Goal: Task Accomplishment & Management: Use online tool/utility

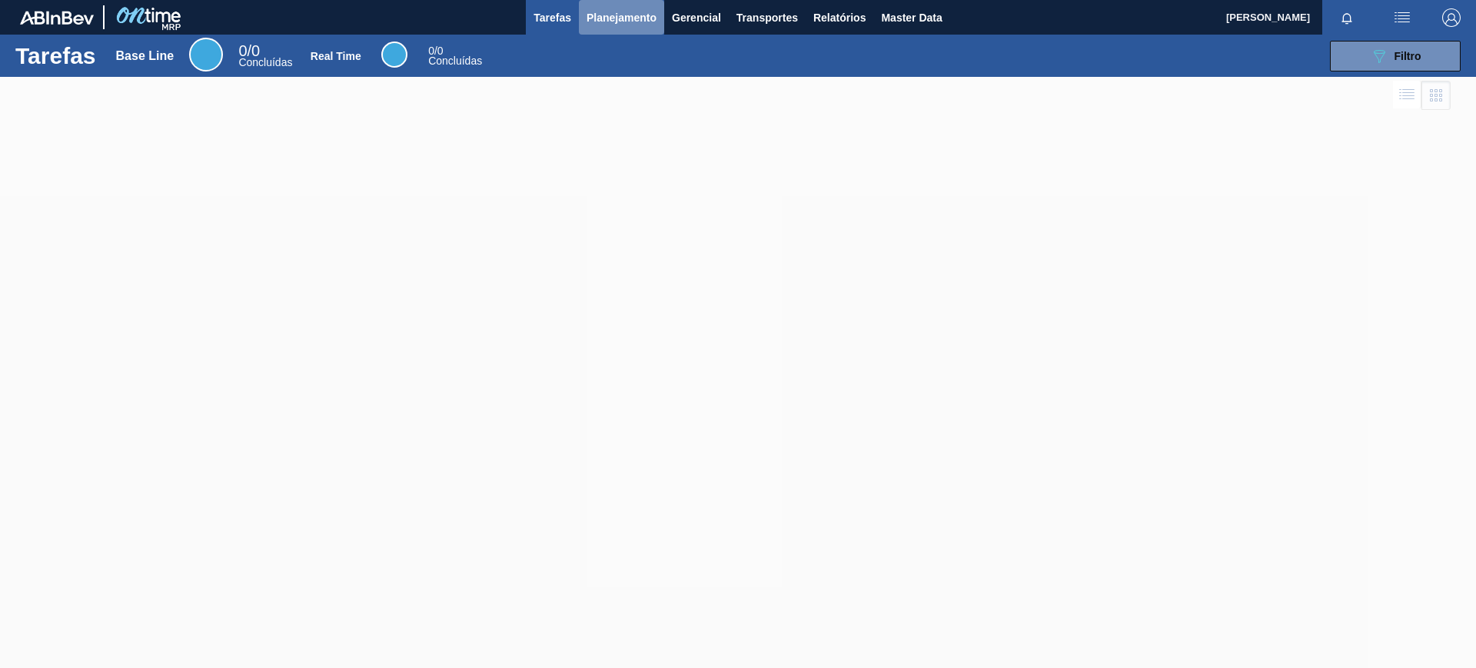
click at [610, 27] on button "Planejamento" at bounding box center [621, 17] width 85 height 35
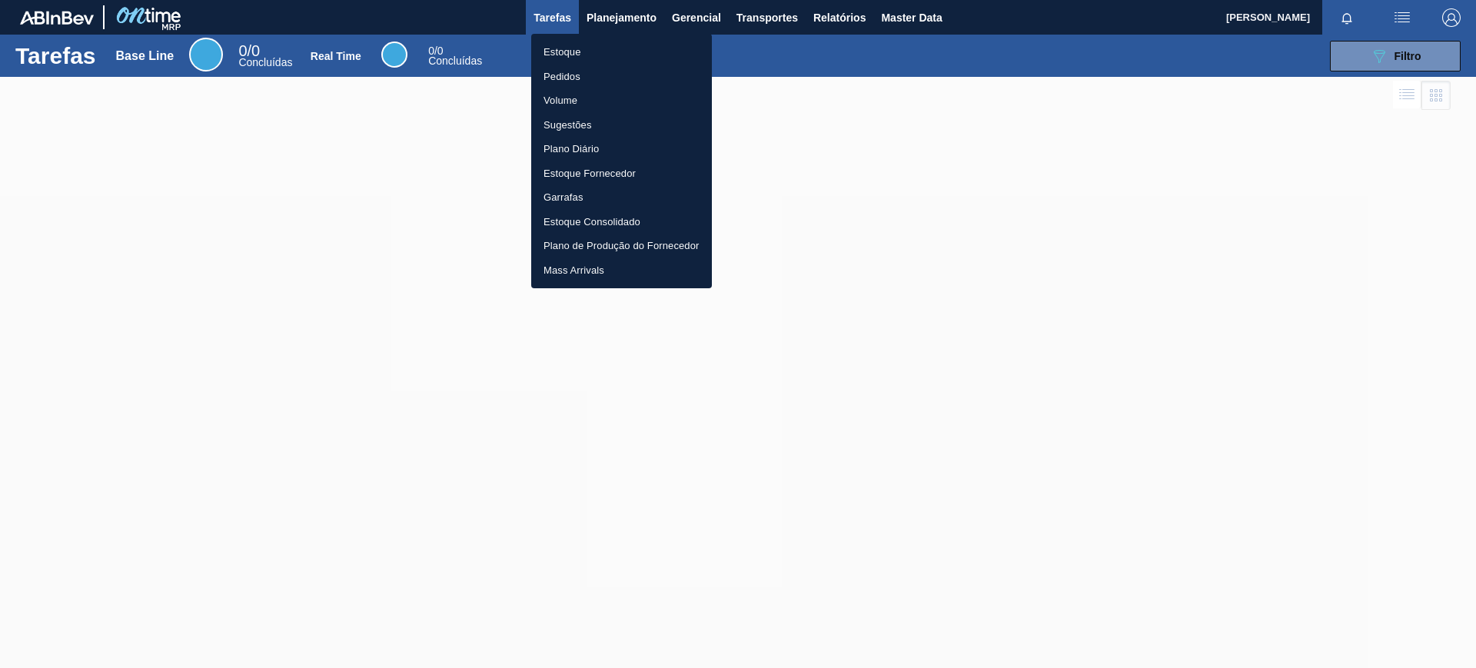
click at [594, 43] on li "Estoque" at bounding box center [621, 52] width 181 height 25
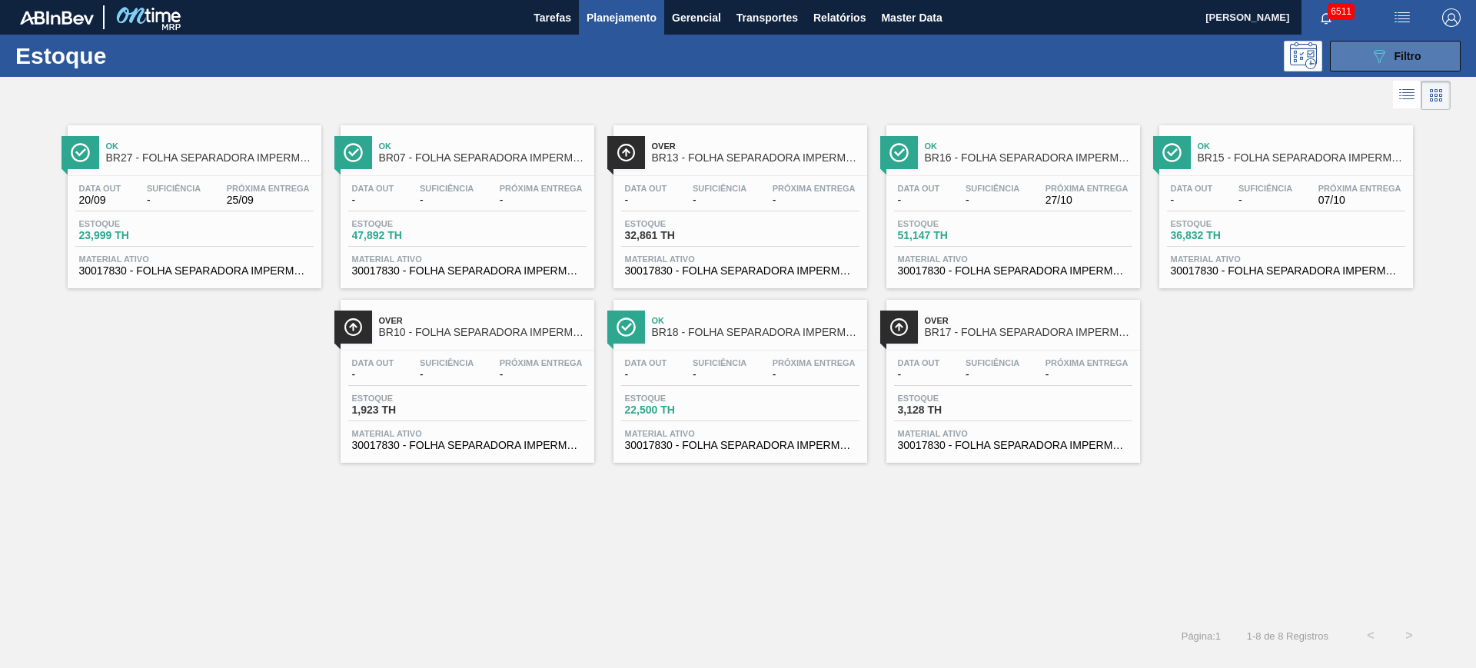
click at [1418, 42] on button "089F7B8B-B2A5-4AFE-B5C0-19BA573D28AC Filtro" at bounding box center [1395, 56] width 131 height 31
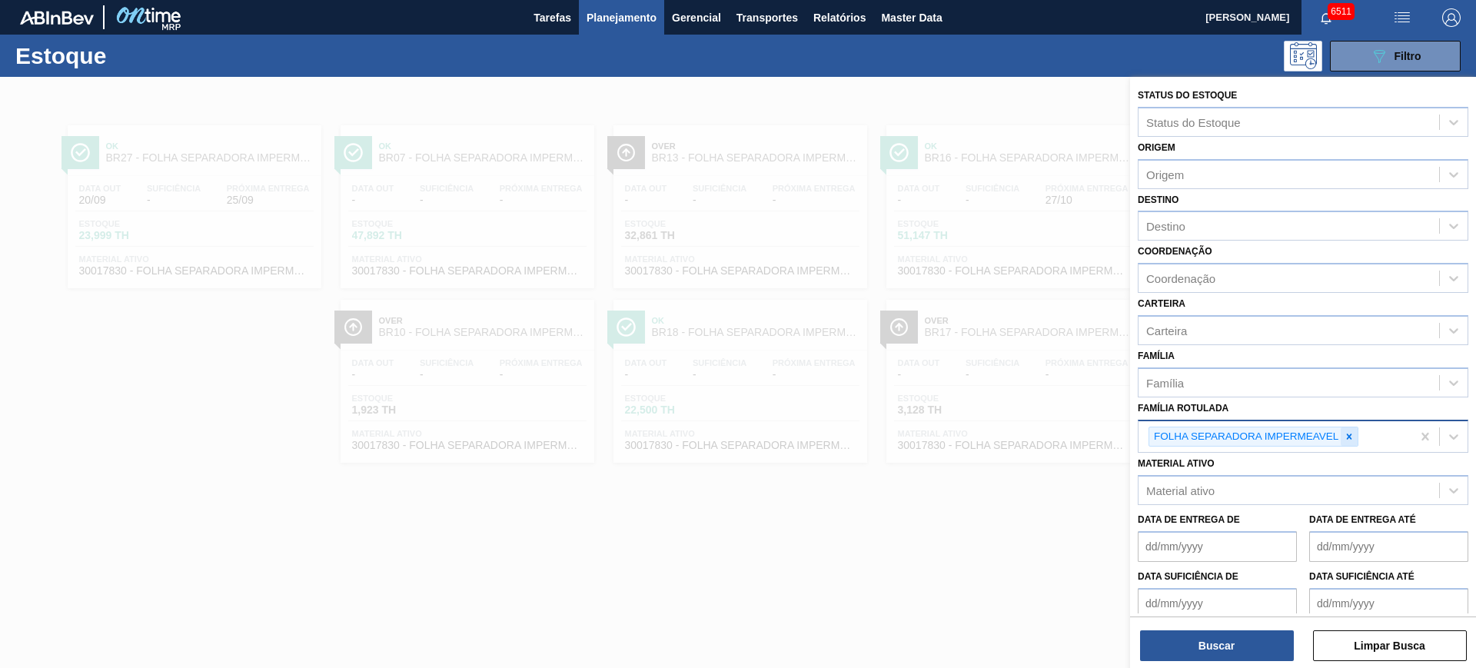
click at [1343, 440] on div at bounding box center [1349, 436] width 17 height 19
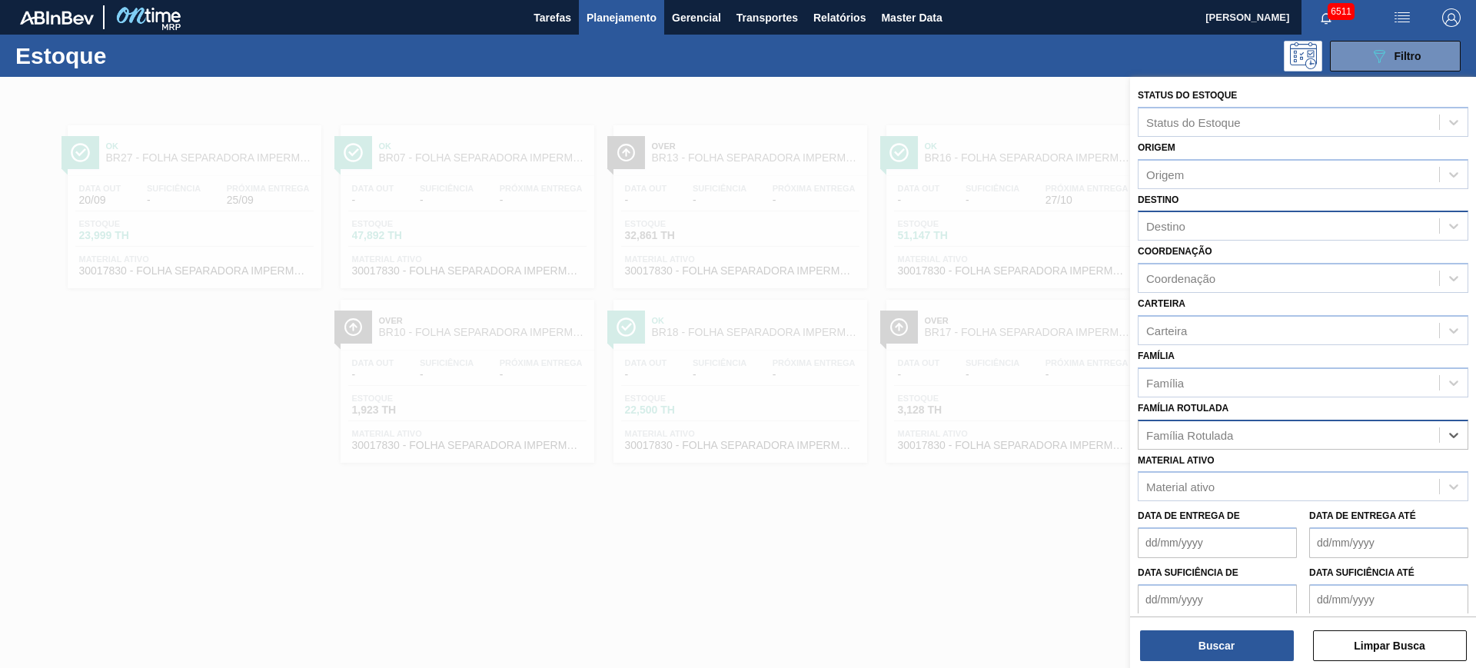
click at [1189, 233] on div "Destino" at bounding box center [1289, 226] width 301 height 22
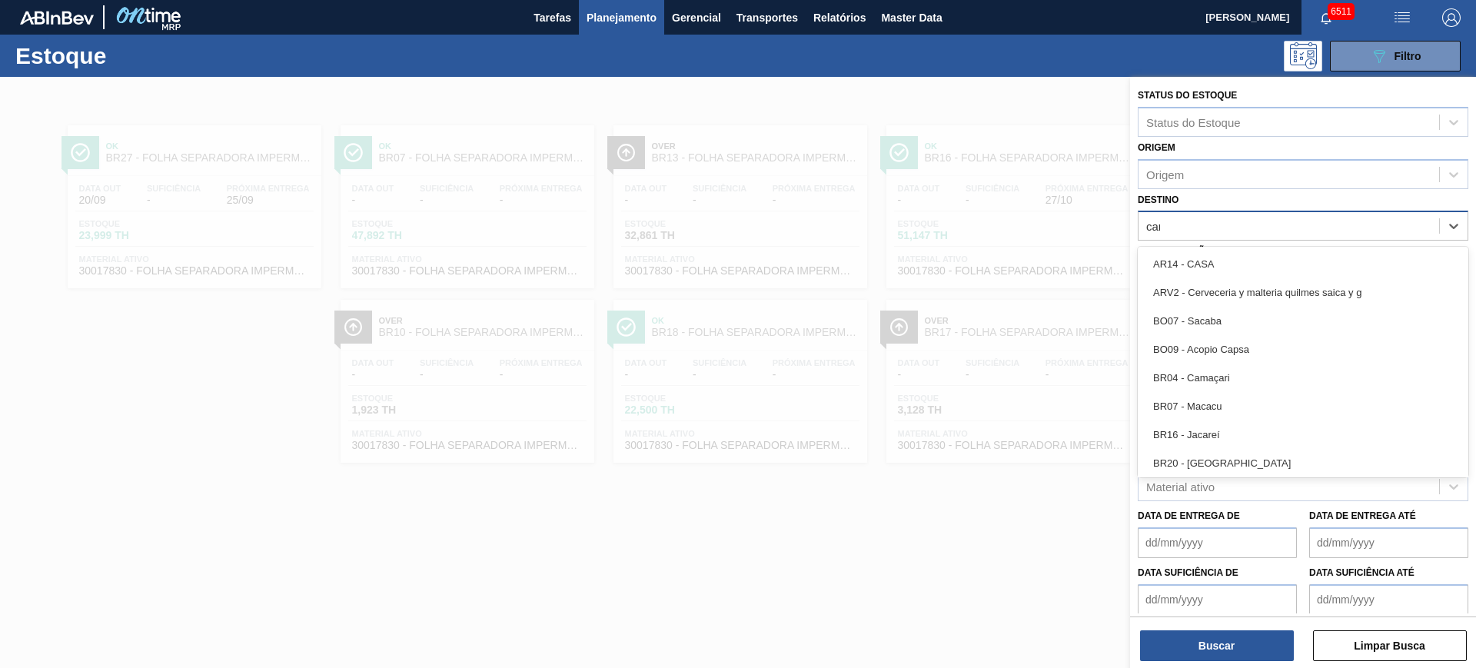
type input "cama"
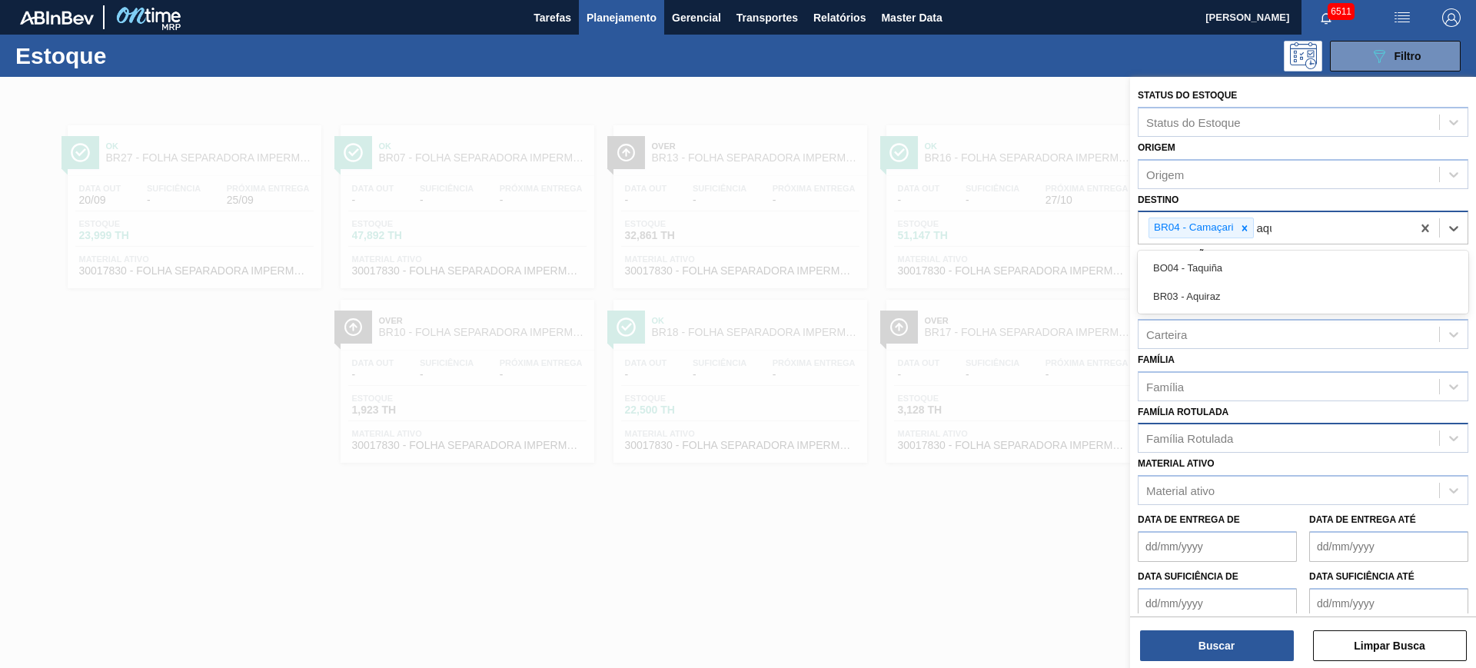
type input "aqui"
type input "aquir"
click at [1211, 440] on div "Família Rotulada" at bounding box center [1189, 438] width 87 height 13
type Rotulada "foil bc 6"
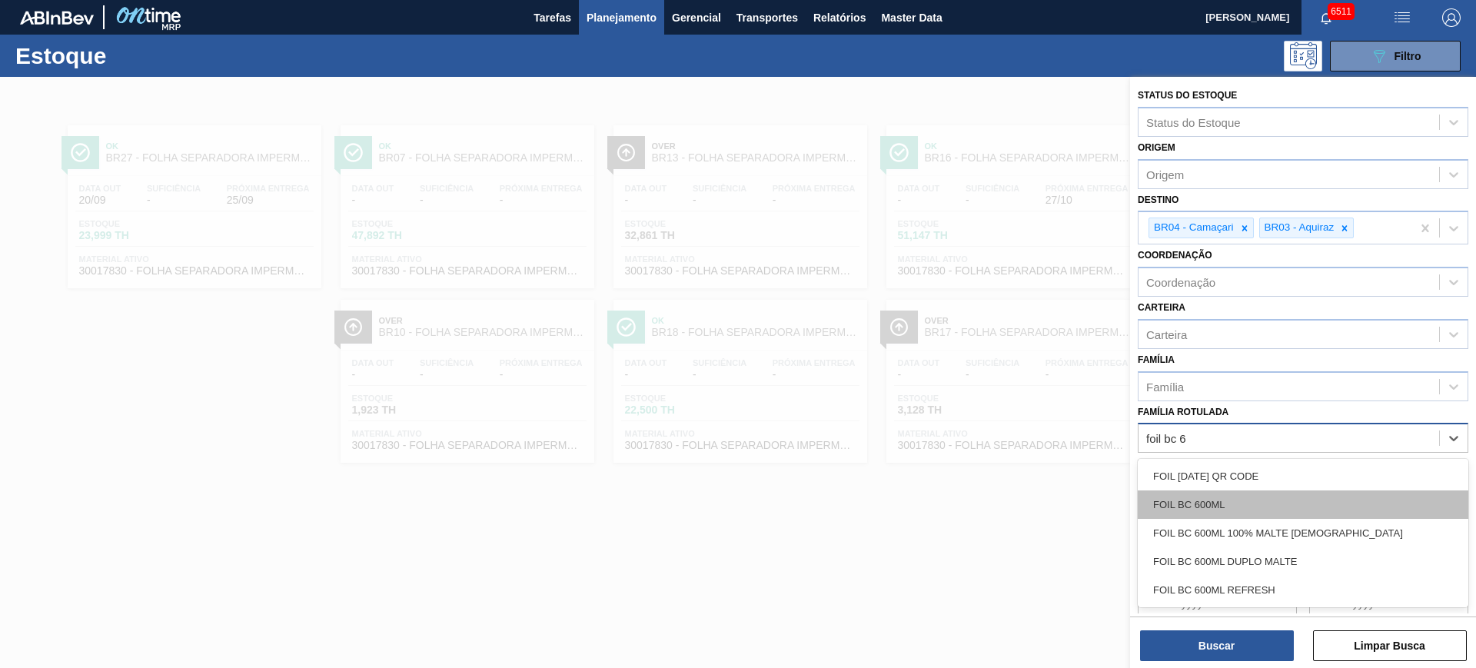
click at [1232, 509] on div "FOIL BC 600ML" at bounding box center [1303, 505] width 331 height 28
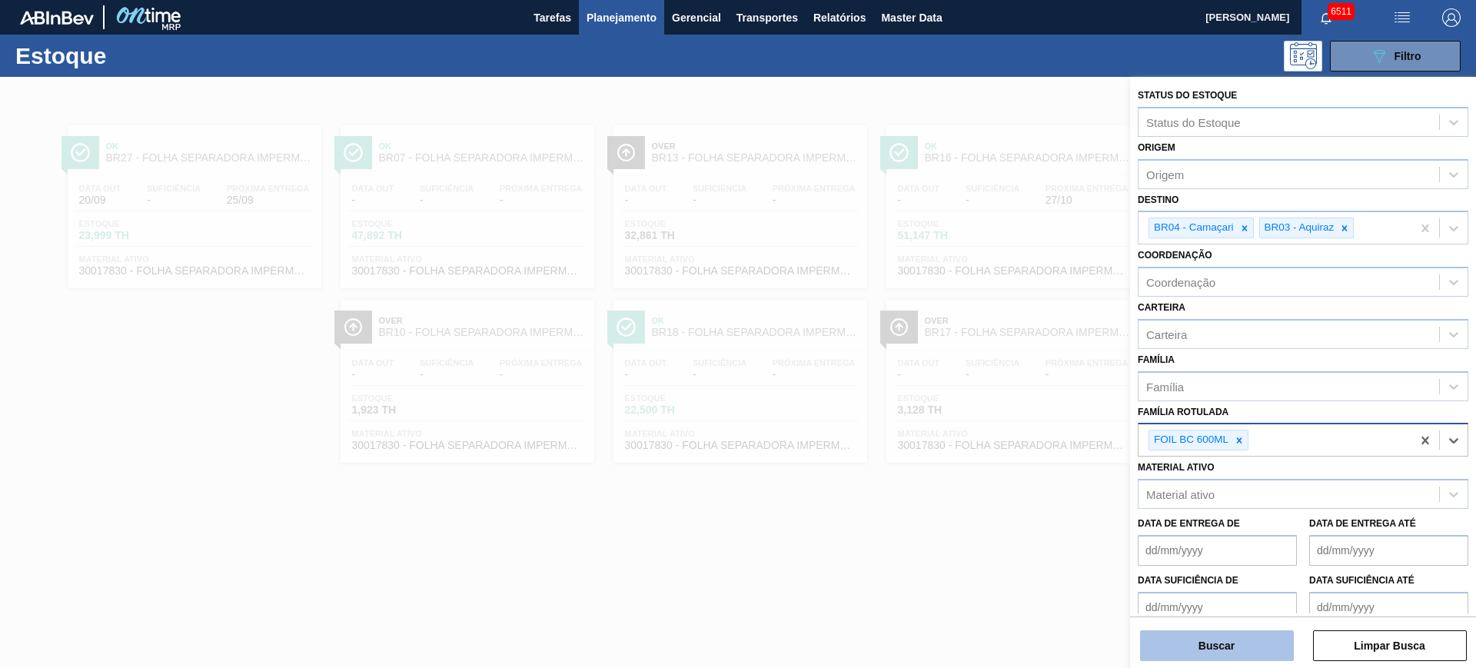
click at [1249, 637] on button "Buscar" at bounding box center [1217, 645] width 154 height 31
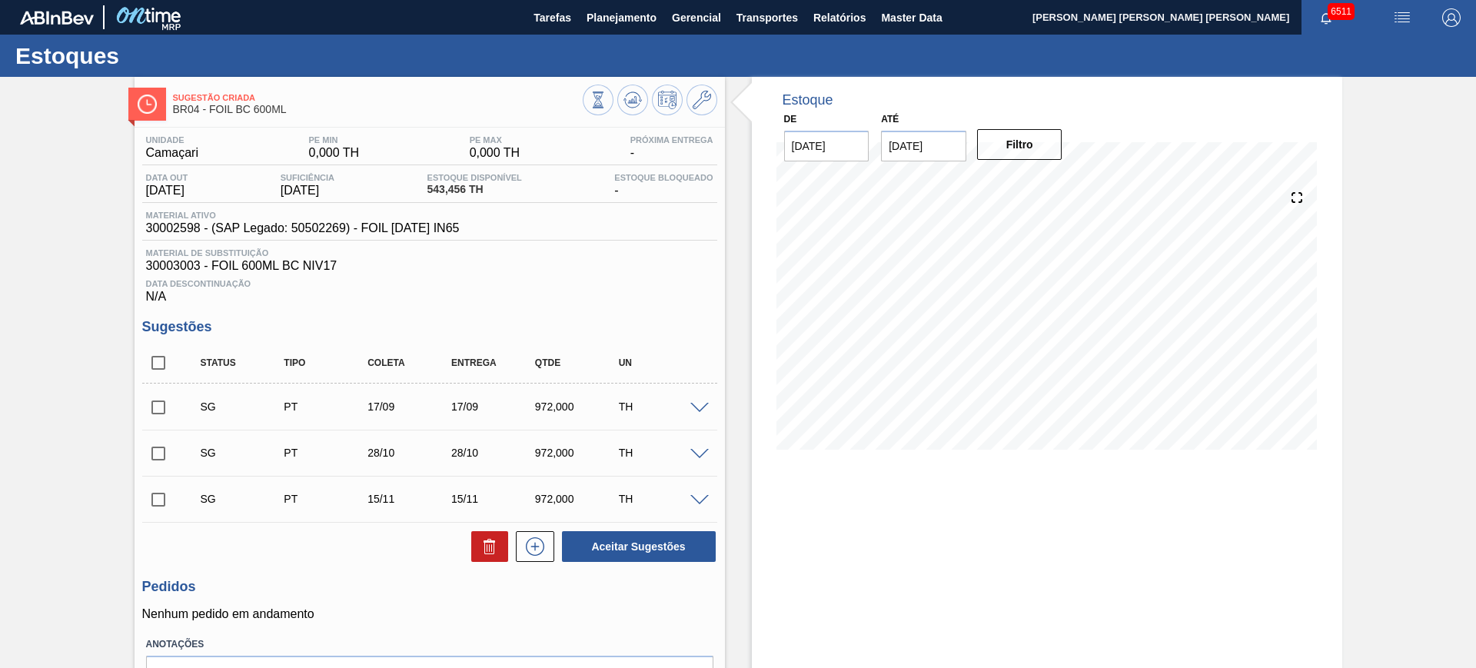
click at [167, 360] on input "checkbox" at bounding box center [158, 363] width 32 height 32
checkbox input "true"
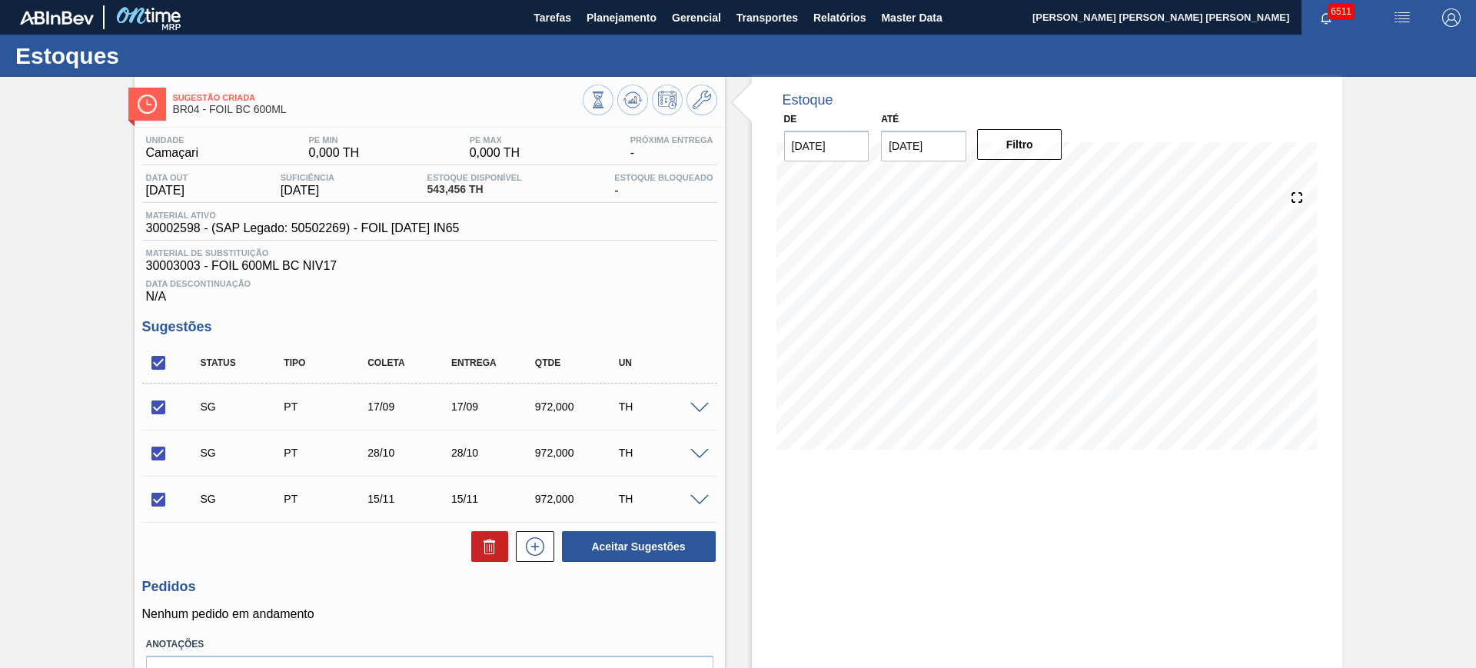
click at [157, 414] on input "checkbox" at bounding box center [158, 407] width 32 height 32
checkbox input "false"
click at [481, 547] on icon at bounding box center [490, 546] width 18 height 18
checkbox input "false"
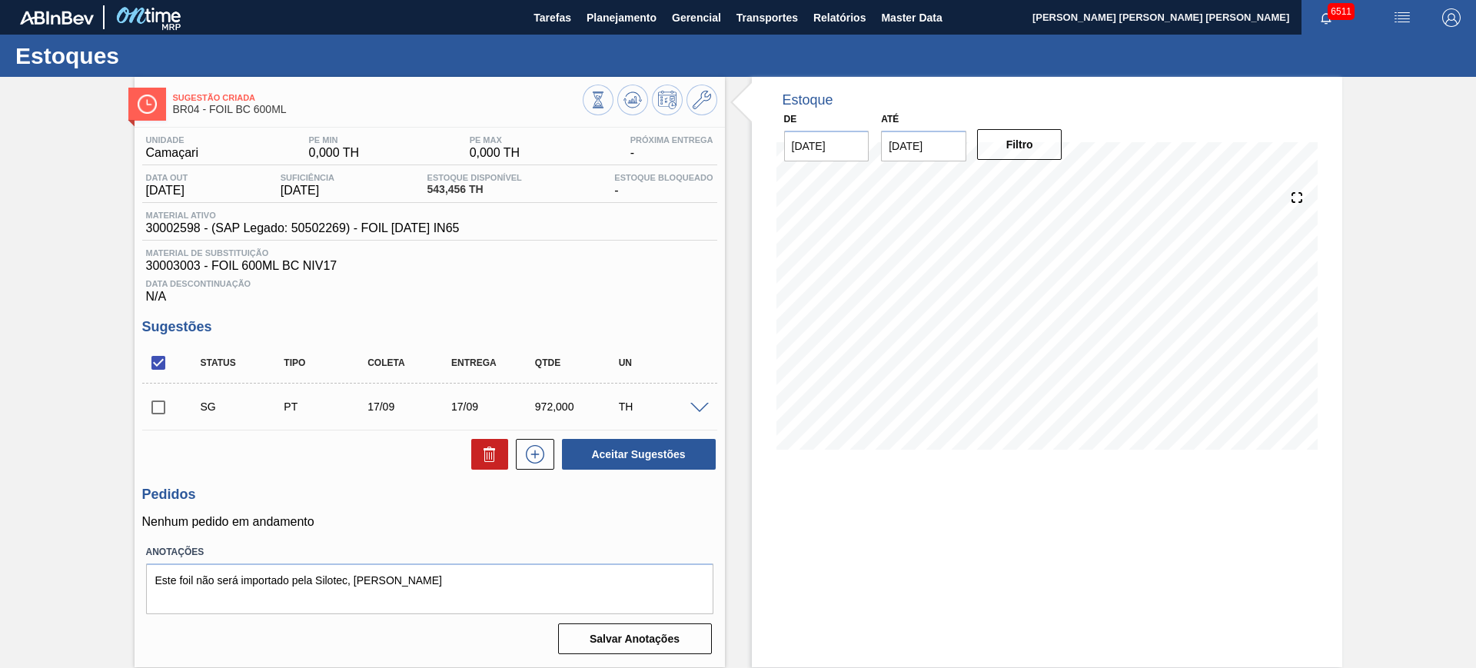
click at [701, 411] on span at bounding box center [699, 409] width 18 height 12
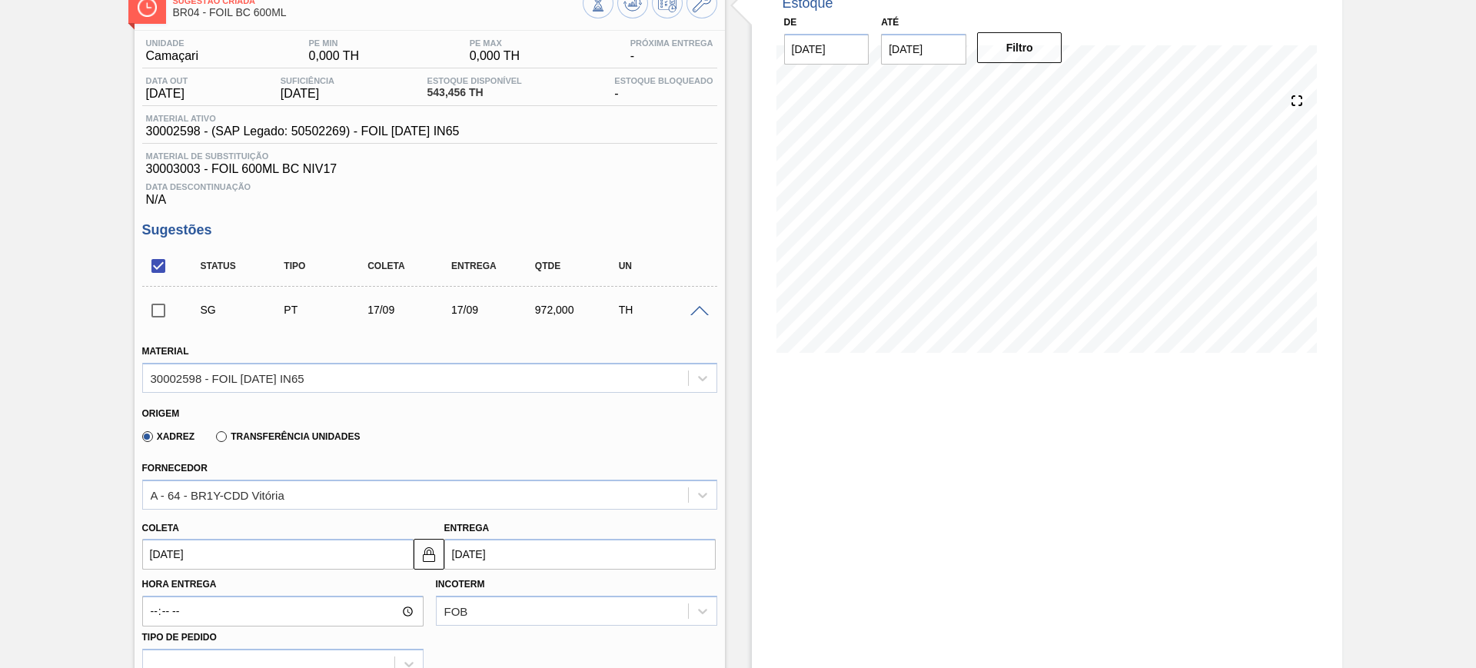
scroll to position [192, 0]
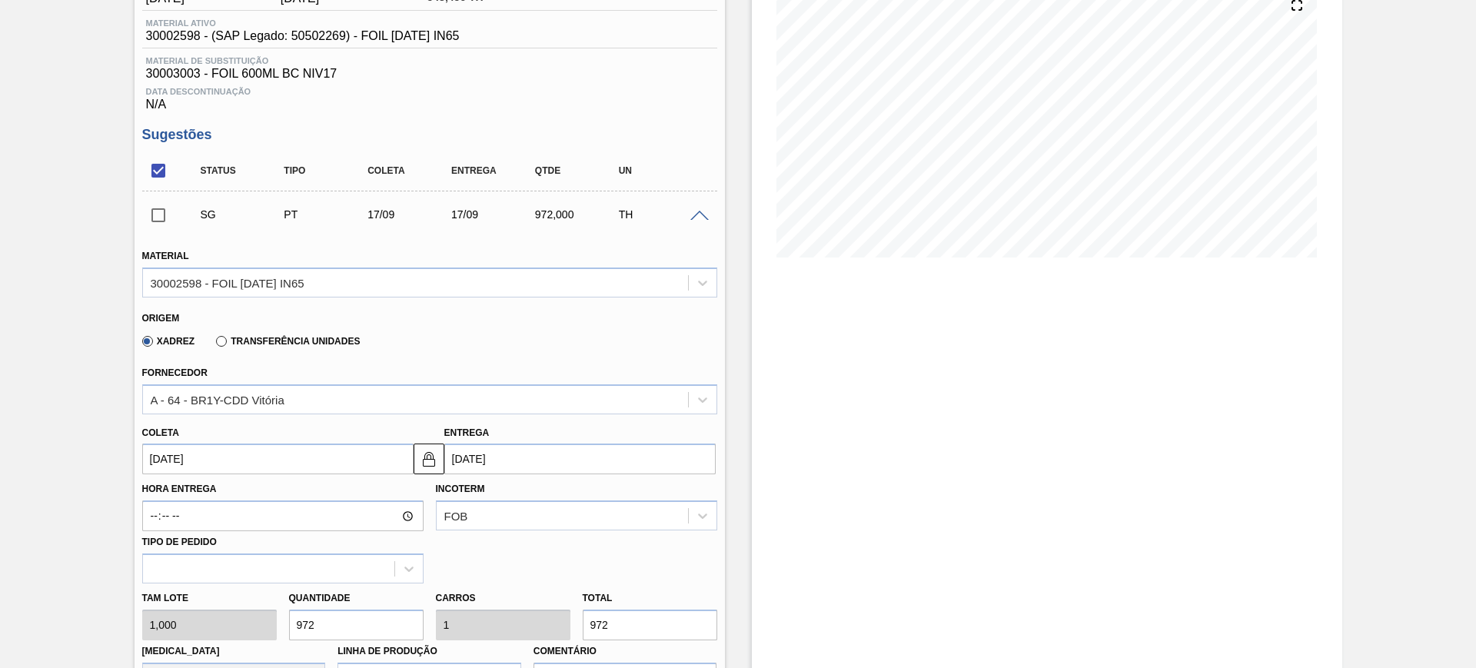
click at [238, 339] on label "Transferência Unidades" at bounding box center [288, 341] width 144 height 11
click at [214, 344] on input "Transferência Unidades" at bounding box center [214, 344] width 0 height 0
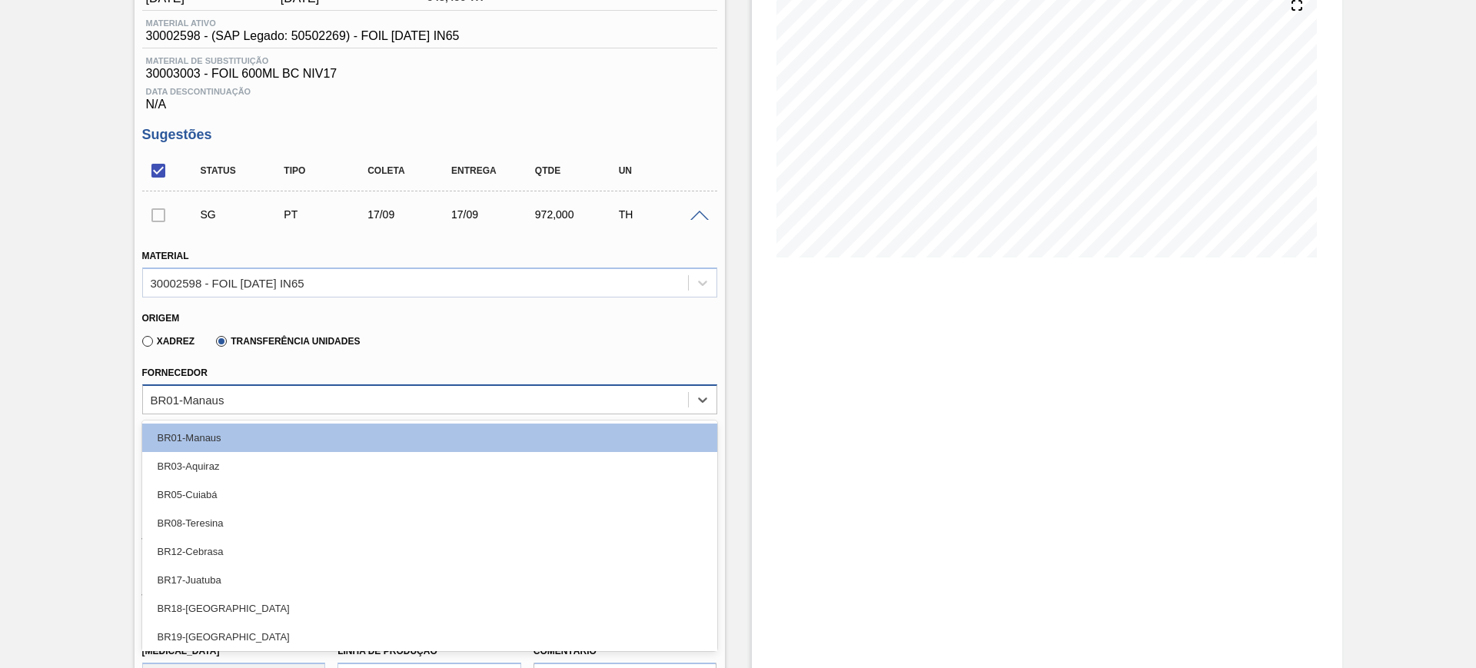
click at [241, 394] on div "BR01-Manaus" at bounding box center [415, 399] width 545 height 22
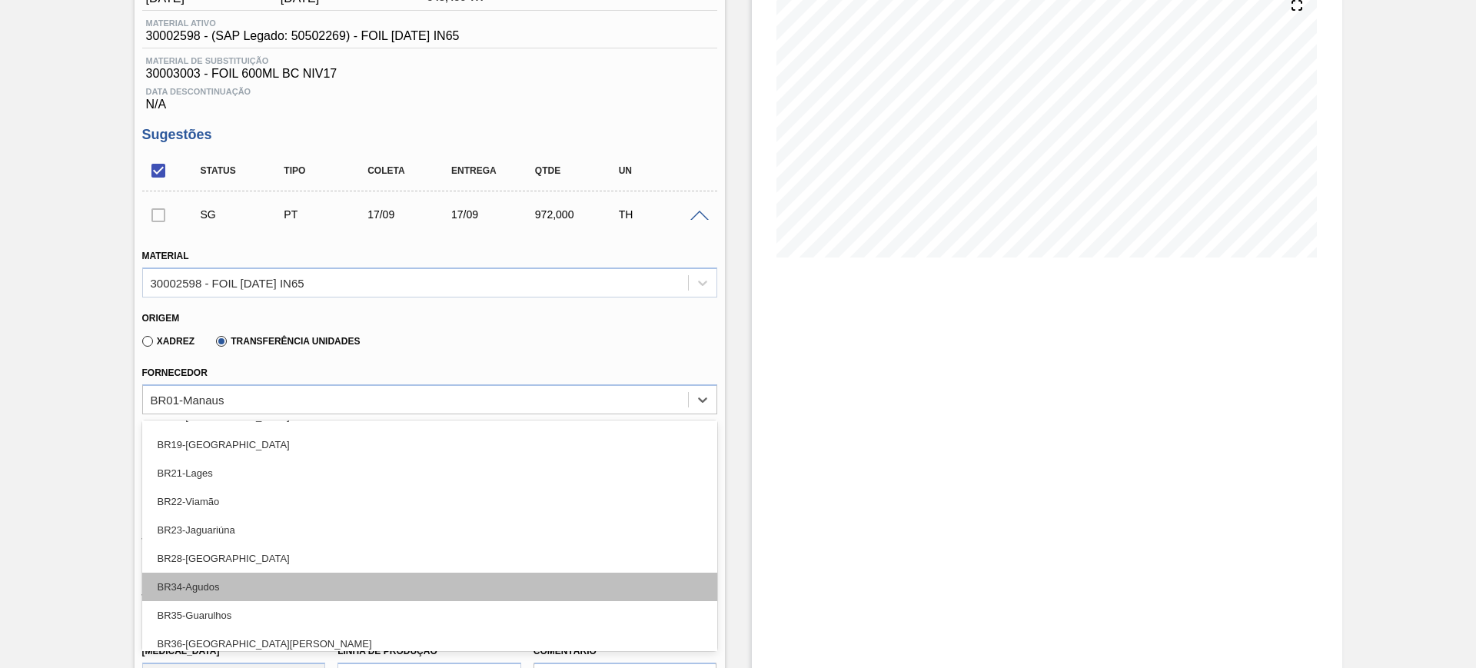
scroll to position [259, 0]
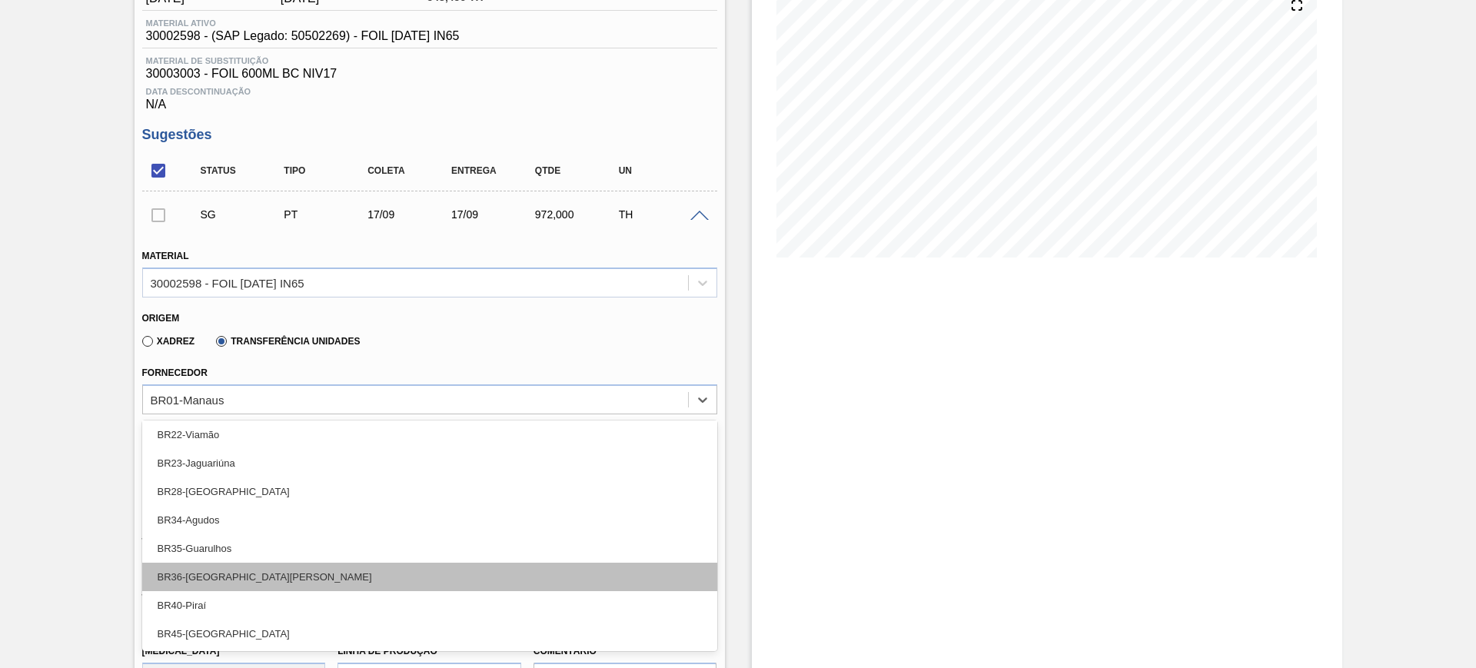
click at [305, 563] on div "BR36-[GEOGRAPHIC_DATA][PERSON_NAME]" at bounding box center [429, 577] width 575 height 28
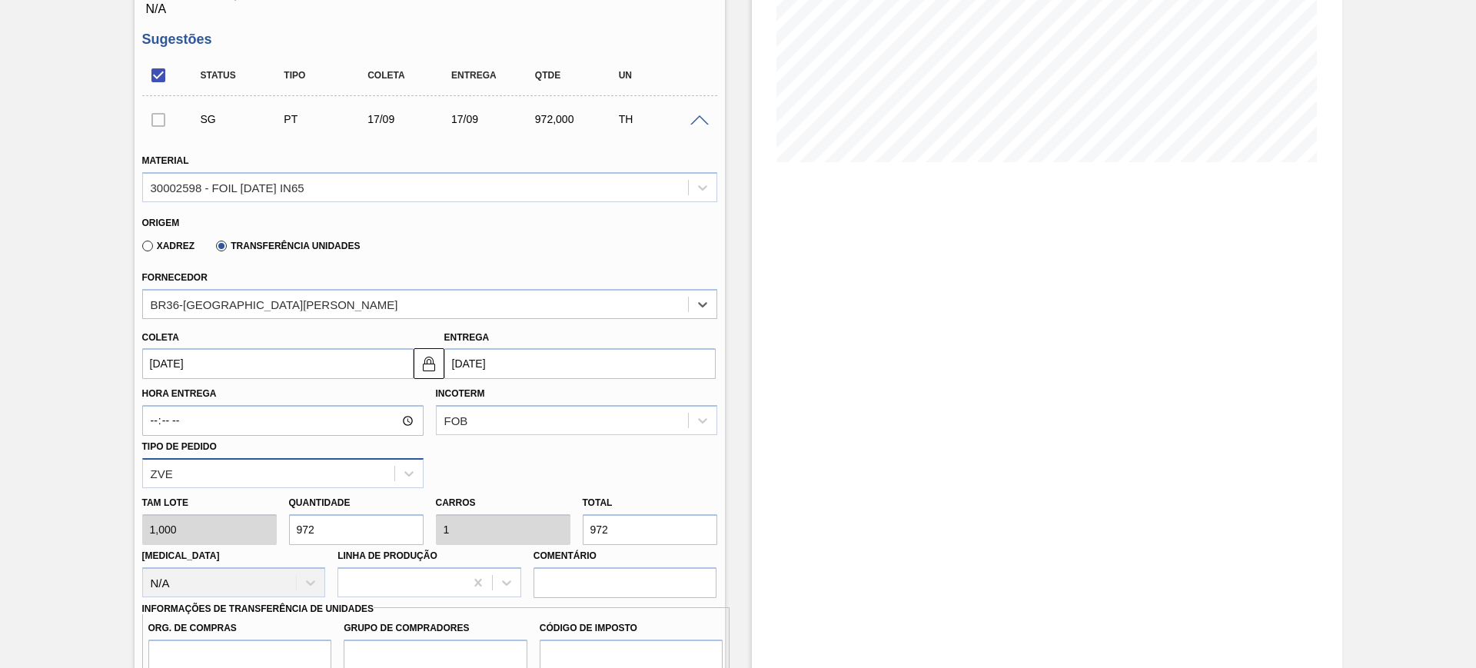
scroll to position [384, 0]
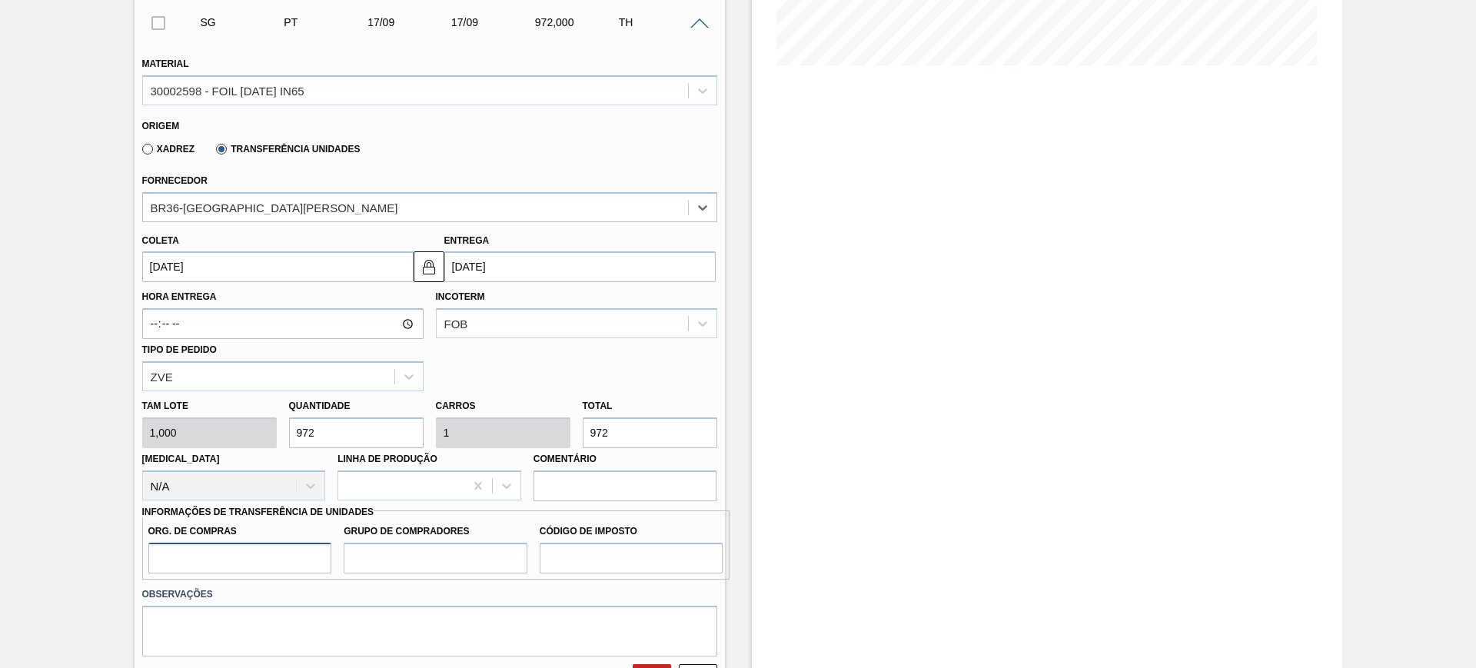
click at [302, 554] on input "Org. de Compras" at bounding box center [240, 558] width 184 height 31
type input "BR00"
type input "A01"
type input "I1"
click at [614, 427] on input "972" at bounding box center [650, 432] width 135 height 31
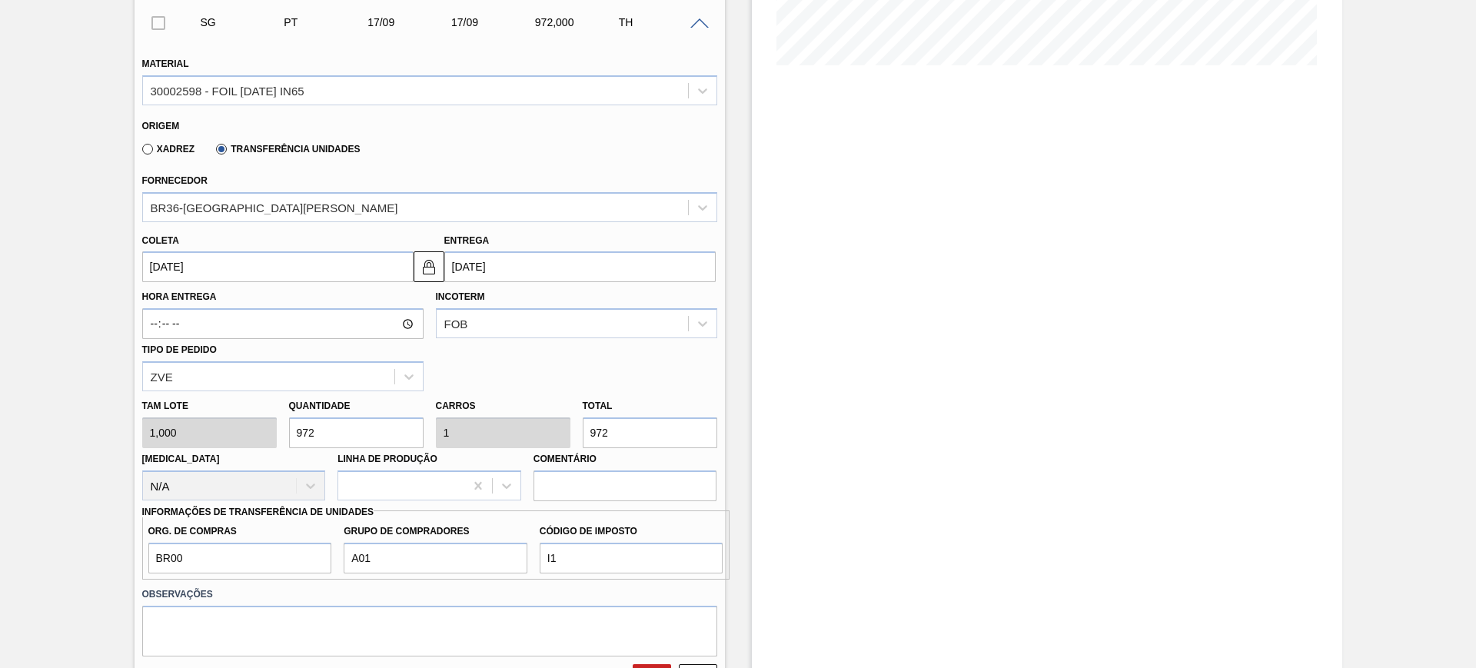
click at [614, 427] on input "972" at bounding box center [650, 432] width 135 height 31
type input "2"
type input "0,002"
type input "2"
type input "27"
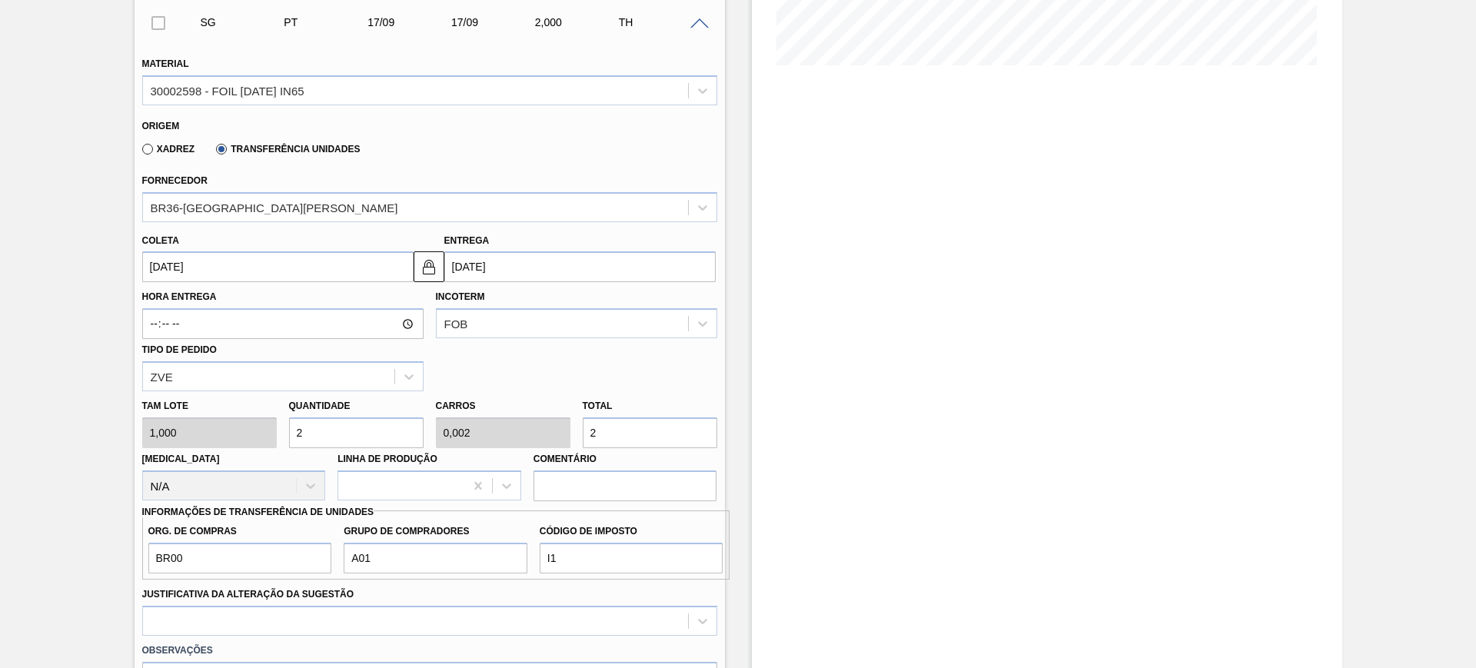
type input "0,028"
type input "27"
type input "270"
type input "0,278"
type input "270"
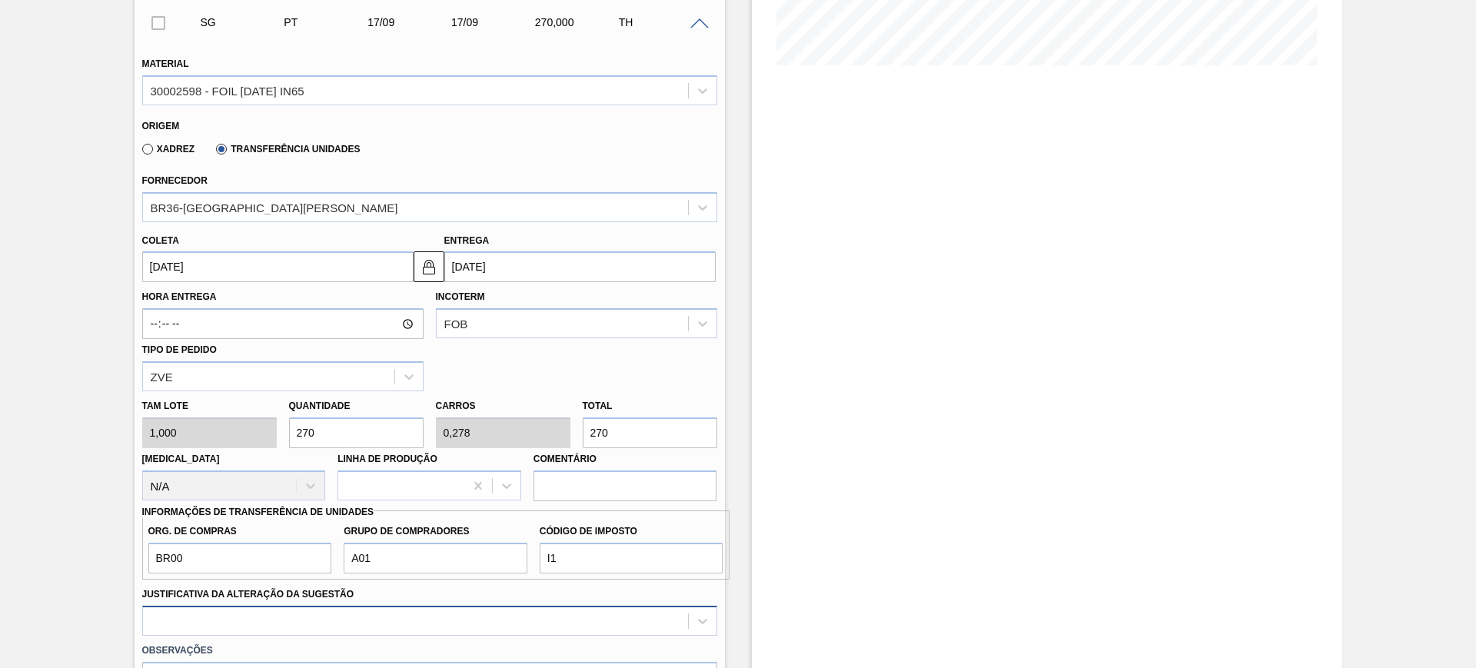
click at [300, 620] on div at bounding box center [429, 621] width 575 height 30
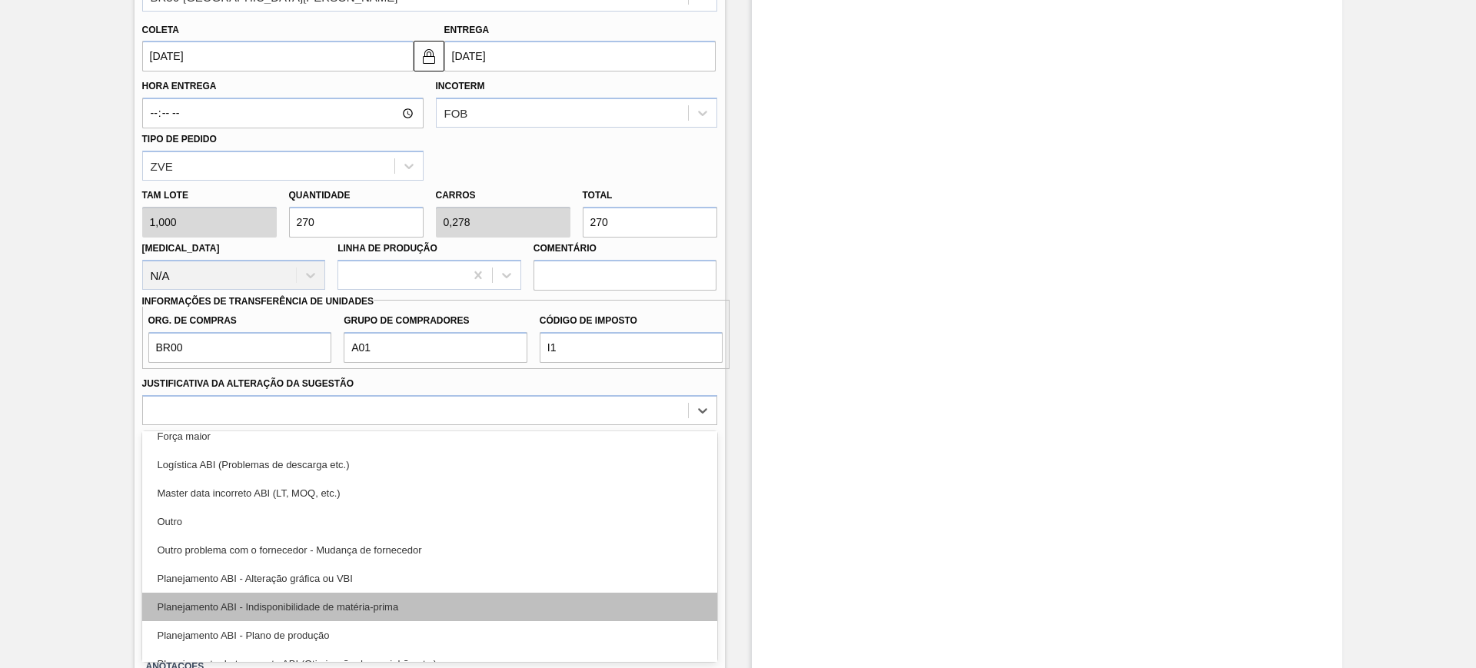
scroll to position [96, 0]
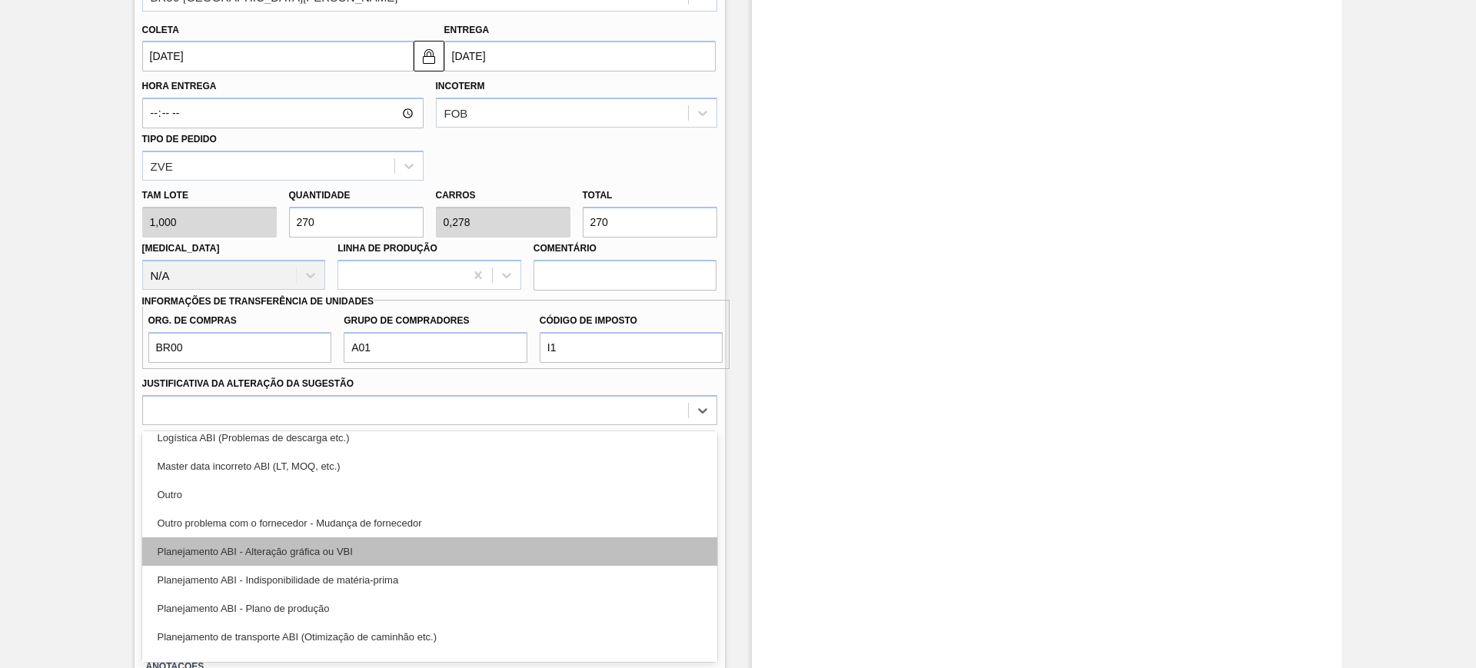
click at [386, 559] on div "Planejamento ABI - Alteração gráfica ou VBI" at bounding box center [429, 551] width 575 height 28
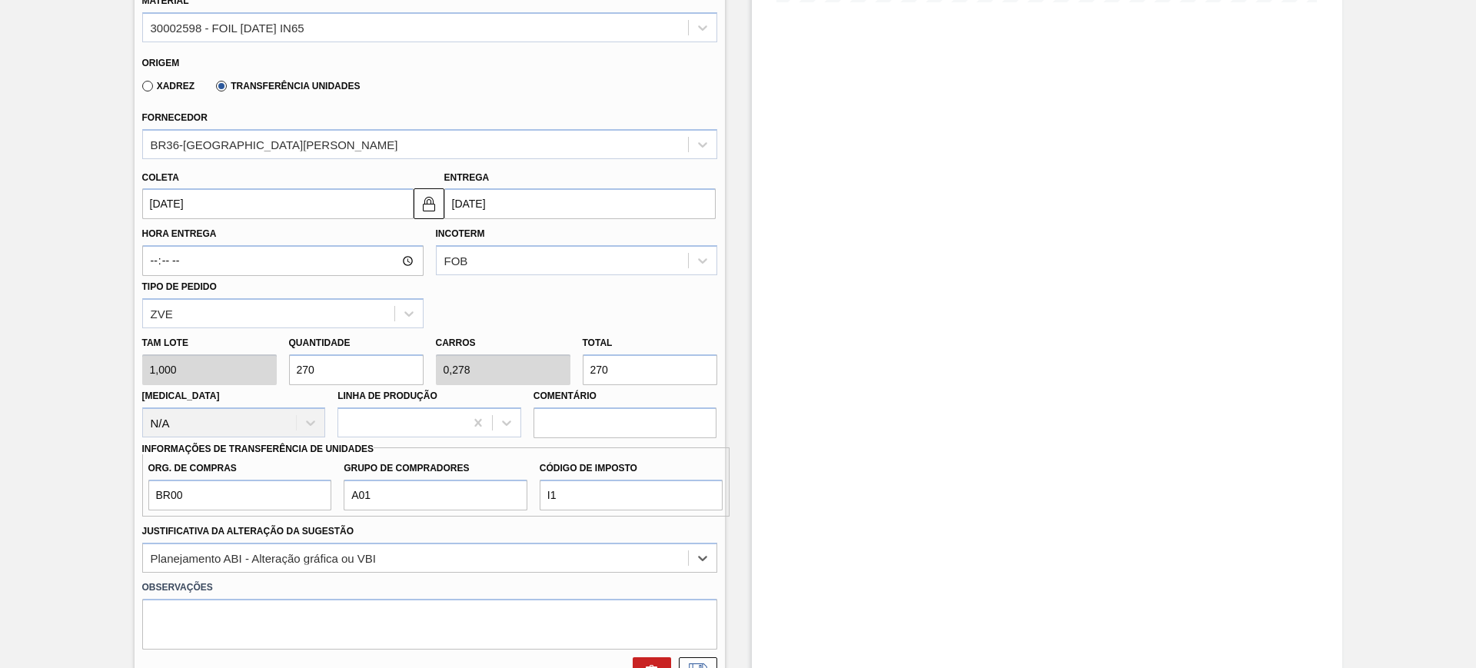
scroll to position [403, 0]
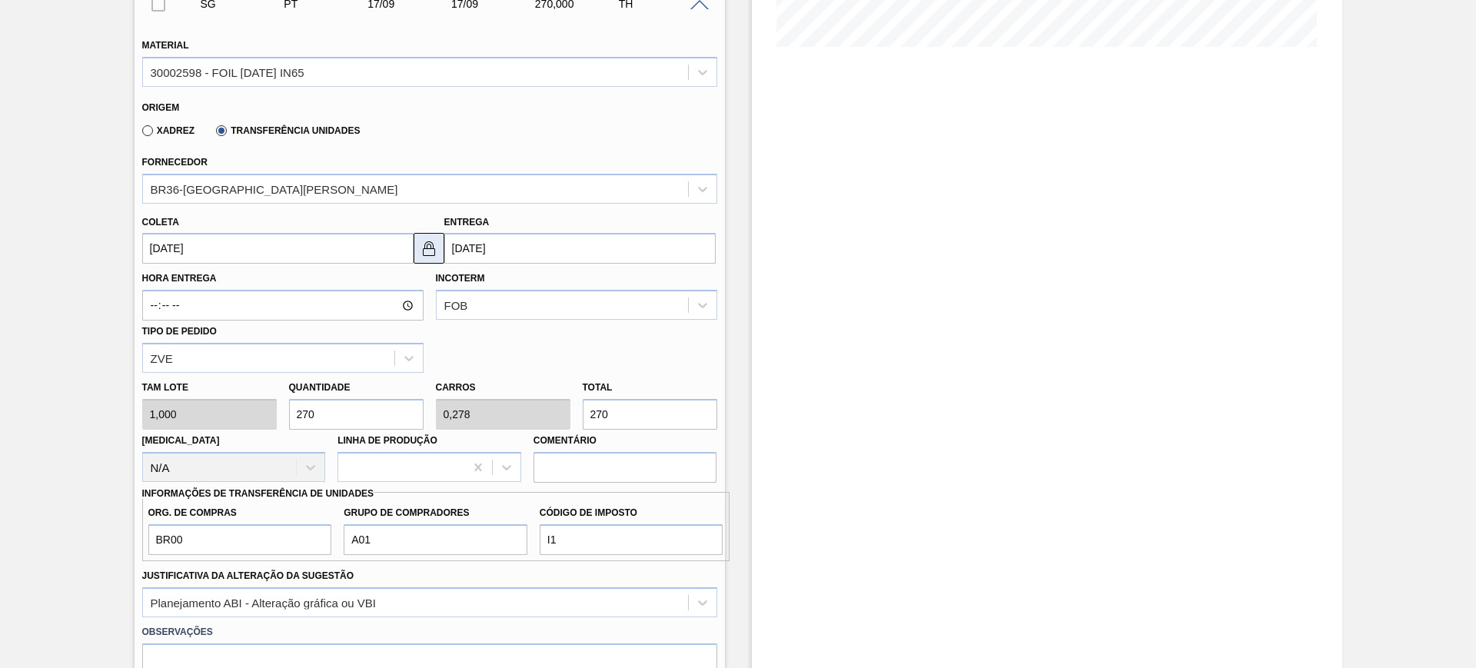
click at [427, 257] on button at bounding box center [429, 248] width 31 height 31
click at [338, 244] on input "17/09/2025" at bounding box center [277, 248] width 271 height 31
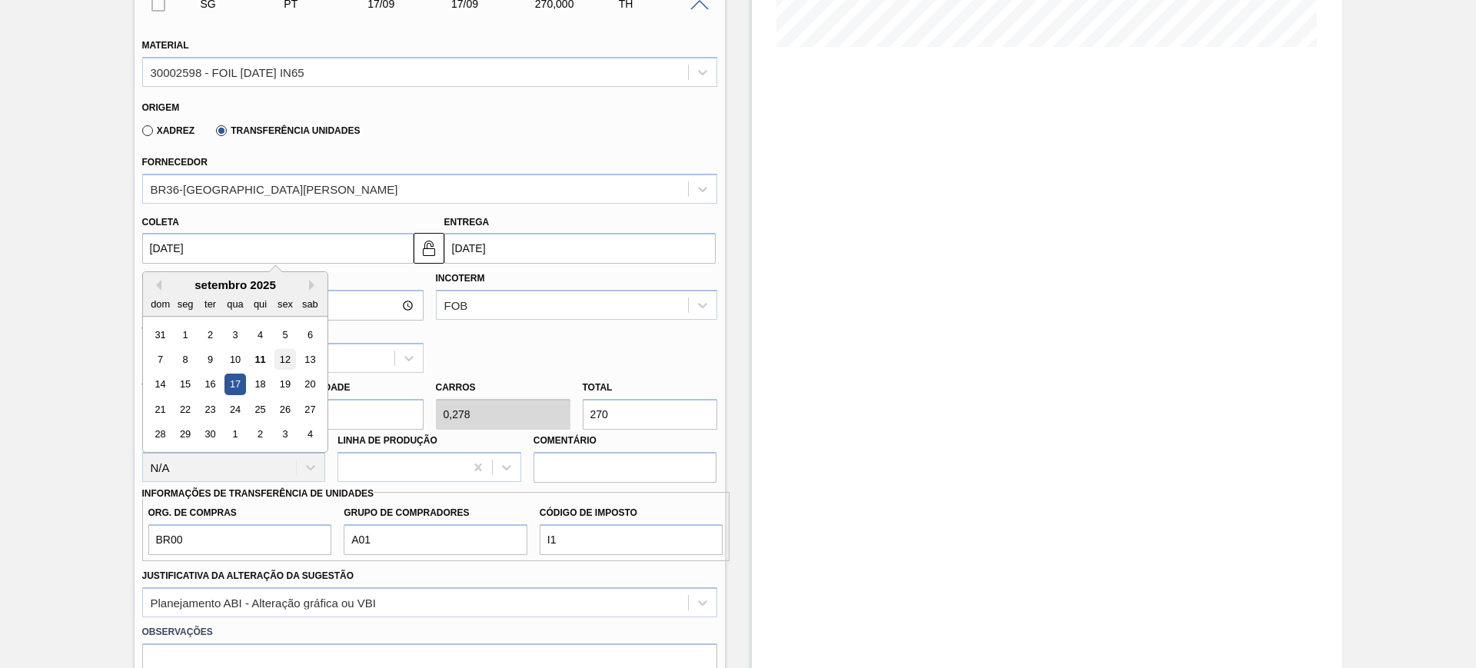
click at [275, 361] on div "12" at bounding box center [284, 359] width 21 height 21
type input "[DATE]"
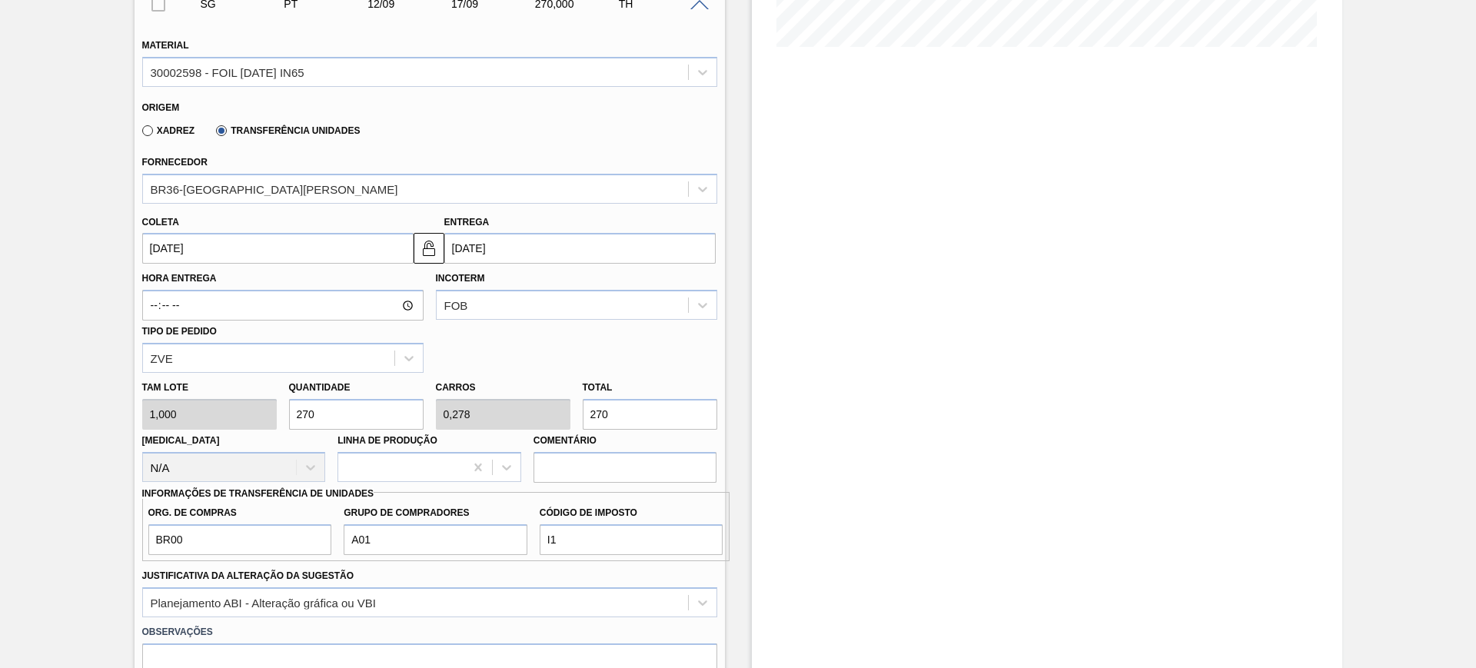
click at [504, 254] on input "17/09/2025" at bounding box center [579, 248] width 271 height 31
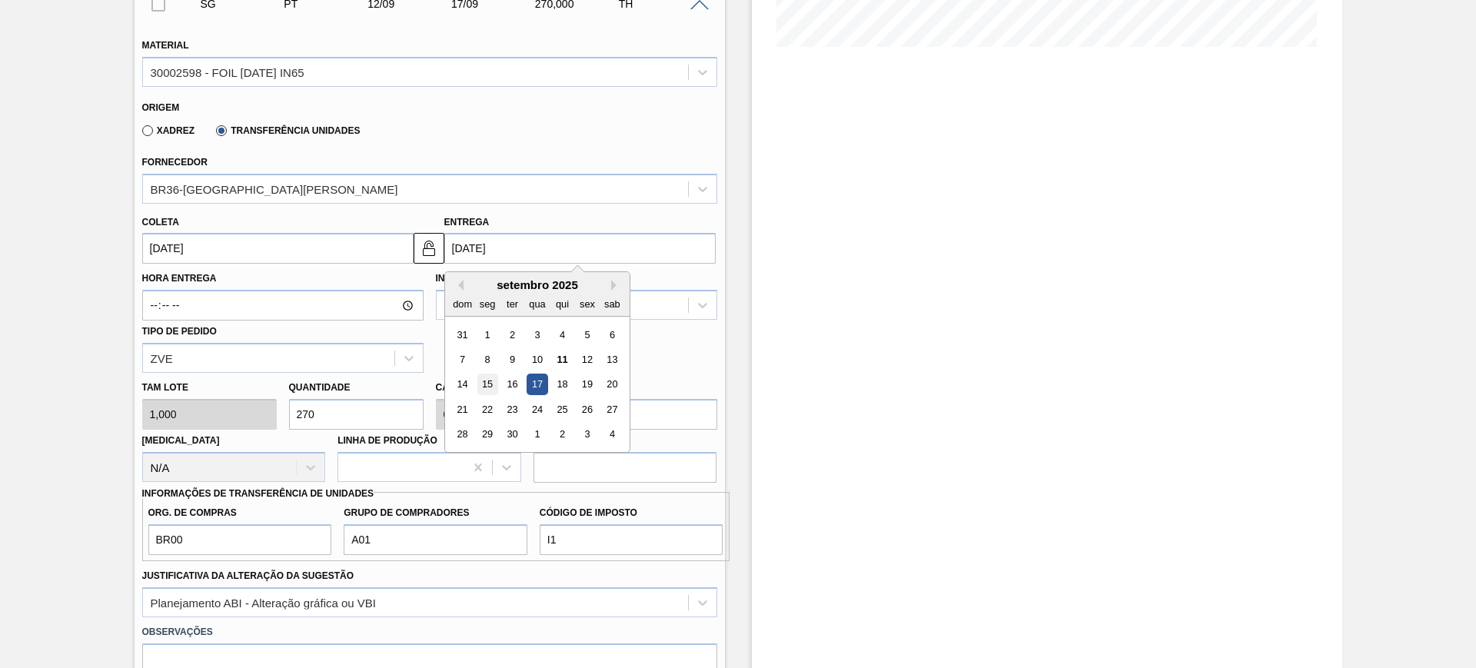
click at [484, 380] on div "15" at bounding box center [487, 384] width 21 height 21
type input "[DATE]"
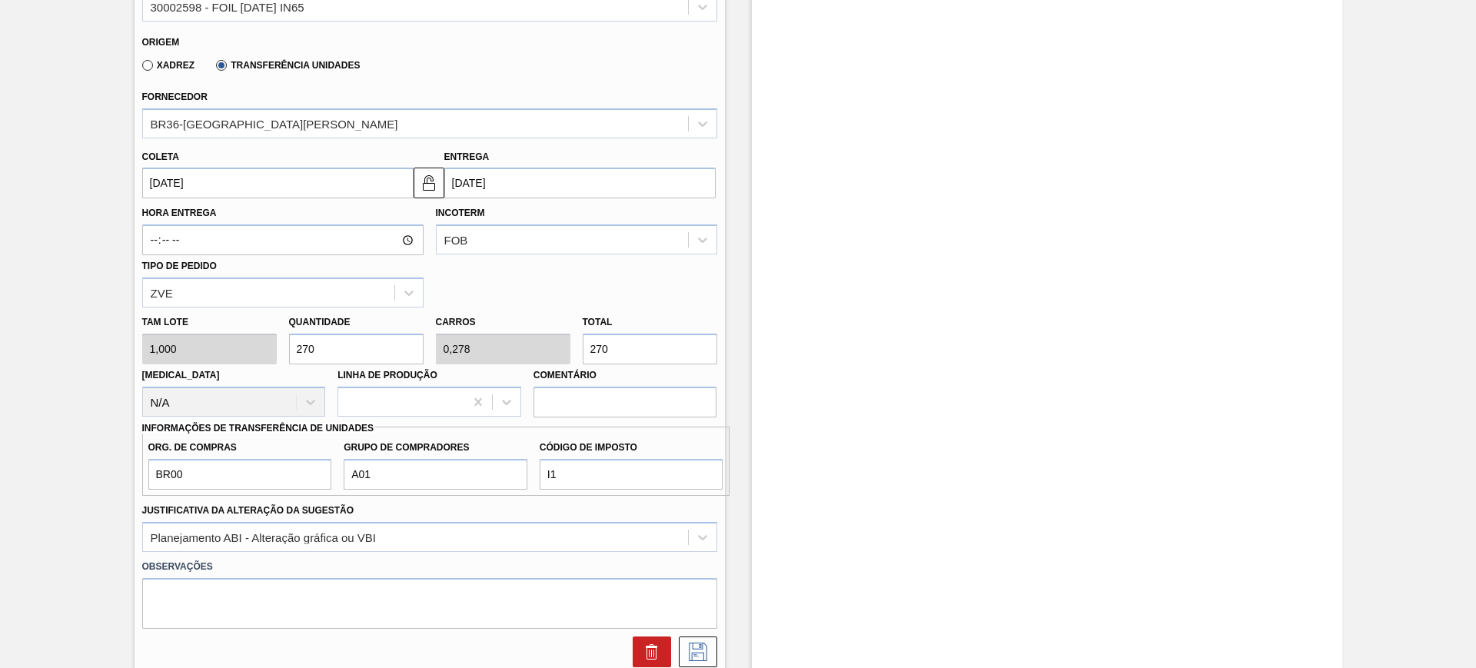
scroll to position [595, 0]
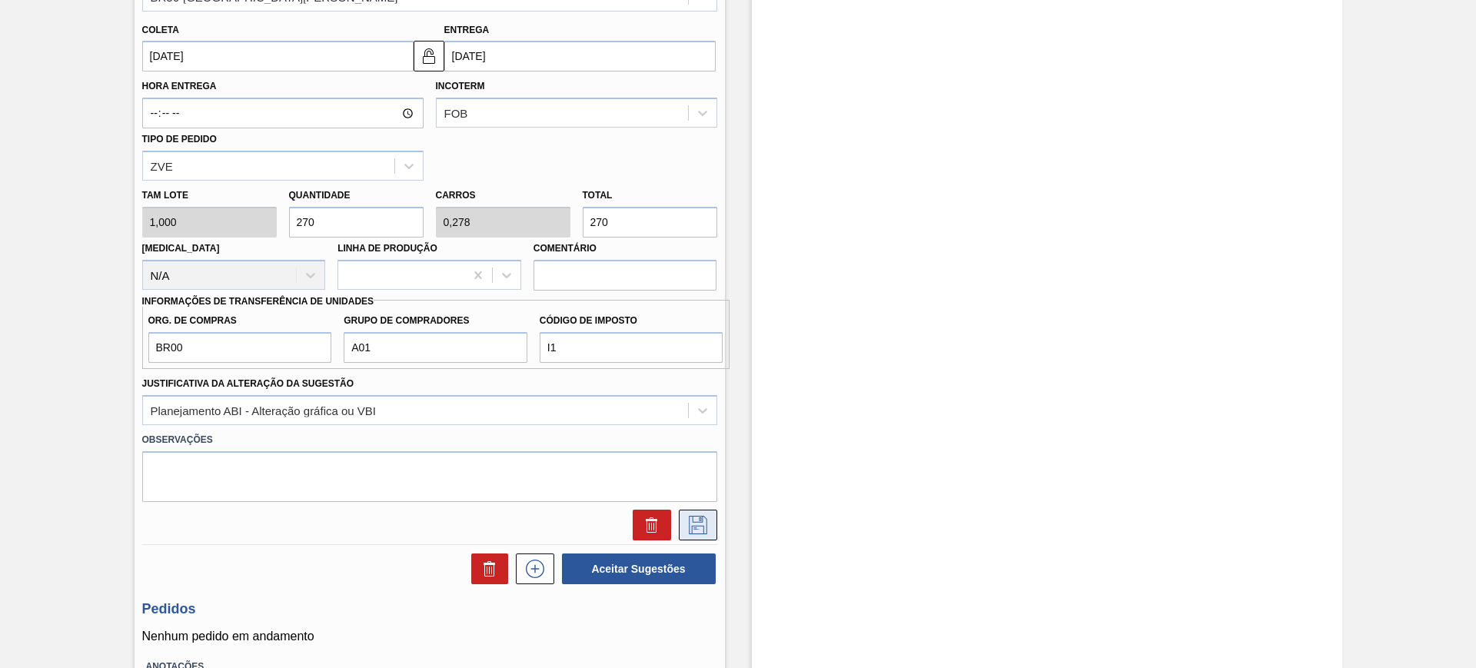
click at [696, 523] on icon at bounding box center [698, 525] width 25 height 18
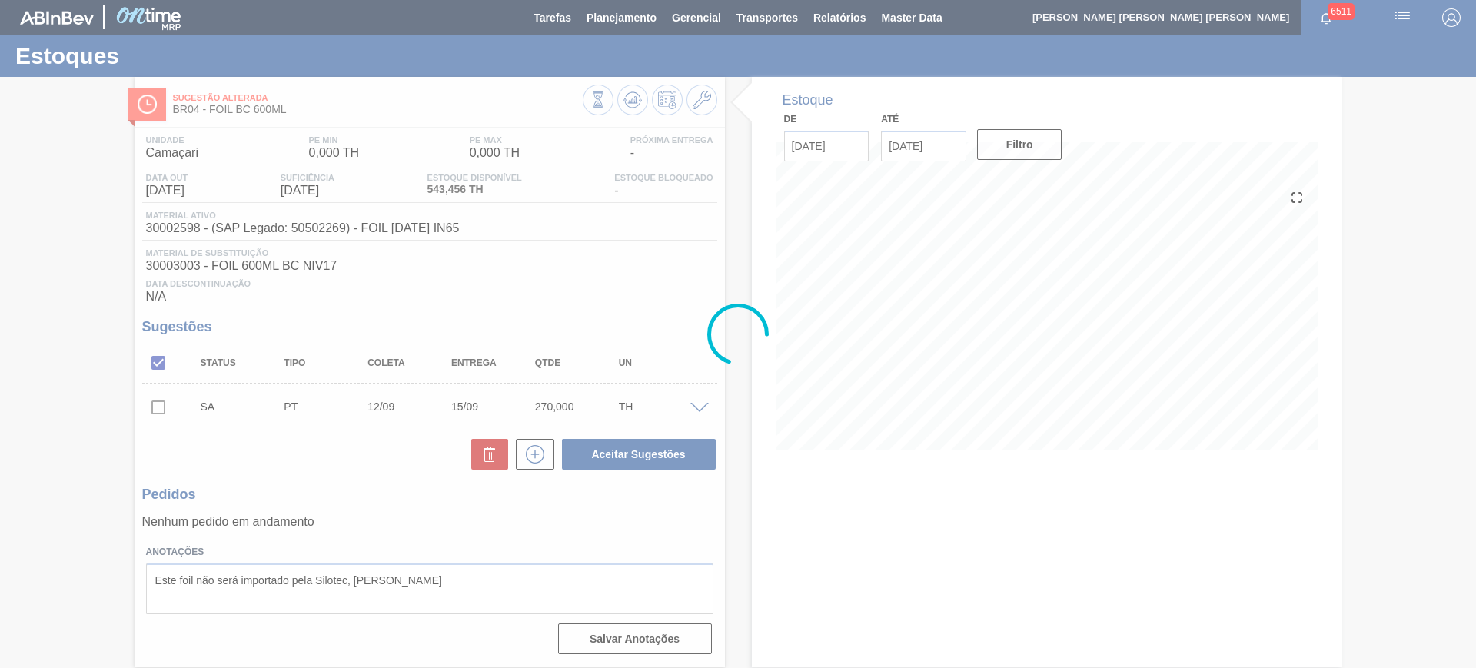
scroll to position [0, 0]
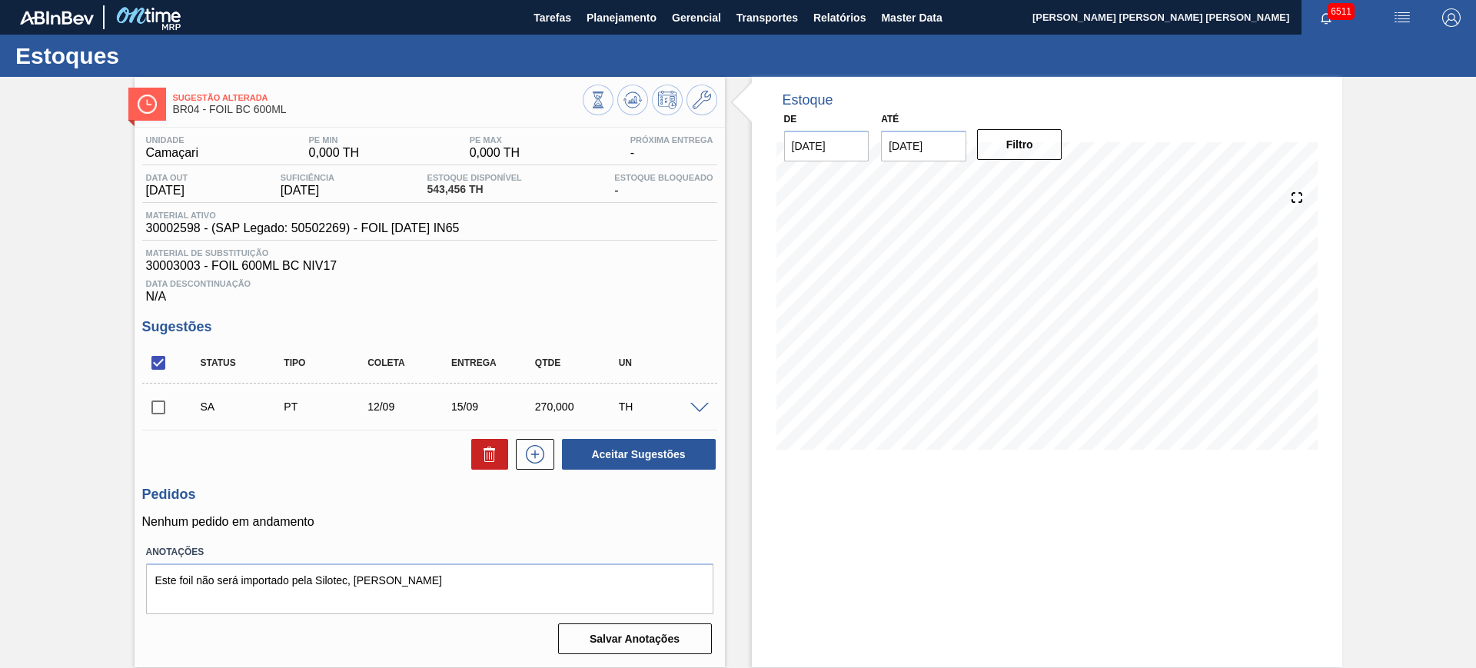
click at [160, 358] on input "checkbox" at bounding box center [158, 363] width 32 height 32
checkbox input "true"
click at [657, 451] on button "Aceitar Sugestões" at bounding box center [639, 454] width 154 height 31
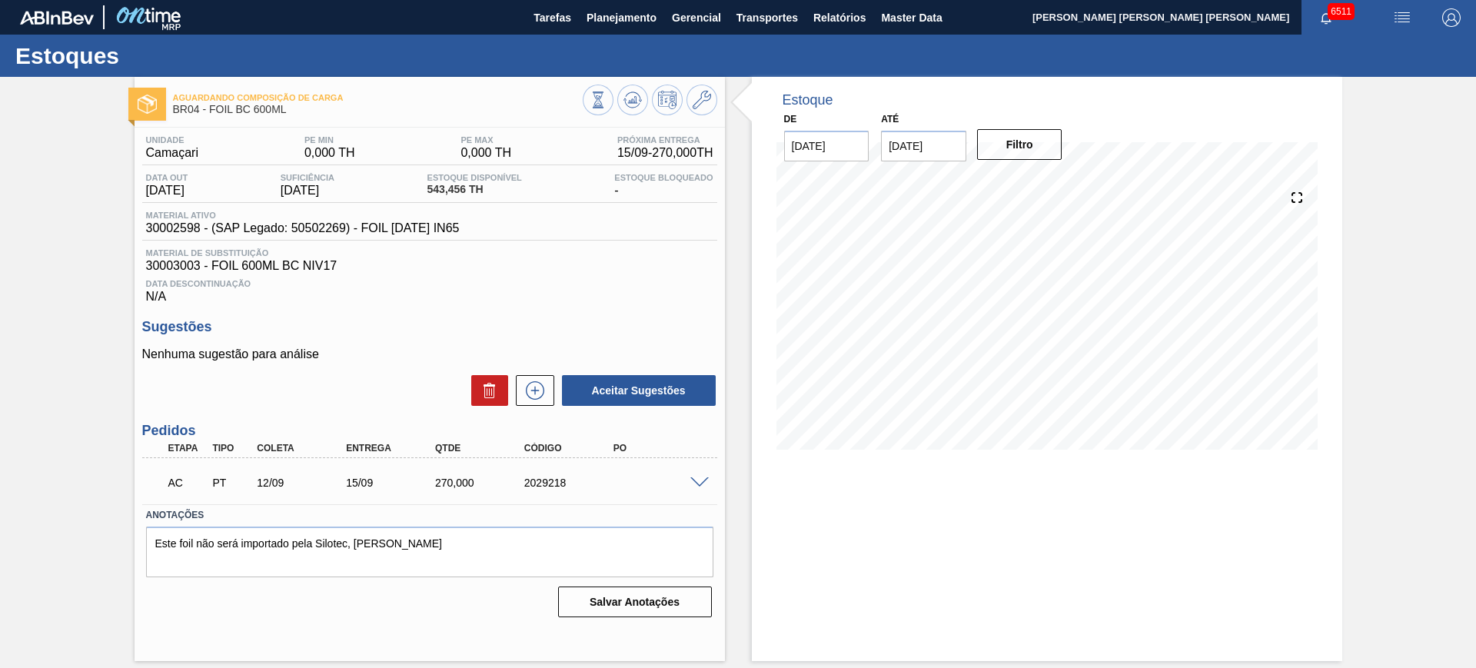
click at [702, 489] on div "AC PT 12/09 15/09 270,000 2029218" at bounding box center [429, 481] width 575 height 38
click at [697, 472] on div "AC PT 12/09 15/09 270,000 2029218" at bounding box center [429, 481] width 575 height 38
click at [700, 481] on span at bounding box center [699, 483] width 18 height 12
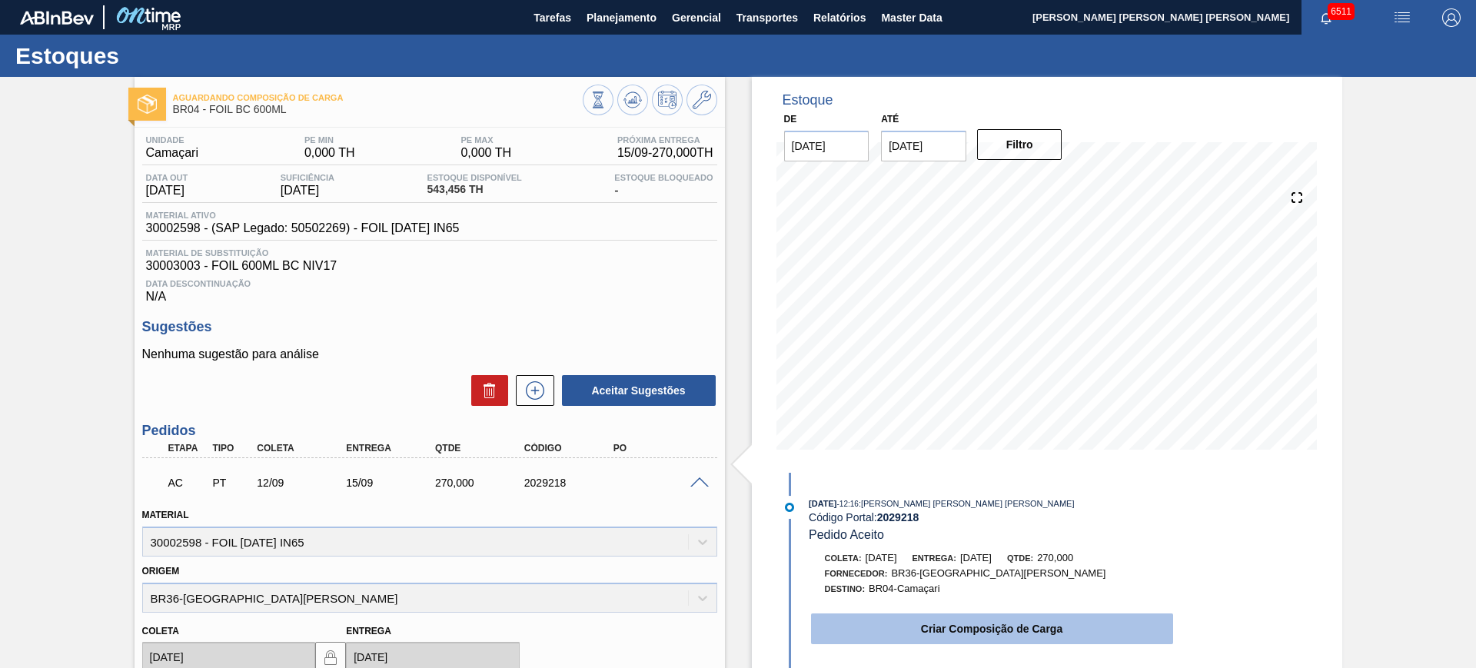
click at [966, 632] on button "Criar Composição de Carga" at bounding box center [992, 629] width 362 height 31
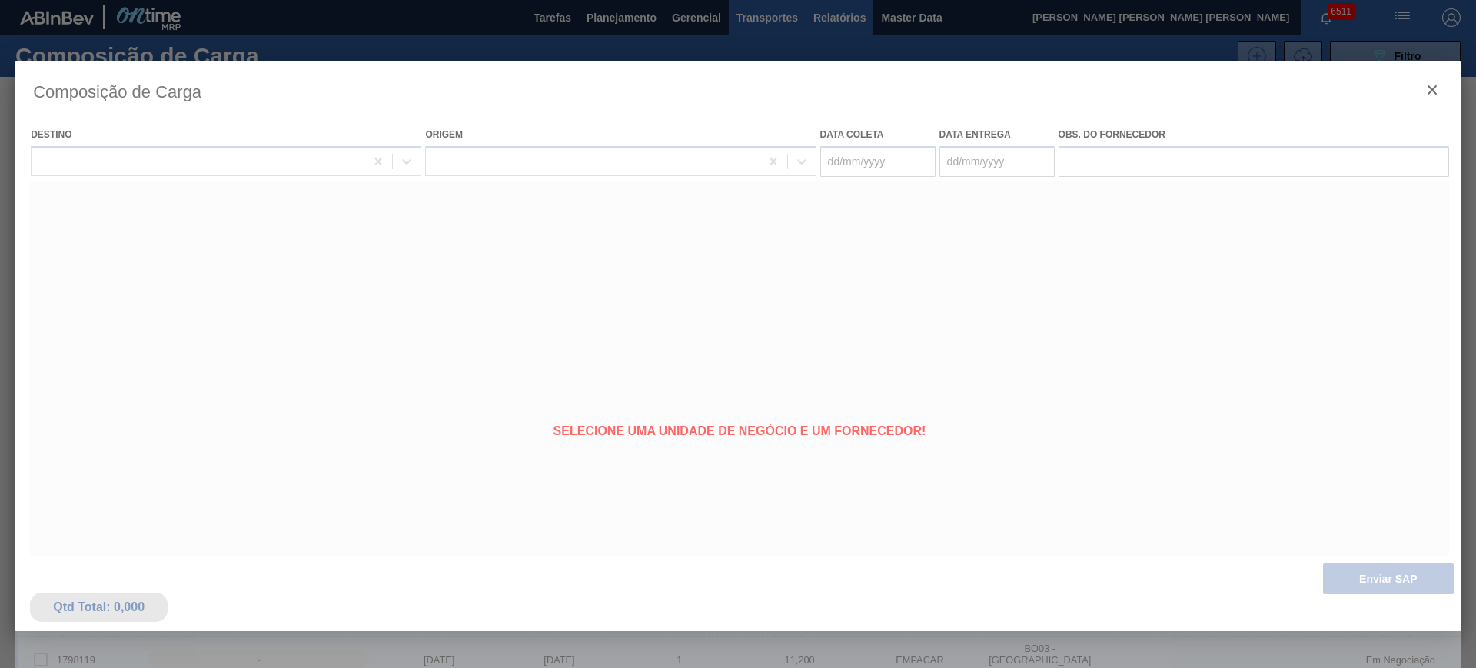
type coleta "[DATE]"
type entrega "[DATE]"
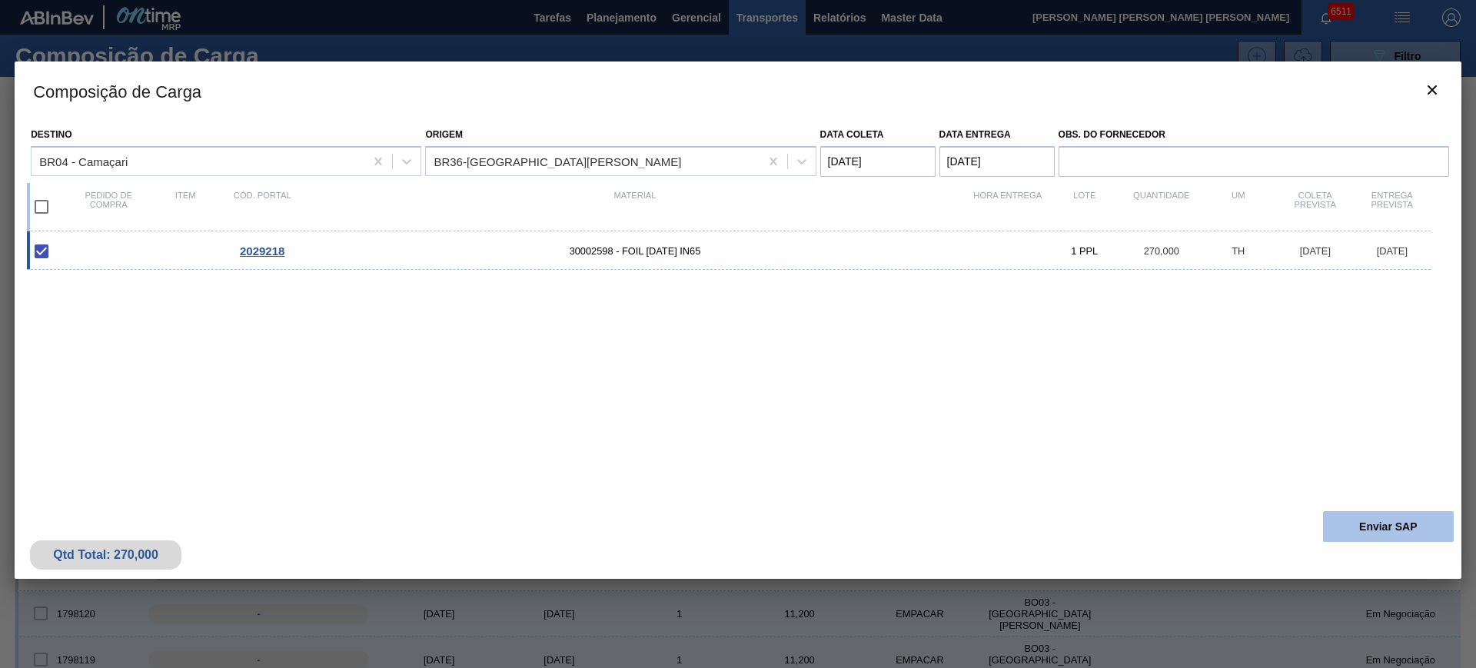
click at [1358, 524] on button "Enviar SAP" at bounding box center [1388, 526] width 131 height 31
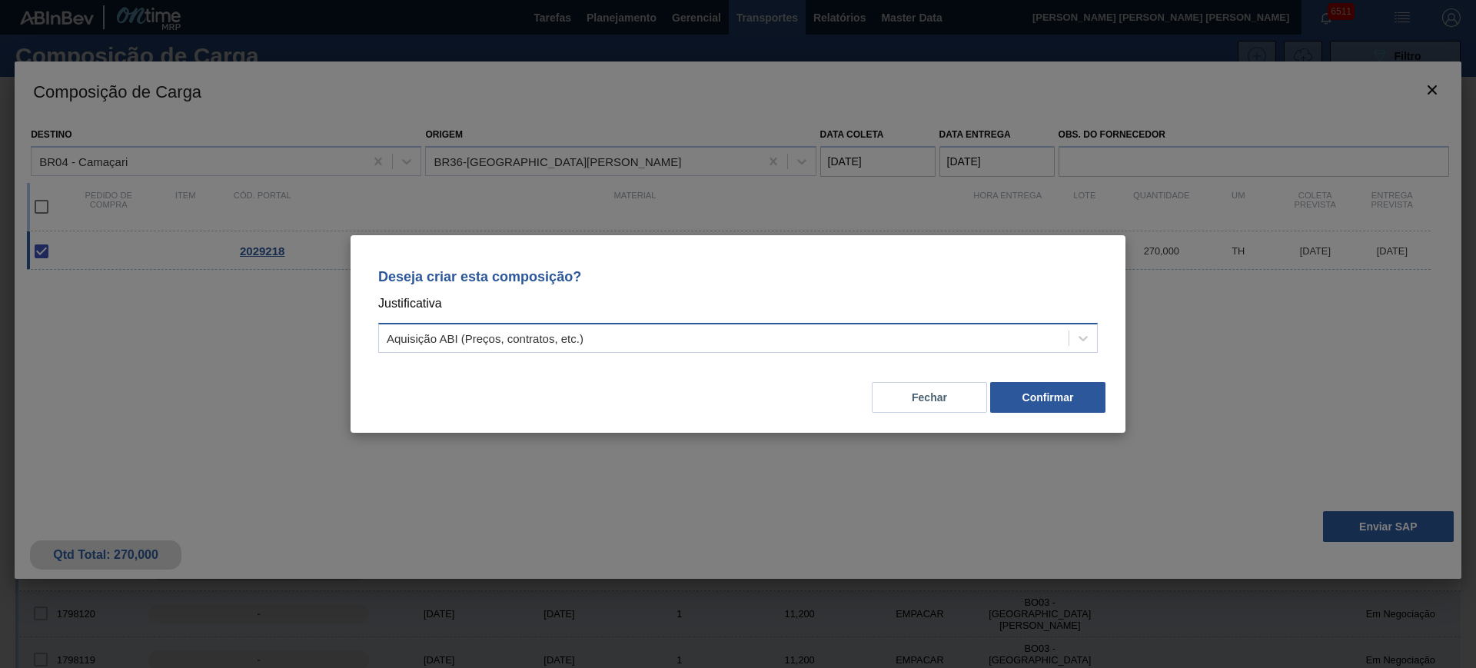
click at [927, 346] on div "Aquisição ABI (Preços, contratos, etc.)" at bounding box center [724, 339] width 690 height 22
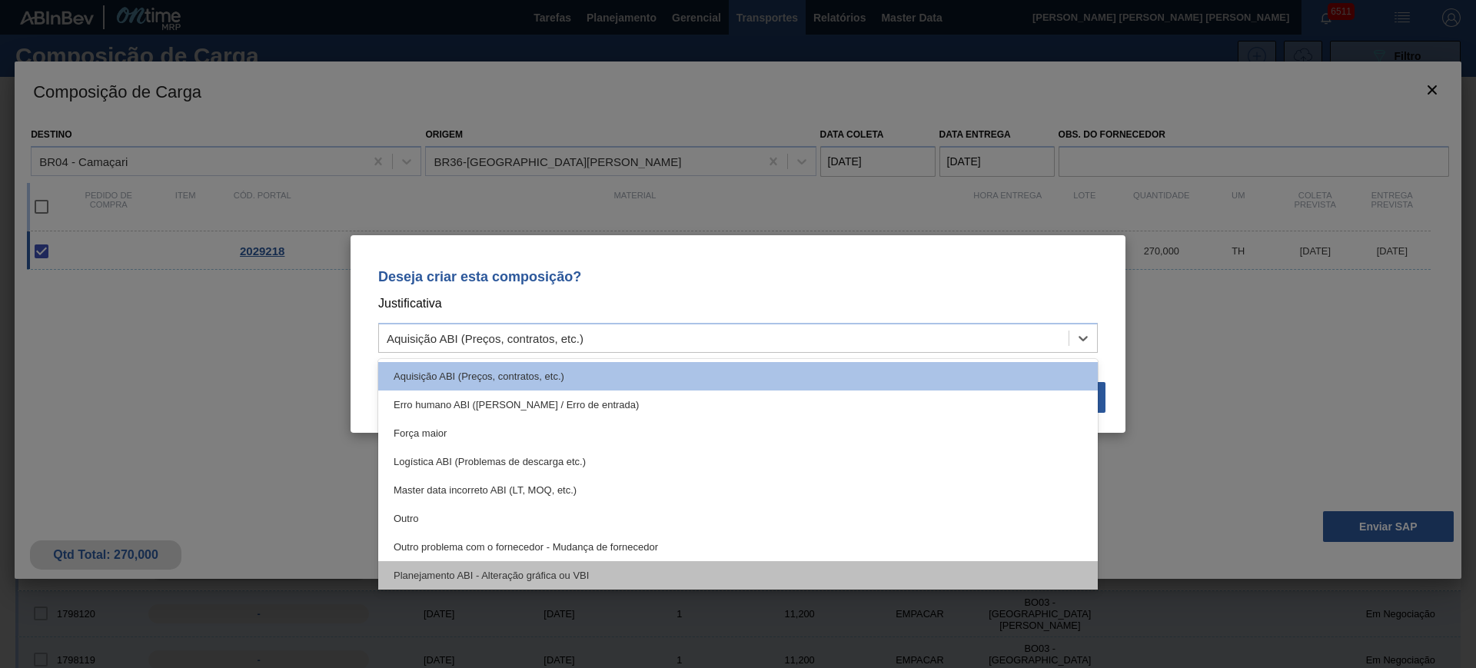
click at [752, 574] on div "Planejamento ABI - Alteração gráfica ou VBI" at bounding box center [738, 575] width 720 height 28
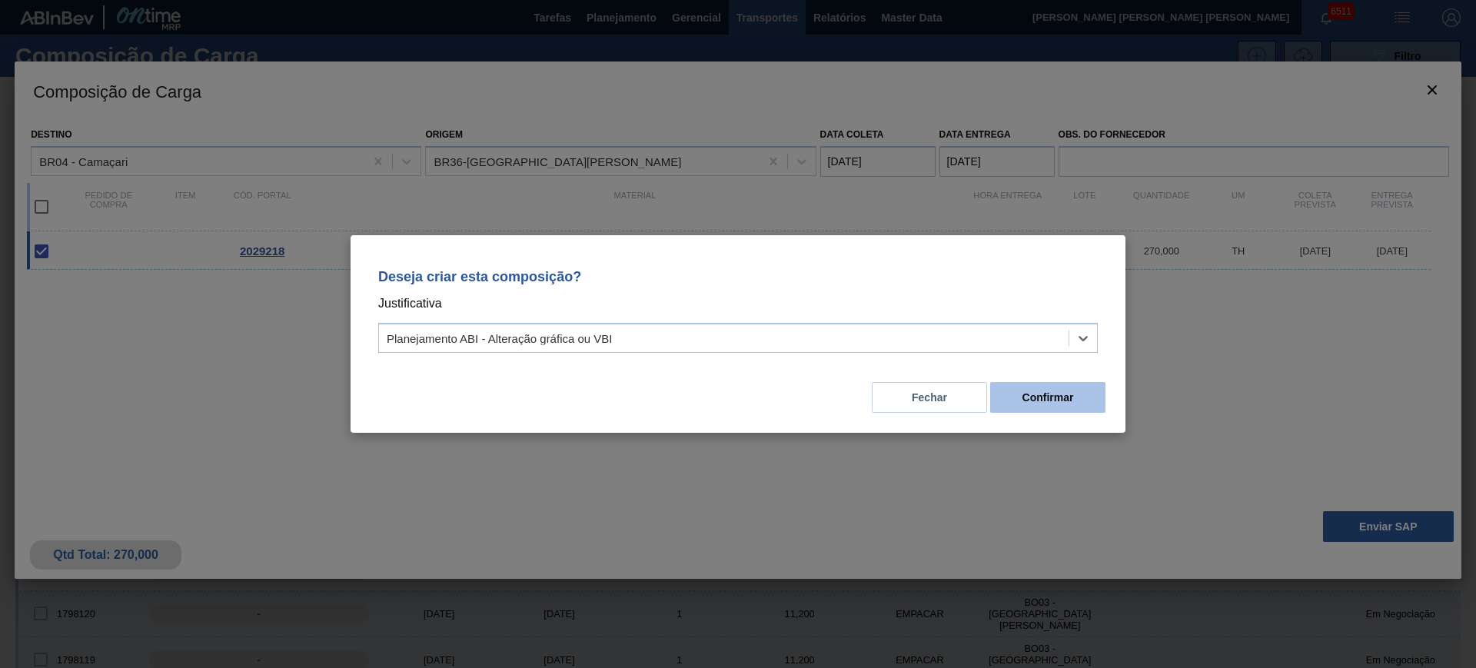
click at [1050, 391] on button "Confirmar" at bounding box center [1047, 397] width 115 height 31
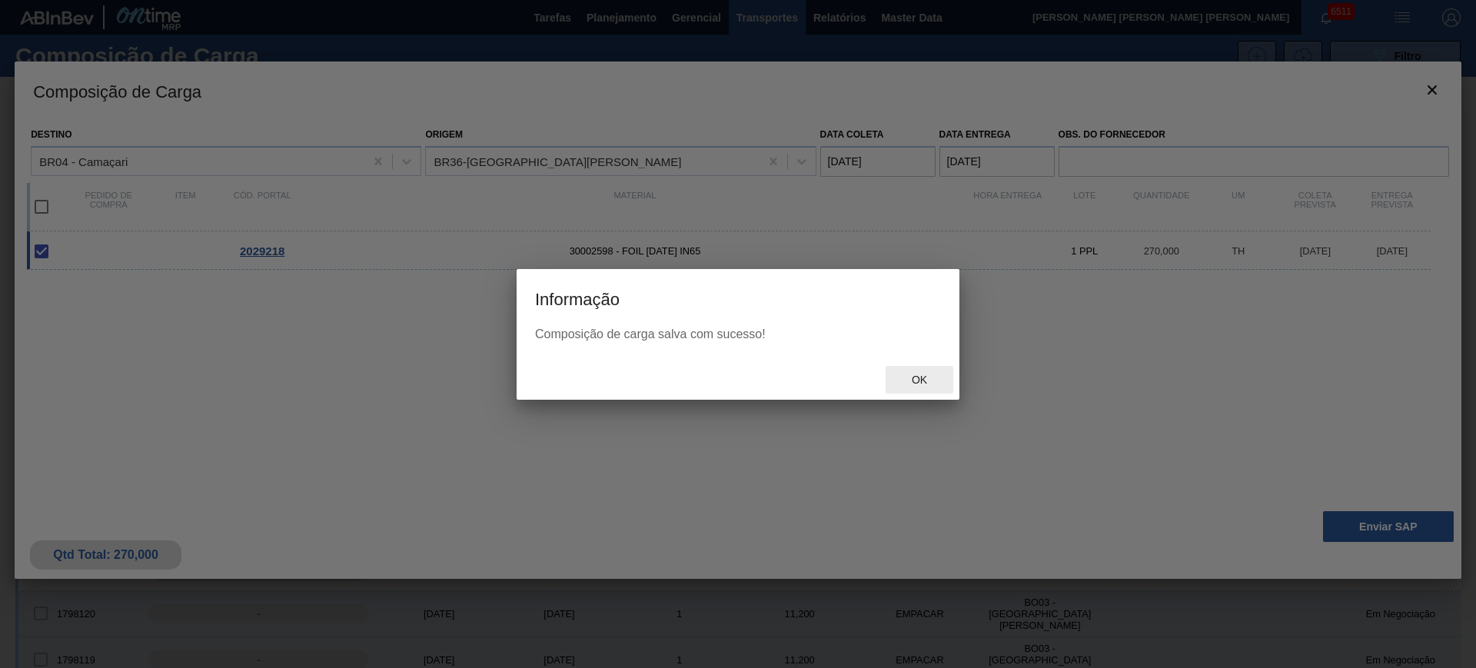
click at [936, 382] on span "Ok" at bounding box center [920, 380] width 40 height 12
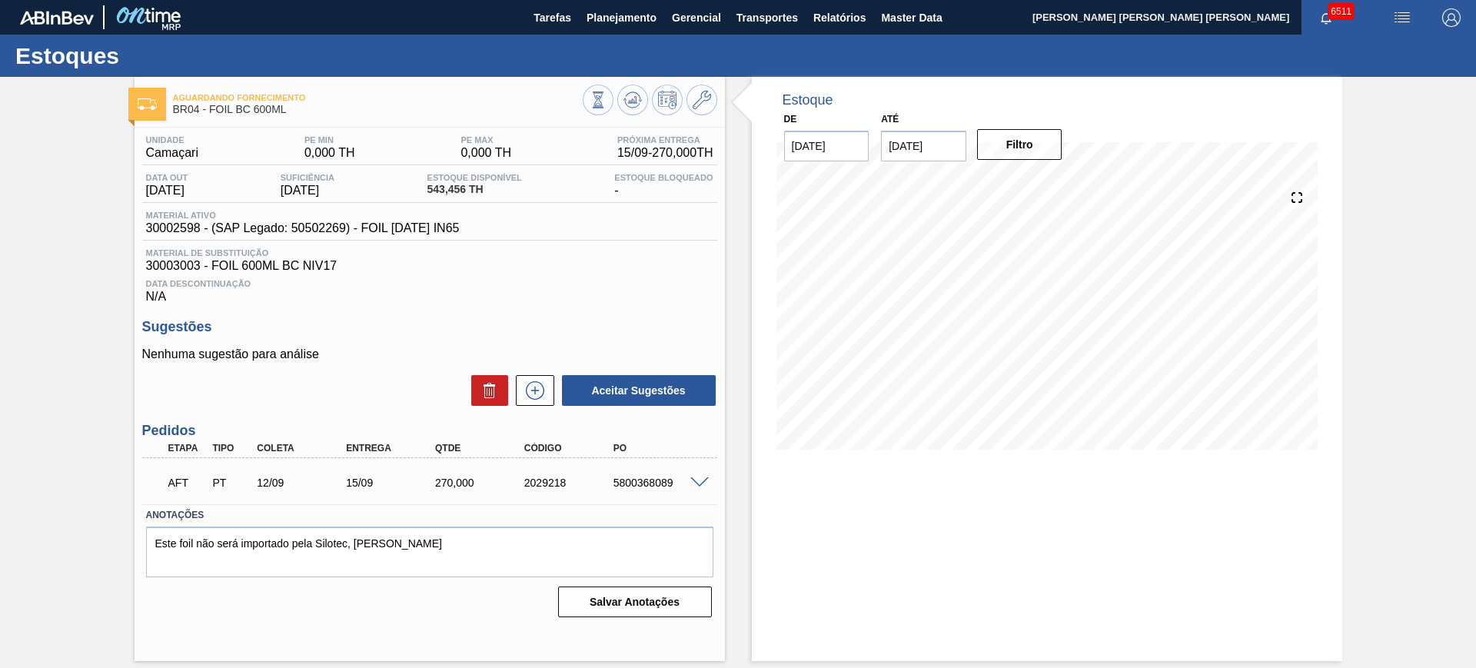
click at [639, 477] on div "5800368089" at bounding box center [660, 483] width 100 height 12
copy div "5800368089"
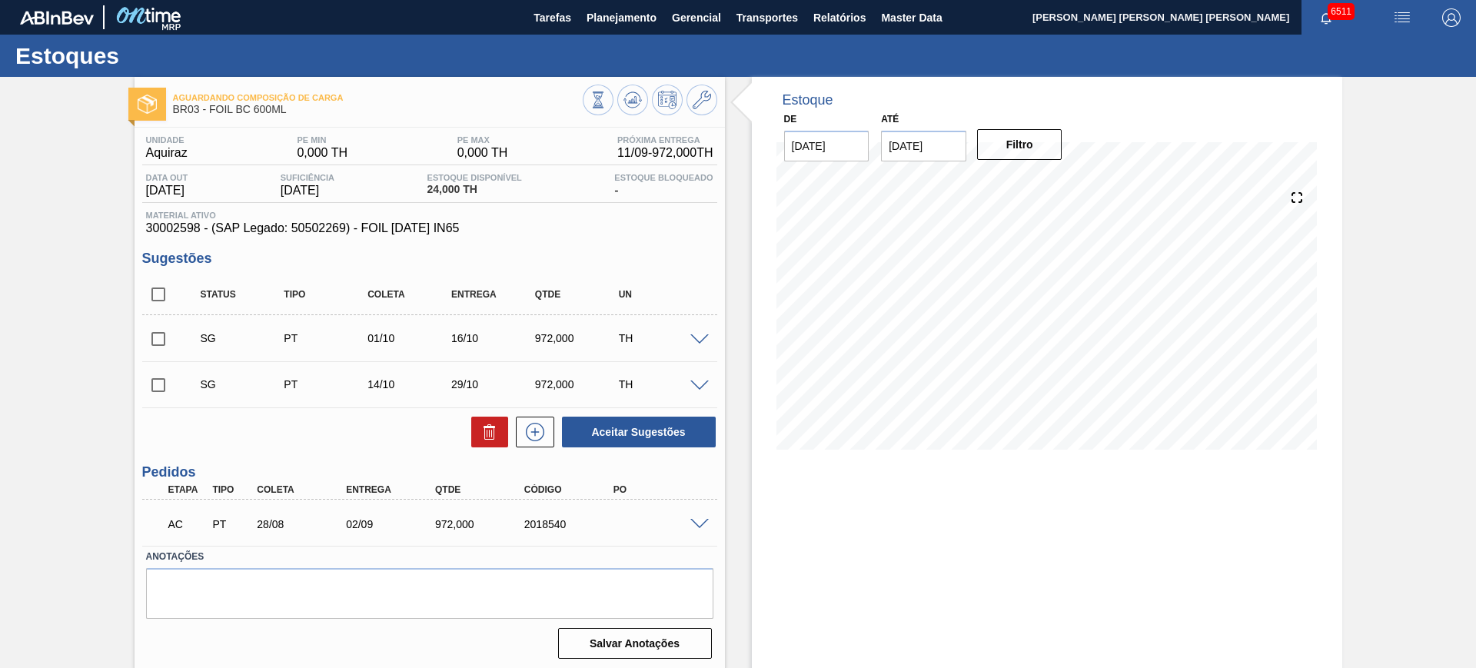
click at [703, 520] on span at bounding box center [699, 525] width 18 height 12
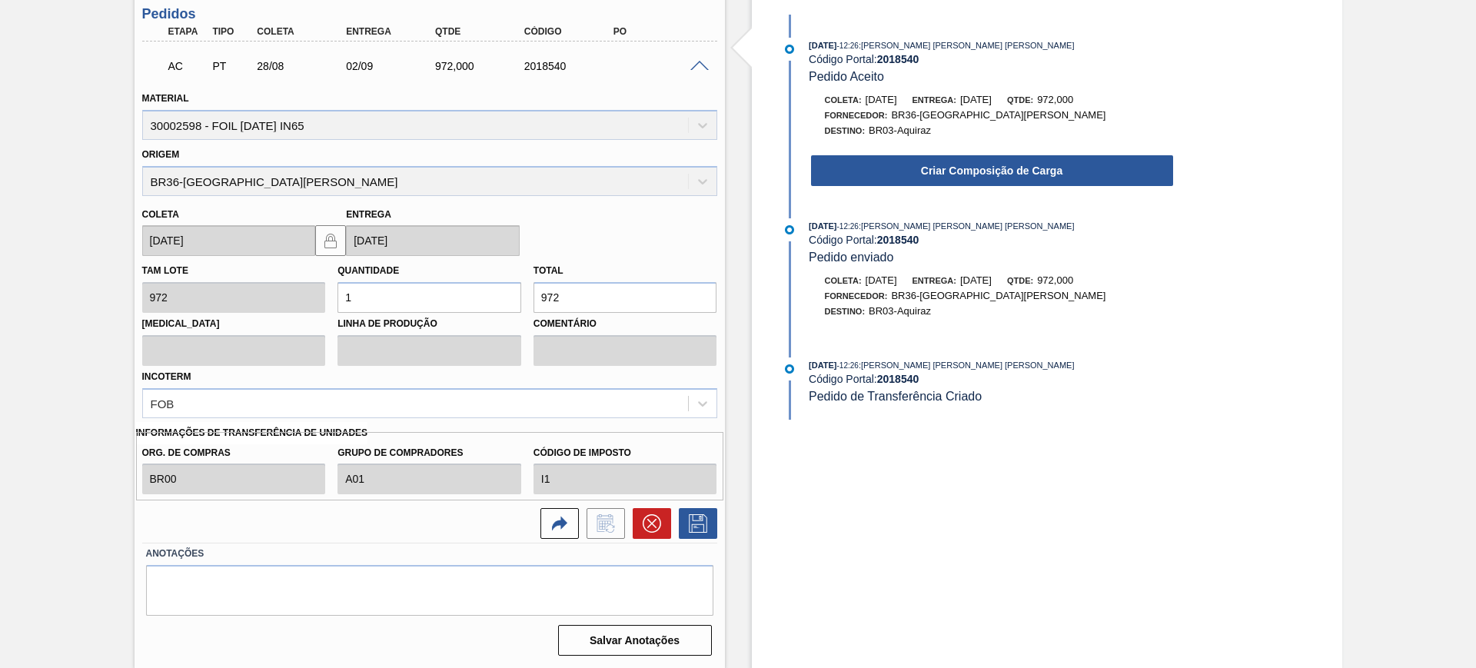
scroll to position [459, 0]
click at [649, 526] on icon at bounding box center [652, 523] width 18 height 18
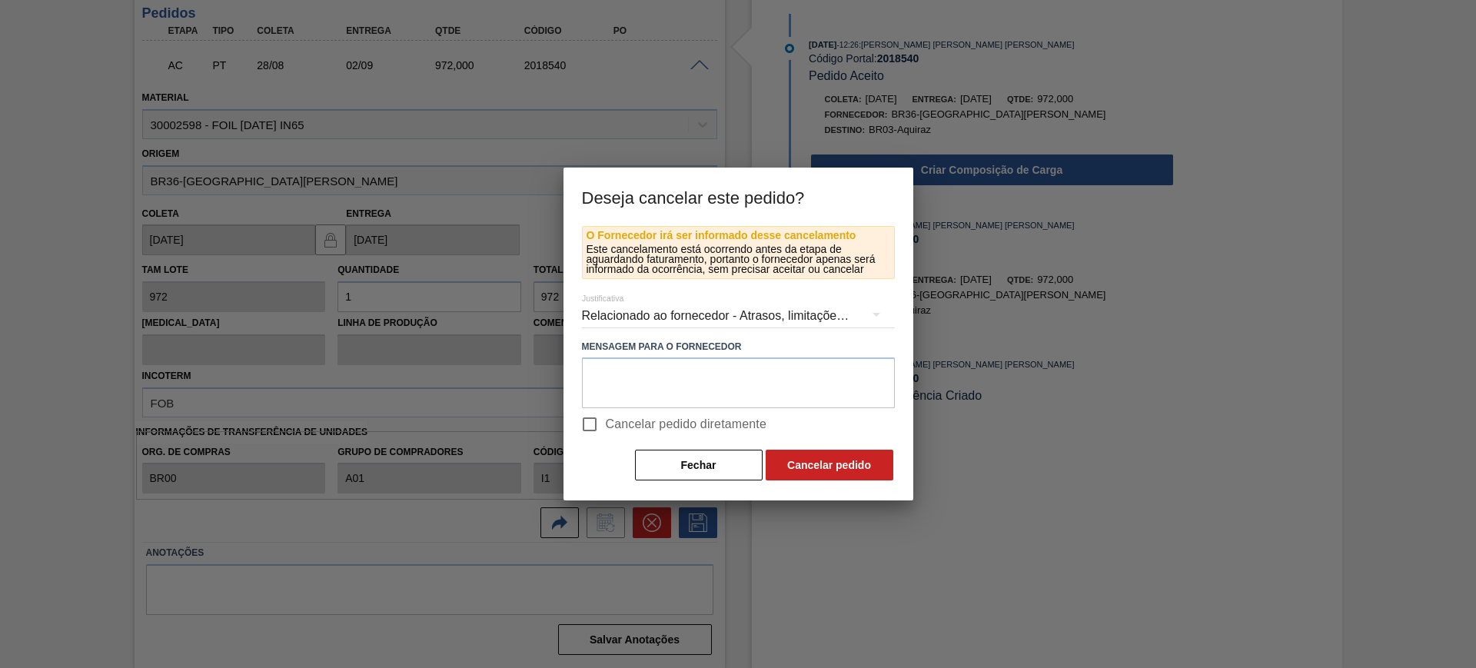
click at [664, 429] on span "Cancelar pedido diretamente" at bounding box center [686, 424] width 161 height 18
click at [606, 429] on input "Cancelar pedido diretamente" at bounding box center [590, 424] width 32 height 32
checkbox input "true"
click at [800, 463] on button "Cancelar pedido" at bounding box center [830, 465] width 128 height 31
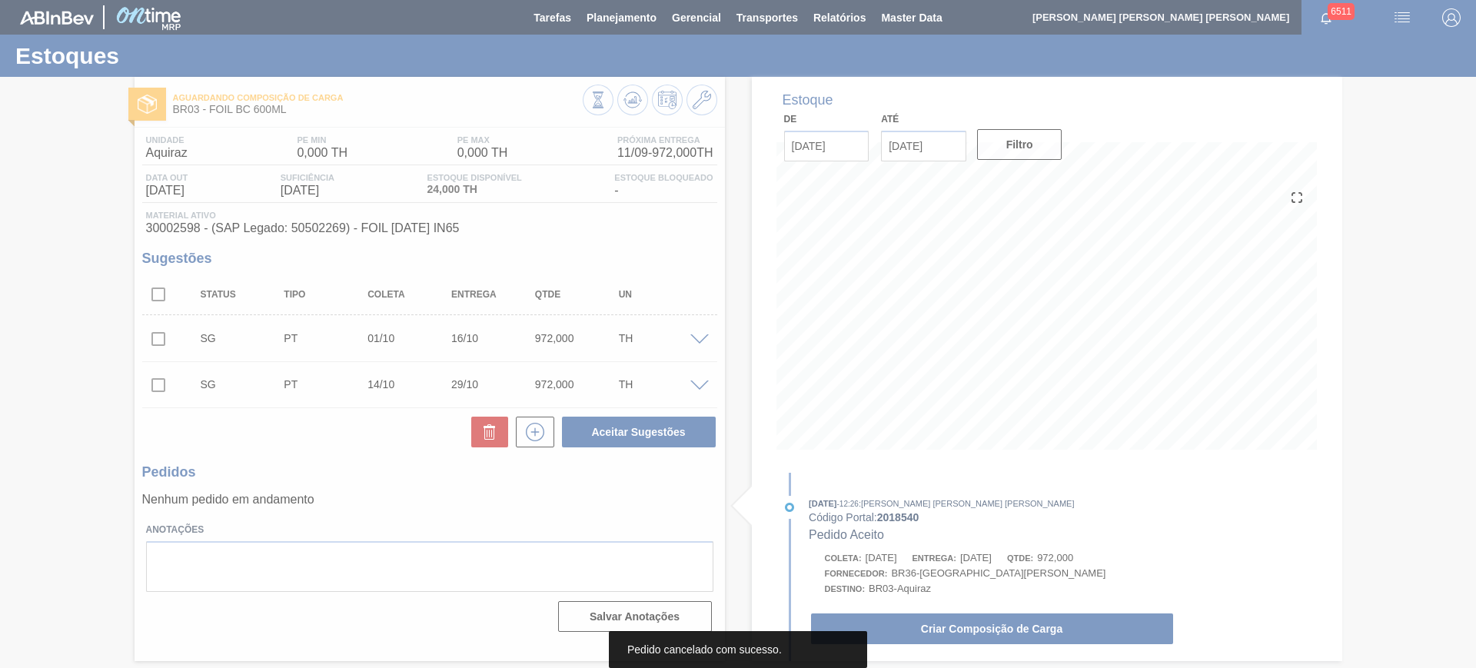
scroll to position [0, 0]
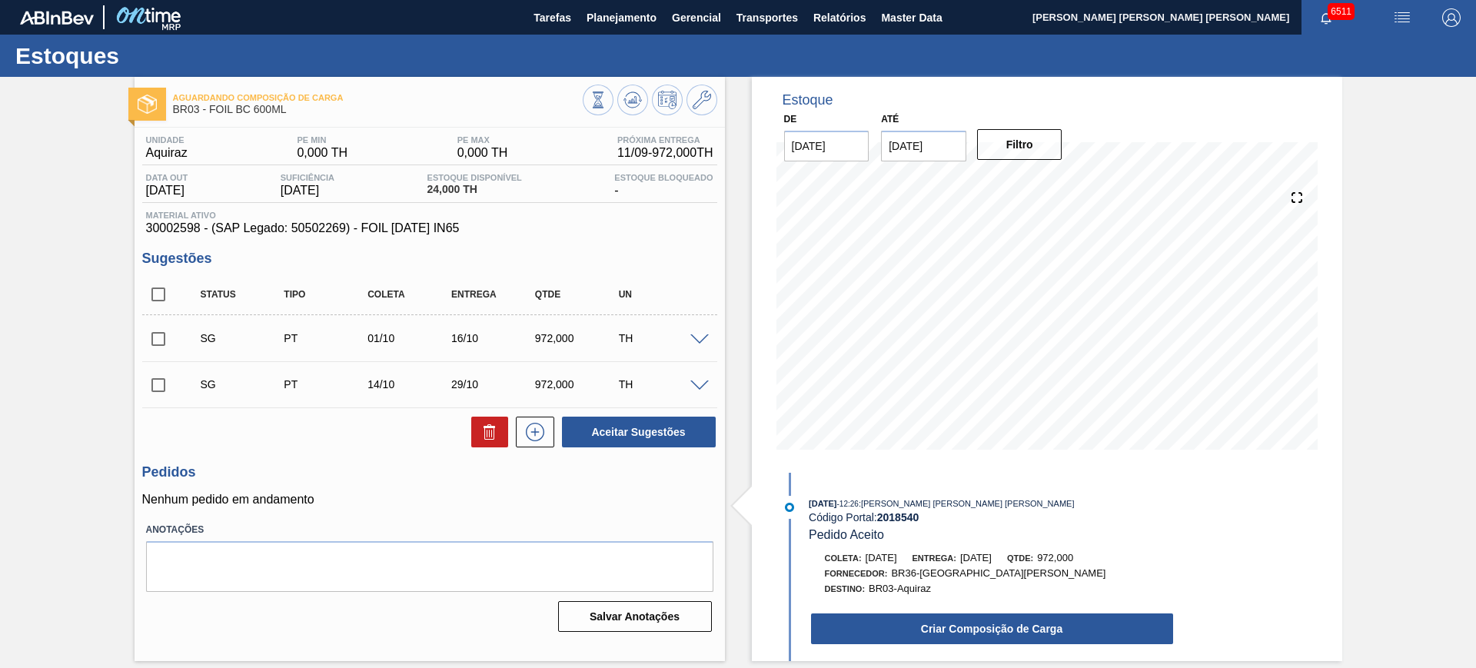
click at [698, 338] on span at bounding box center [699, 340] width 18 height 12
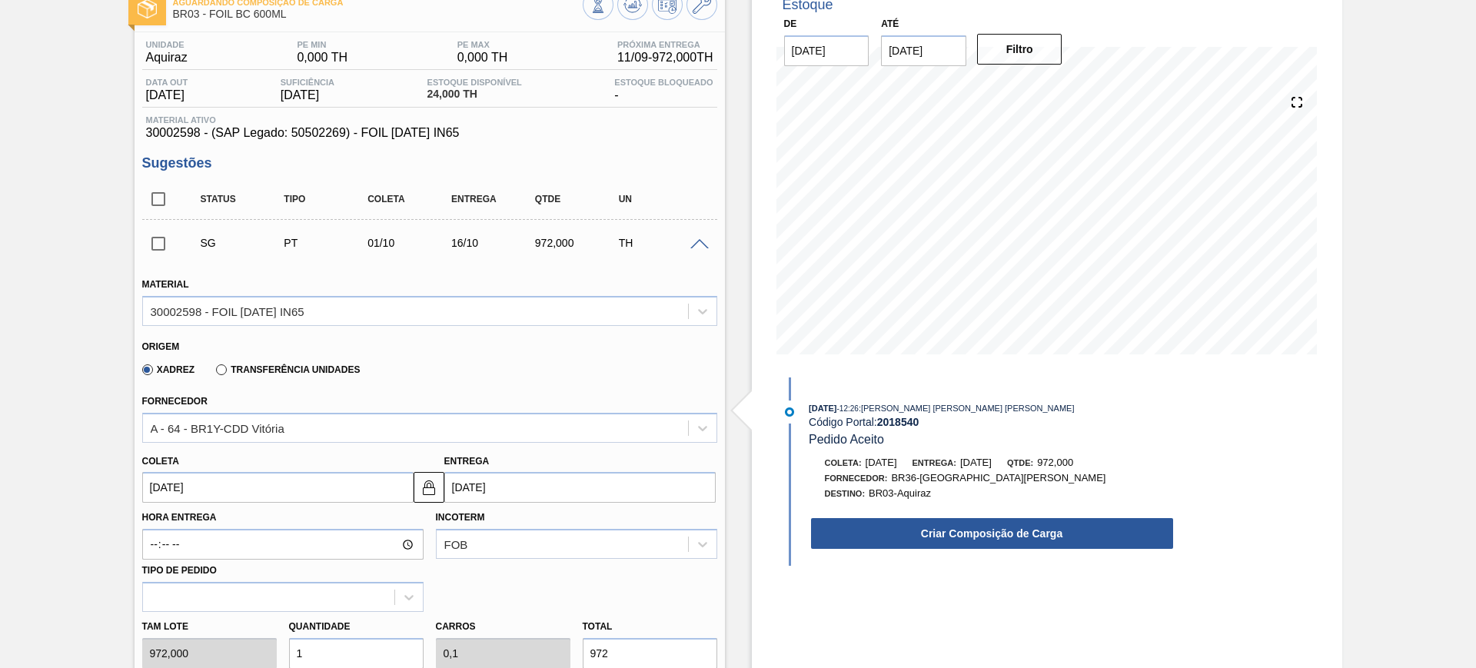
scroll to position [288, 0]
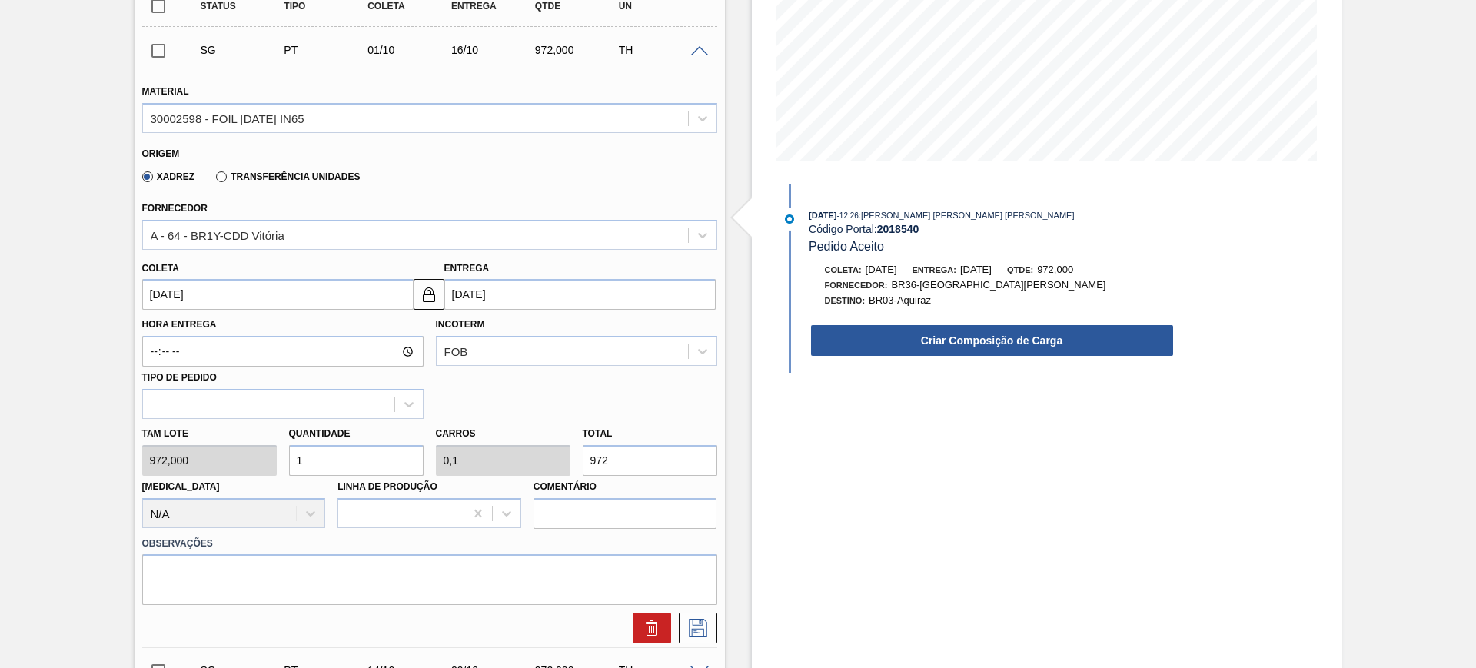
click at [507, 305] on input "[DATE]" at bounding box center [579, 294] width 271 height 31
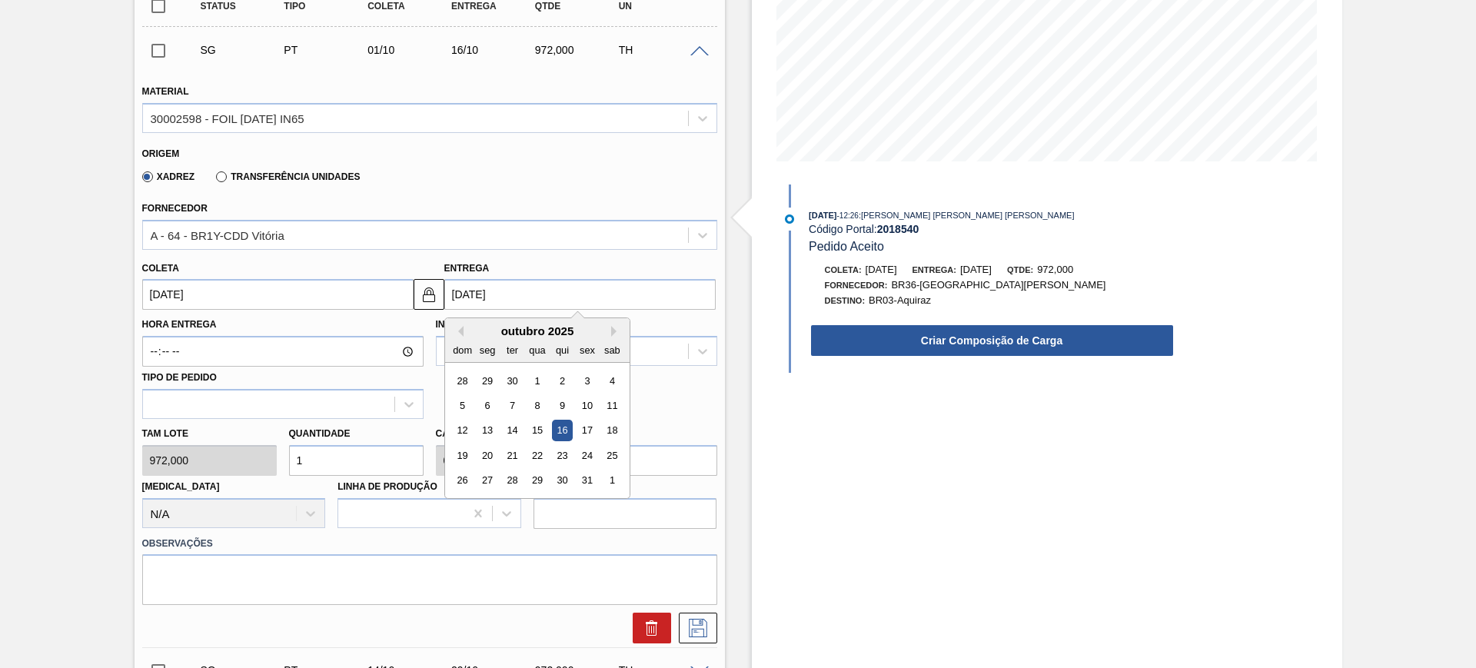
click at [349, 299] on input "[DATE]" at bounding box center [277, 294] width 271 height 31
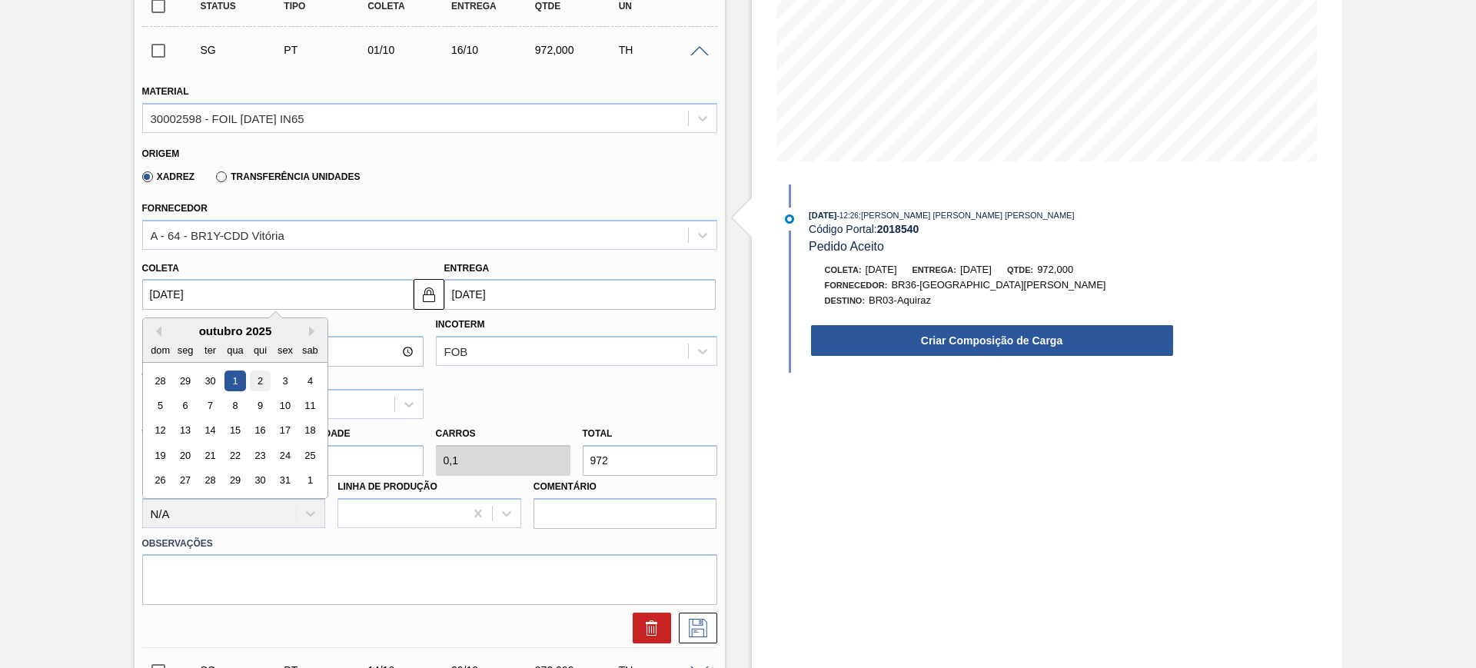
click at [258, 376] on div "2" at bounding box center [259, 381] width 21 height 21
type input "[DATE]"
click at [363, 296] on input "[DATE]" at bounding box center [277, 294] width 271 height 31
click at [158, 328] on button "Previous Month" at bounding box center [156, 331] width 11 height 11
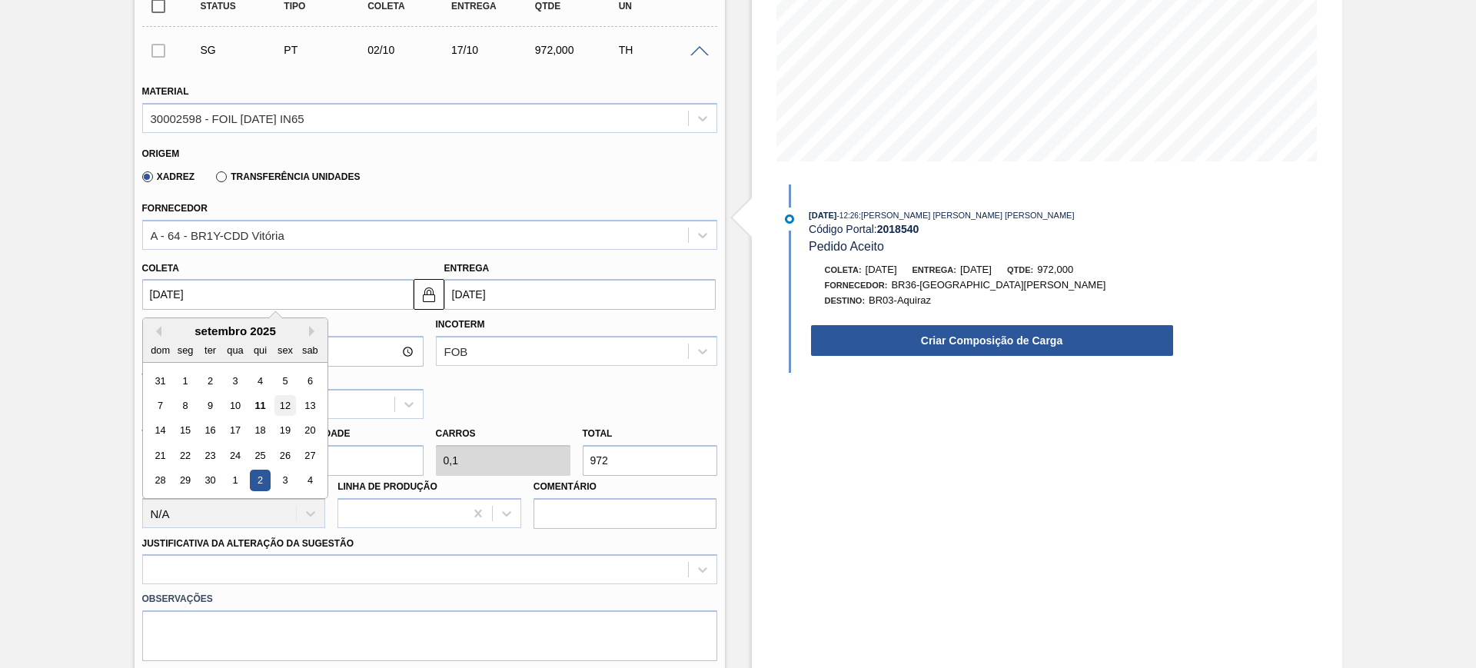
click at [275, 405] on div "12" at bounding box center [284, 405] width 21 height 21
type input "[DATE]"
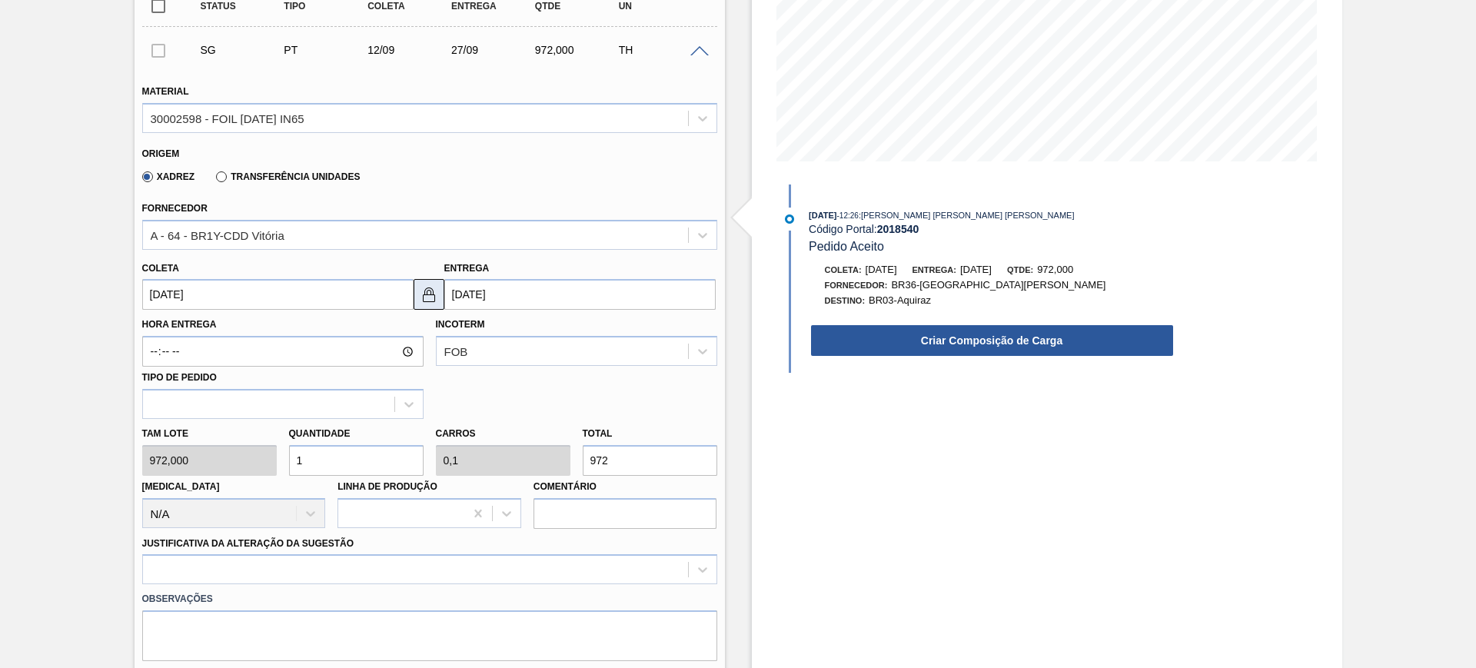
click at [431, 294] on img at bounding box center [429, 294] width 18 height 18
click at [476, 294] on input "[DATE]" at bounding box center [579, 294] width 271 height 31
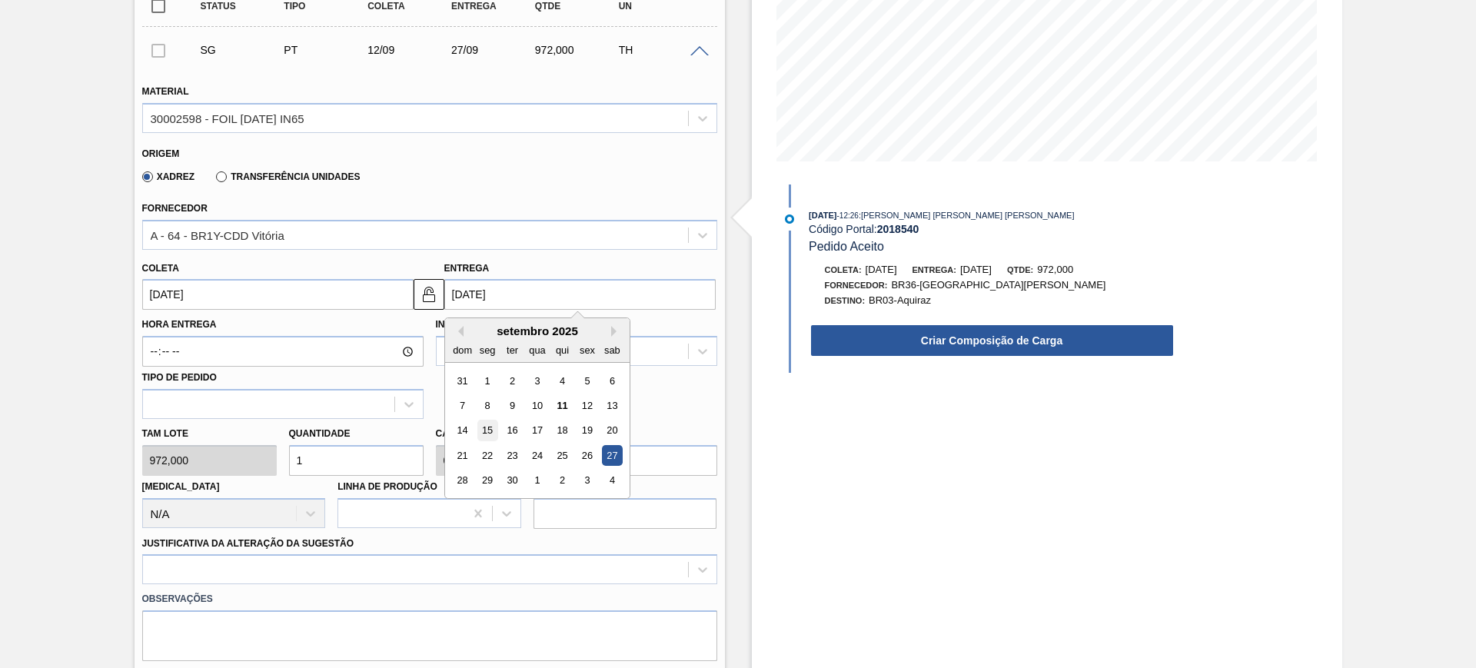
click at [493, 427] on div "15" at bounding box center [487, 431] width 21 height 21
type input "[DATE]"
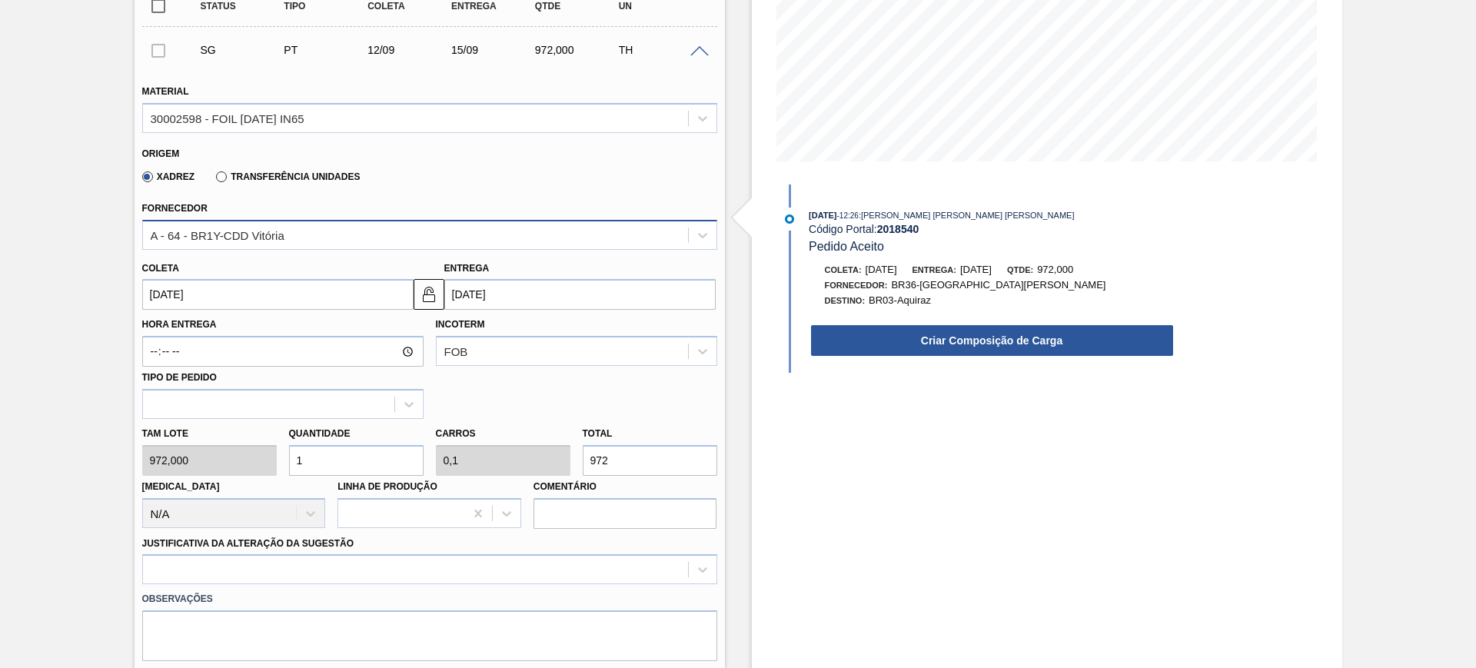
click at [322, 231] on div "A - 64 - BR1Y-CDD Vitória" at bounding box center [415, 235] width 545 height 22
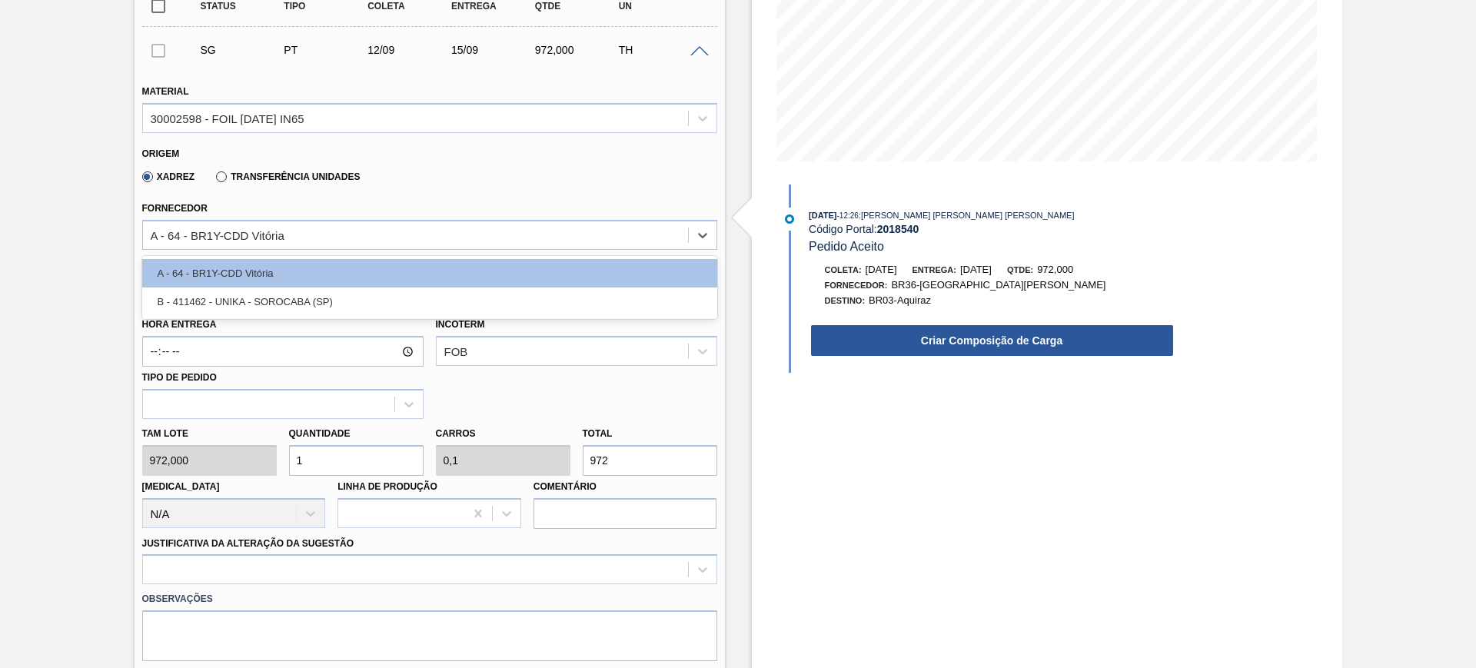
click at [242, 178] on label "Transferência Unidades" at bounding box center [288, 176] width 144 height 11
click at [214, 180] on input "Transferência Unidades" at bounding box center [214, 180] width 0 height 0
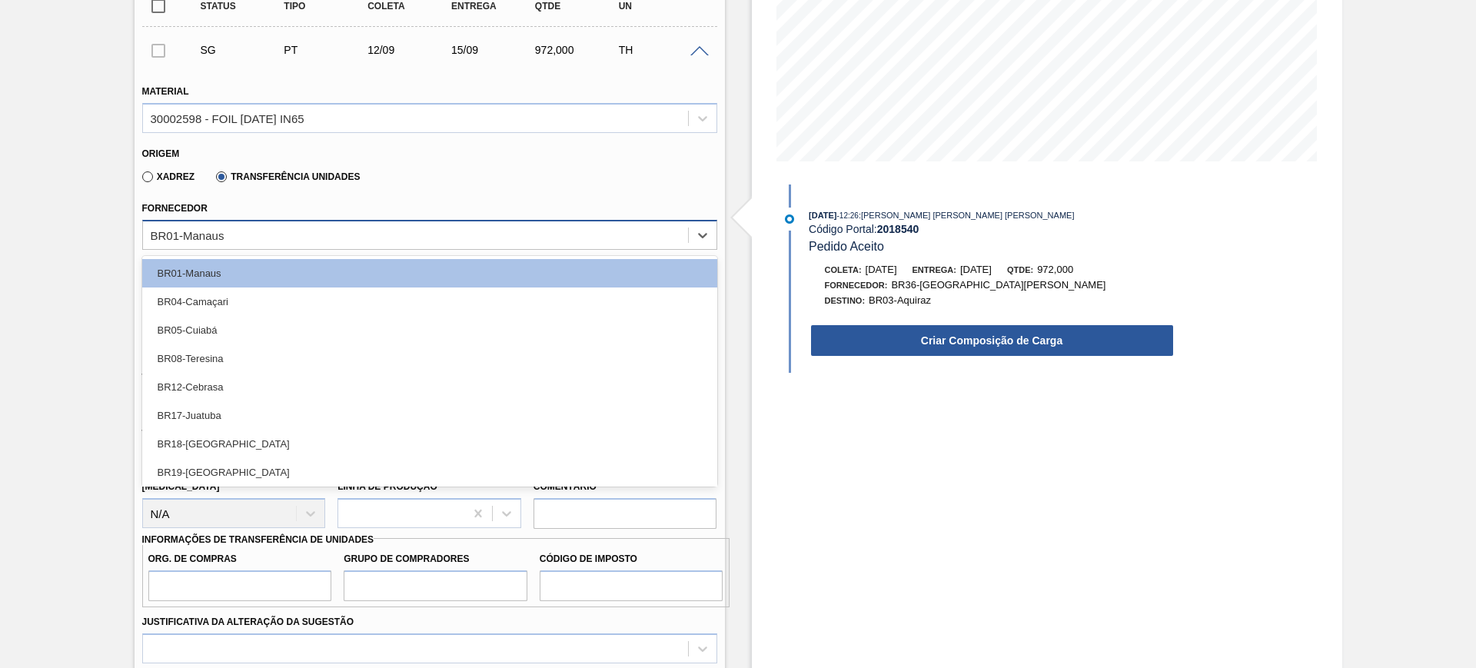
click at [231, 227] on div "BR01-Manaus" at bounding box center [415, 235] width 545 height 22
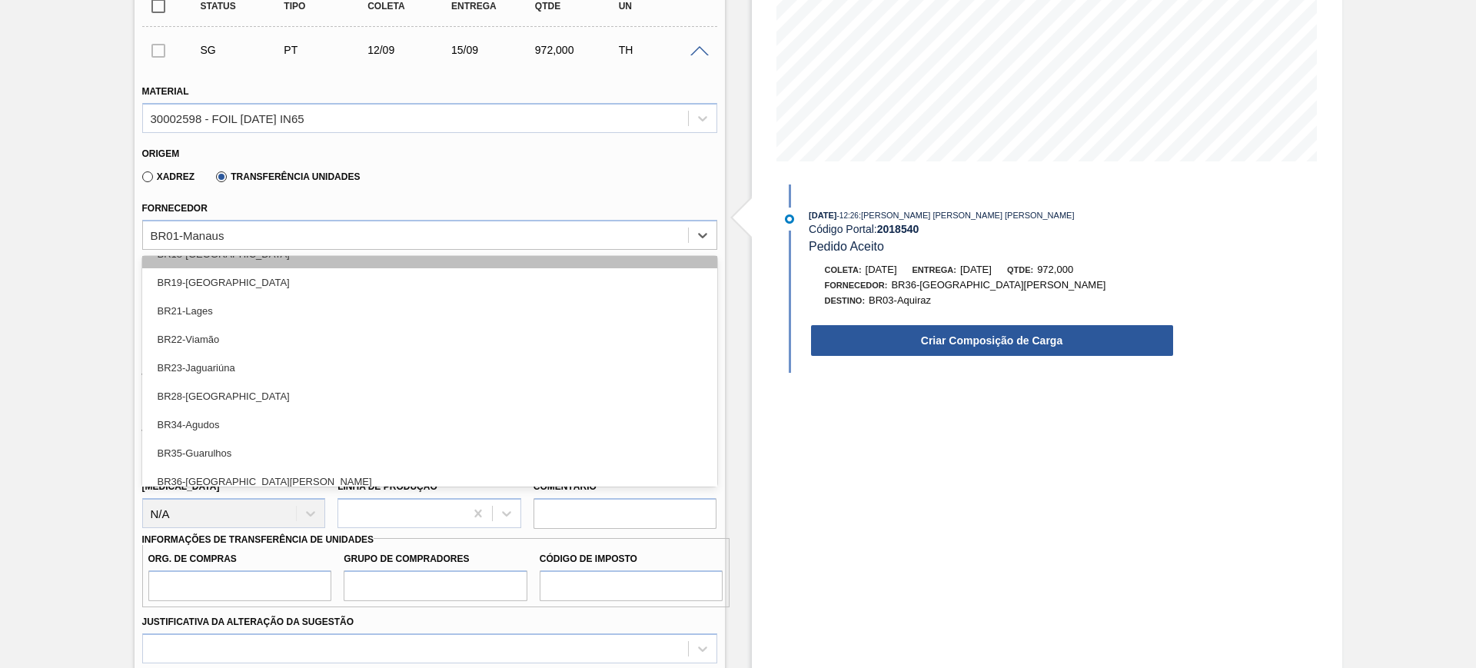
scroll to position [192, 0]
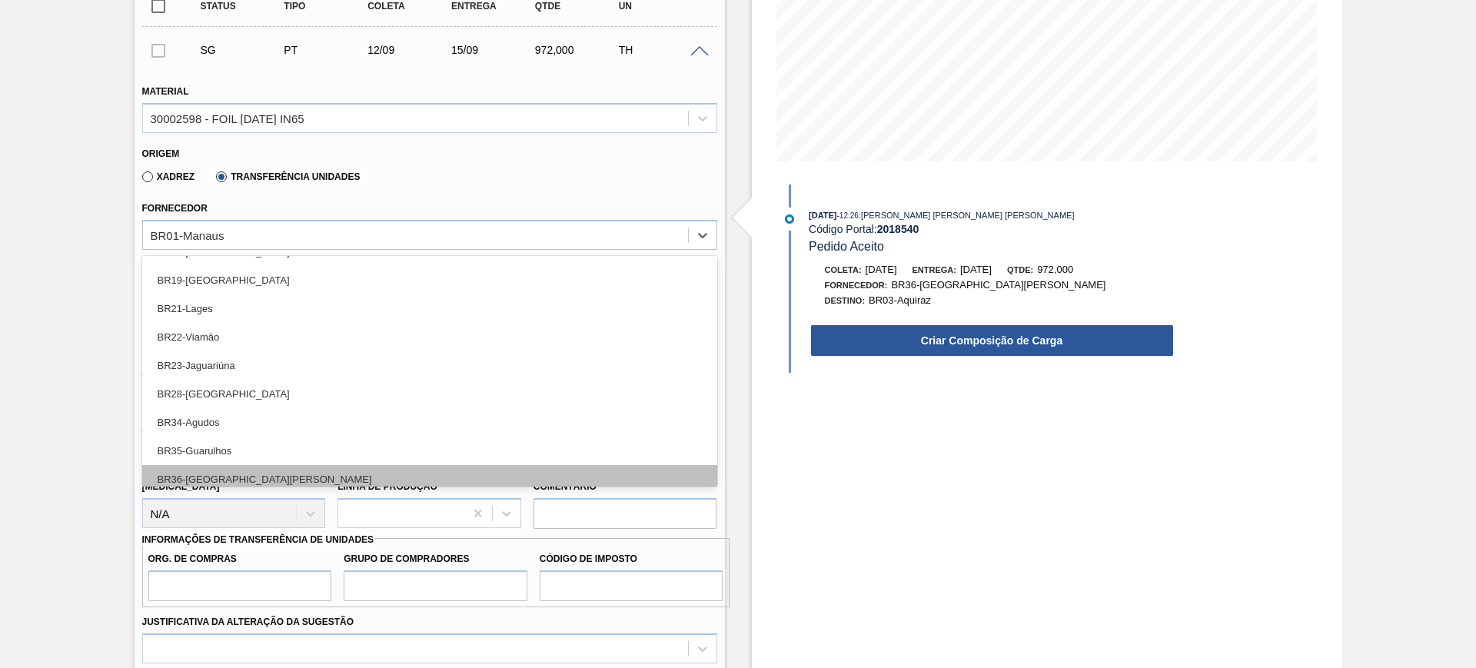
click at [348, 469] on div "BR36-[GEOGRAPHIC_DATA][PERSON_NAME]" at bounding box center [429, 479] width 575 height 28
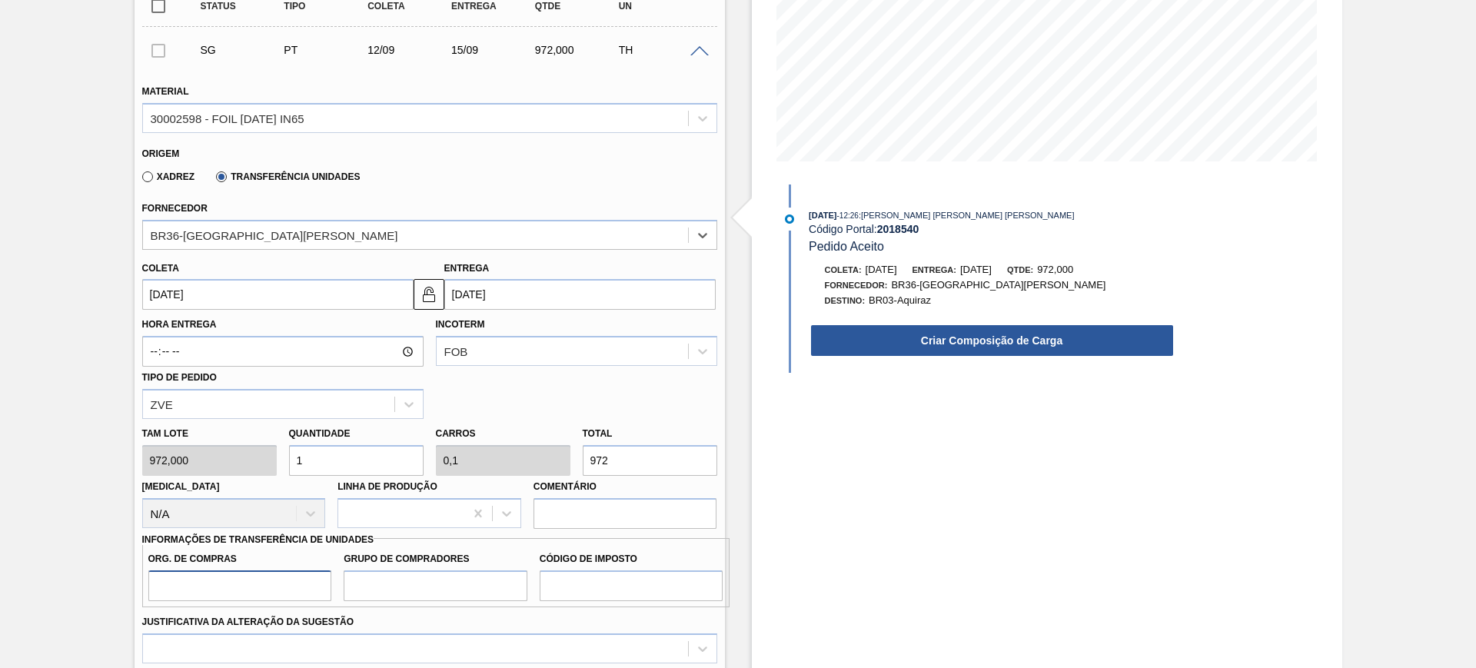
click at [287, 576] on input "Org. de Compras" at bounding box center [240, 585] width 184 height 31
type input "BR00"
type input "A01"
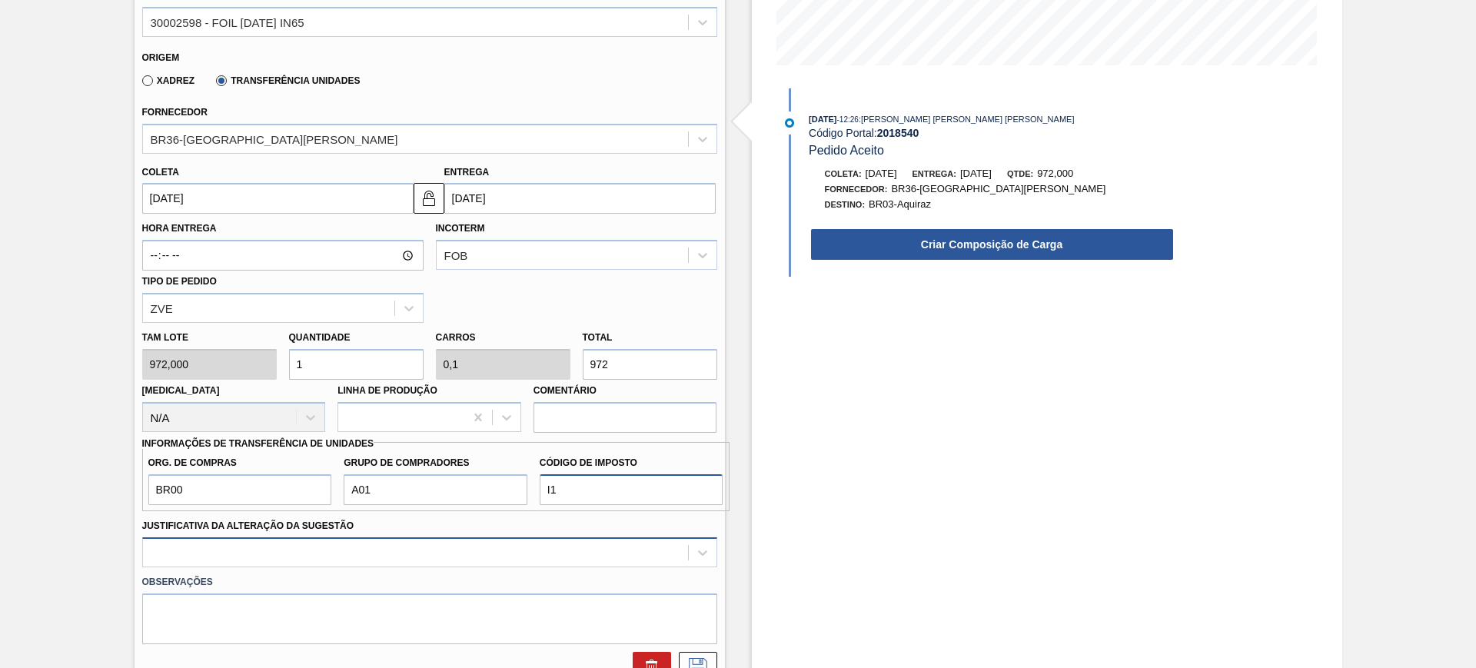
type input "I1"
click at [408, 540] on div at bounding box center [429, 552] width 575 height 30
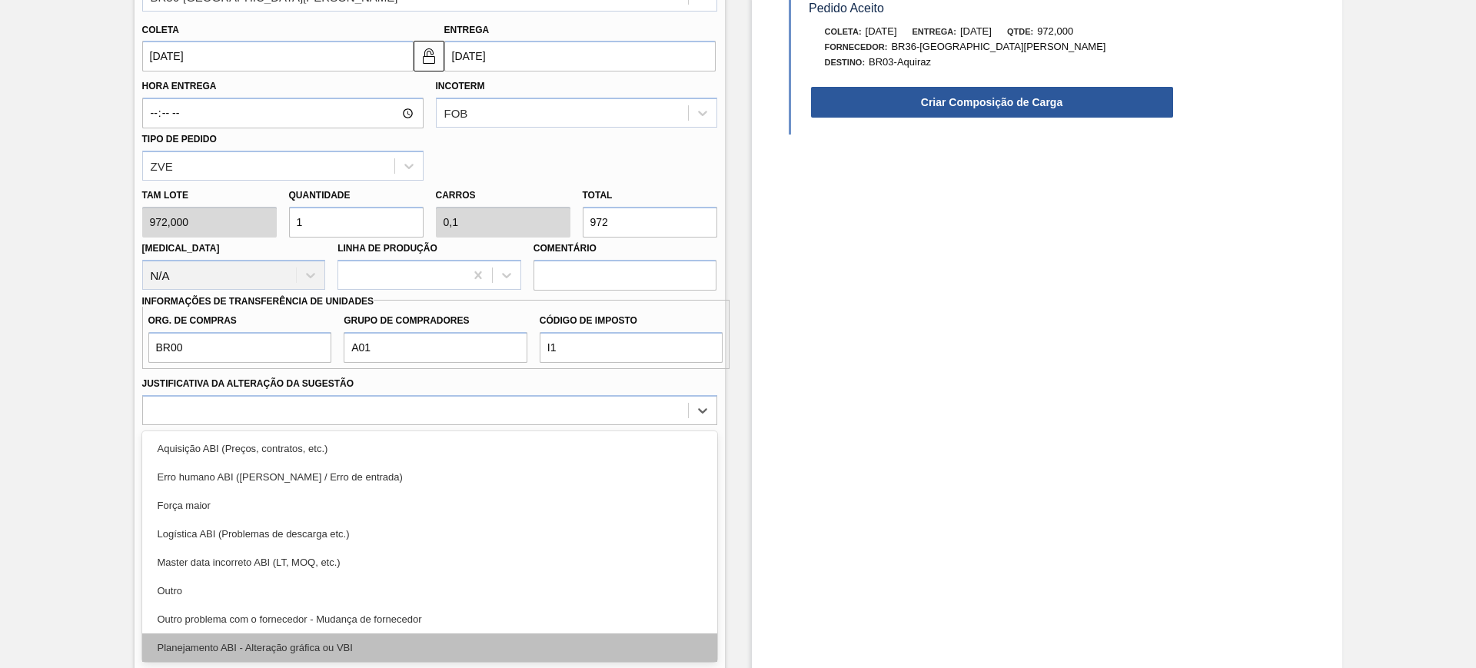
scroll to position [96, 0]
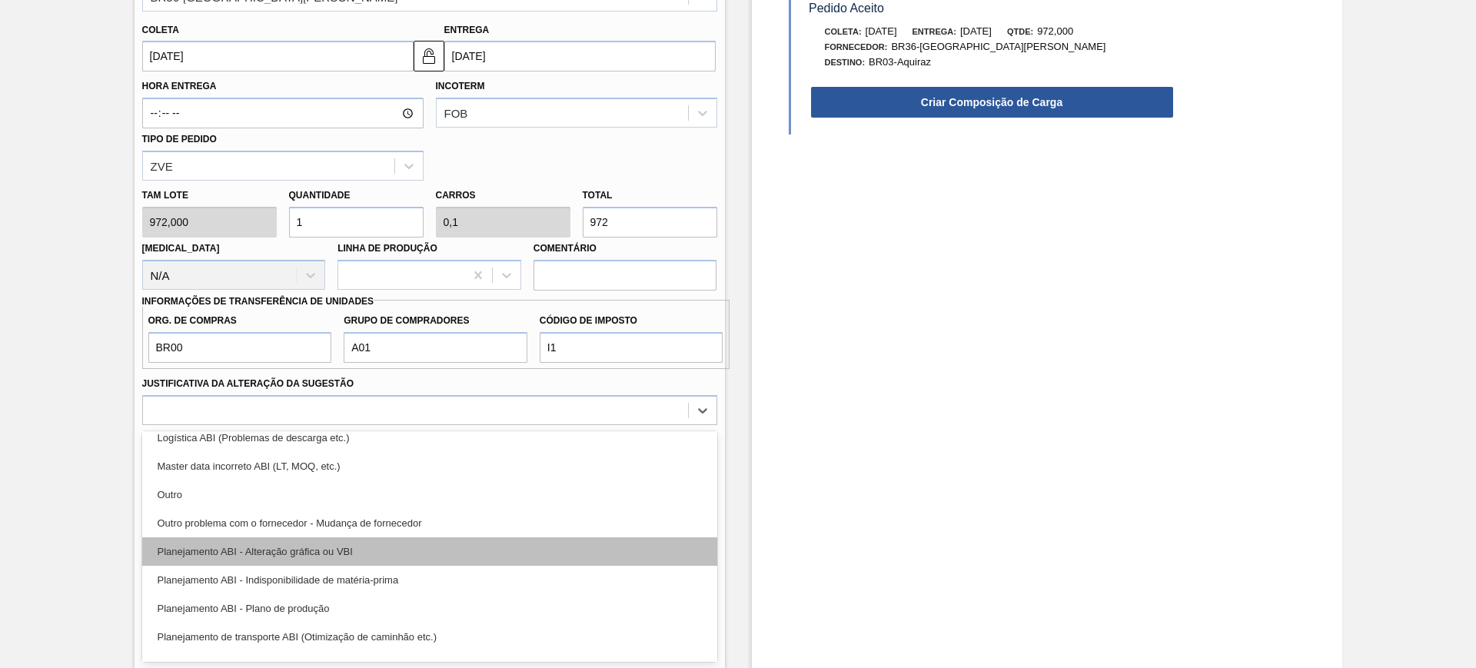
click at [359, 544] on div "Planejamento ABI - Alteração gráfica ou VBI" at bounding box center [429, 551] width 575 height 28
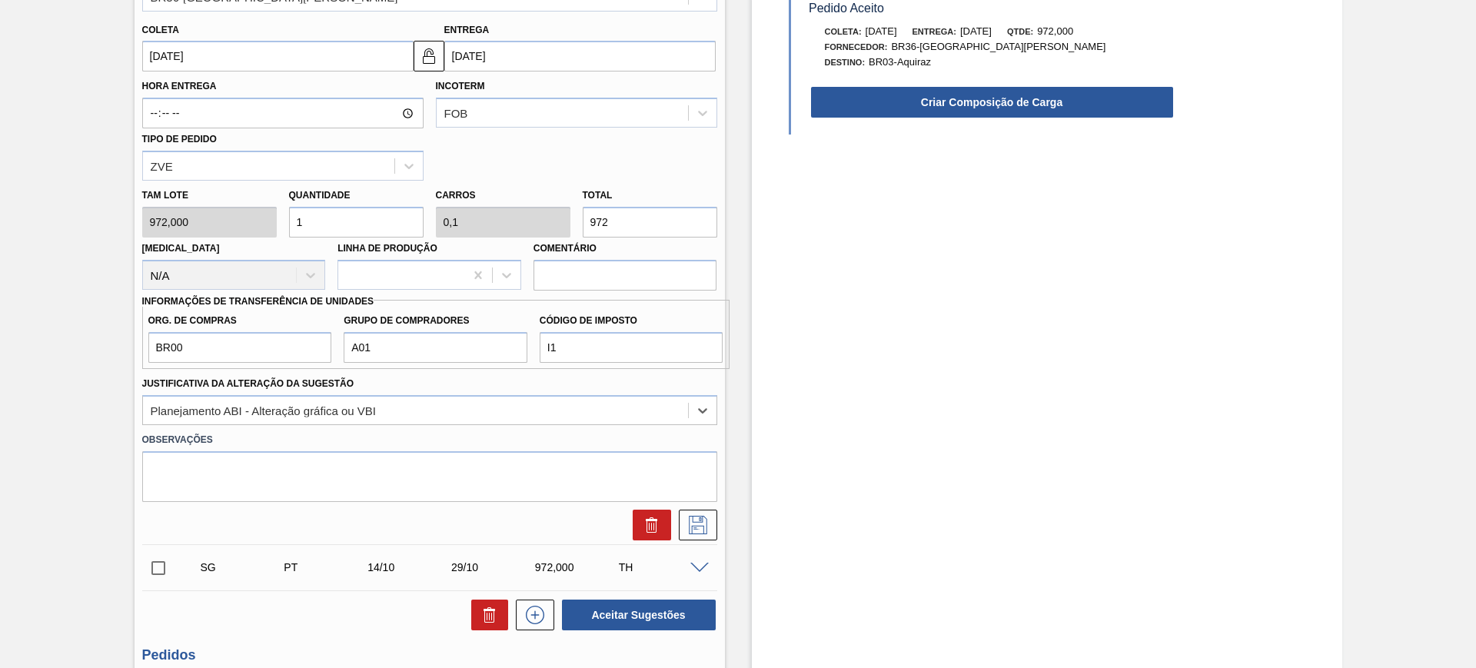
scroll to position [334, 0]
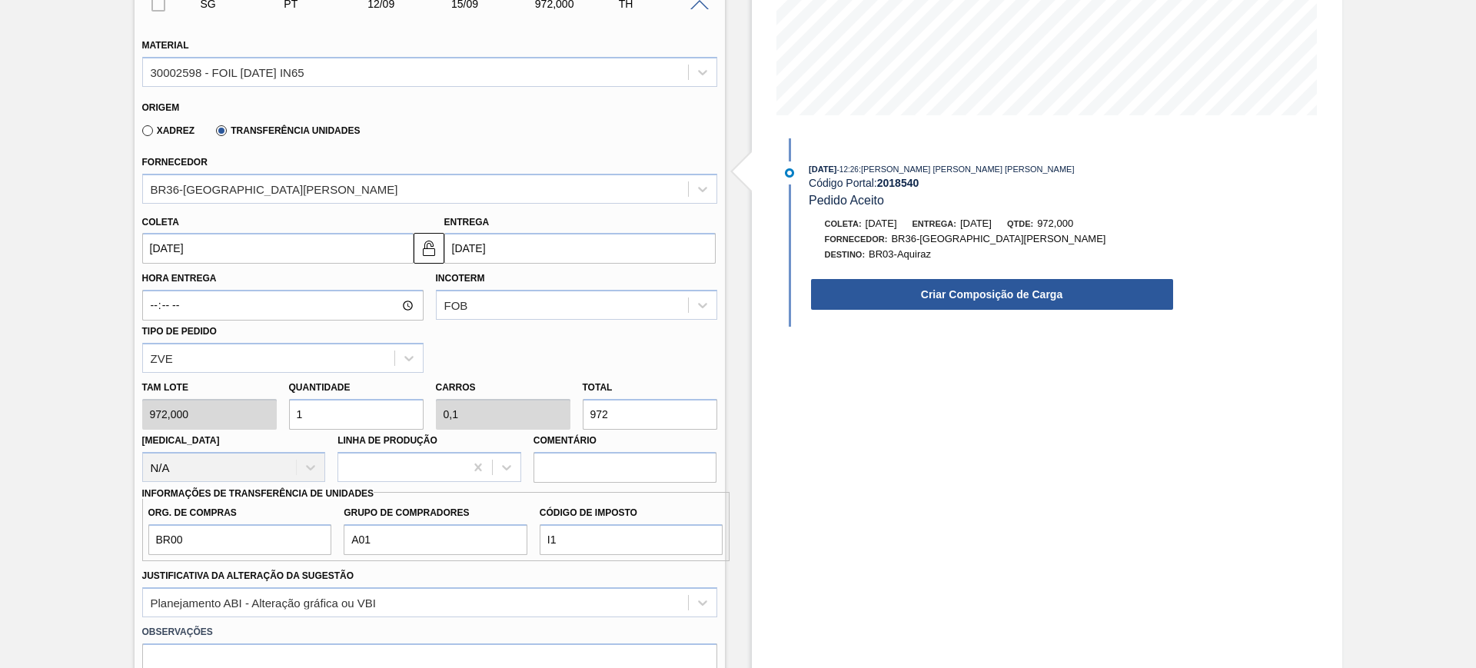
click at [657, 423] on input "972" at bounding box center [650, 414] width 135 height 31
type input "0,004"
type input "0"
type input "4"
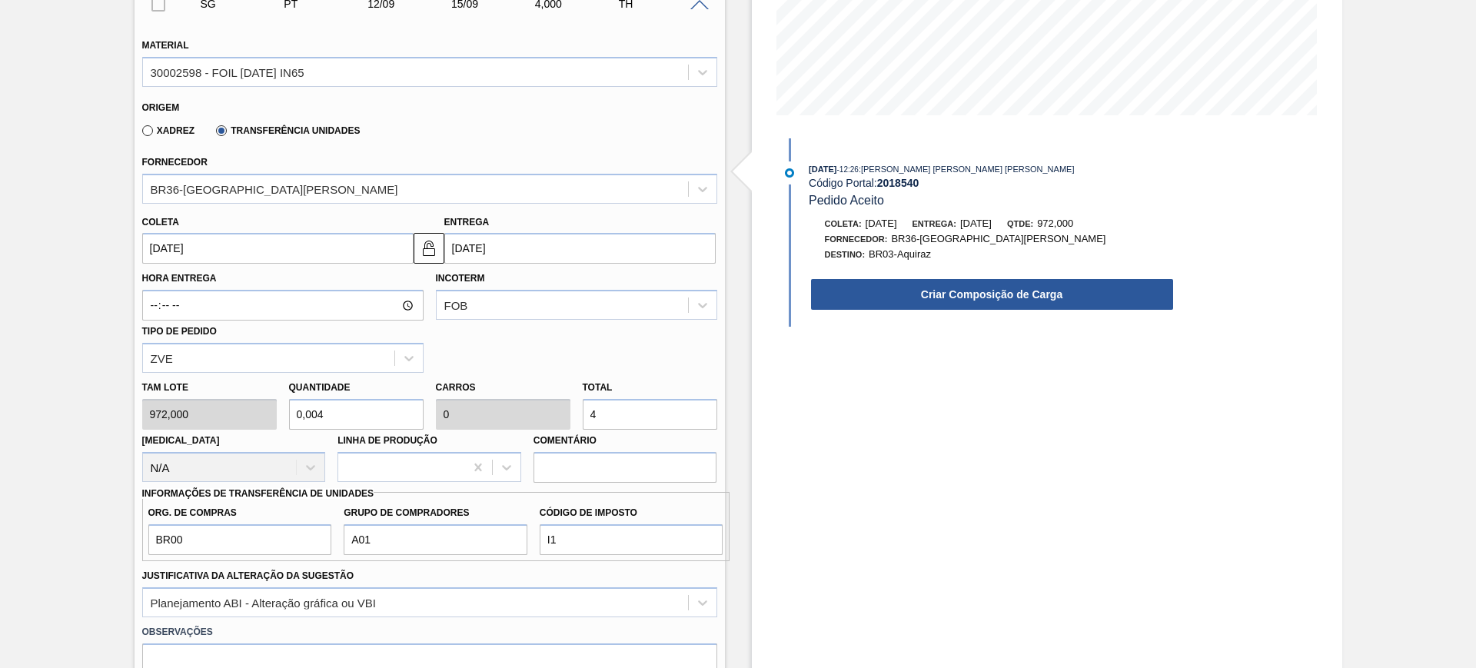
type input "0,044"
type input "0,004"
type input "43"
type input "0,444"
type input "0,044"
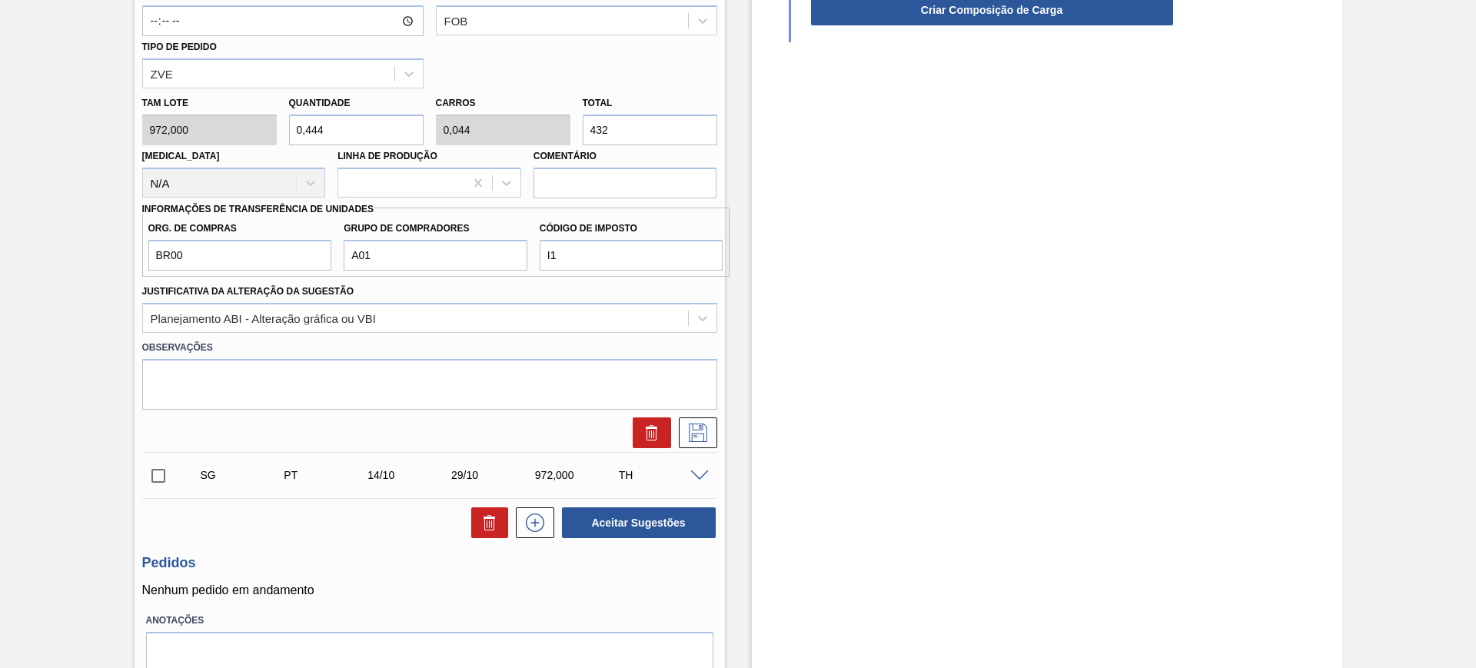
scroll to position [623, 0]
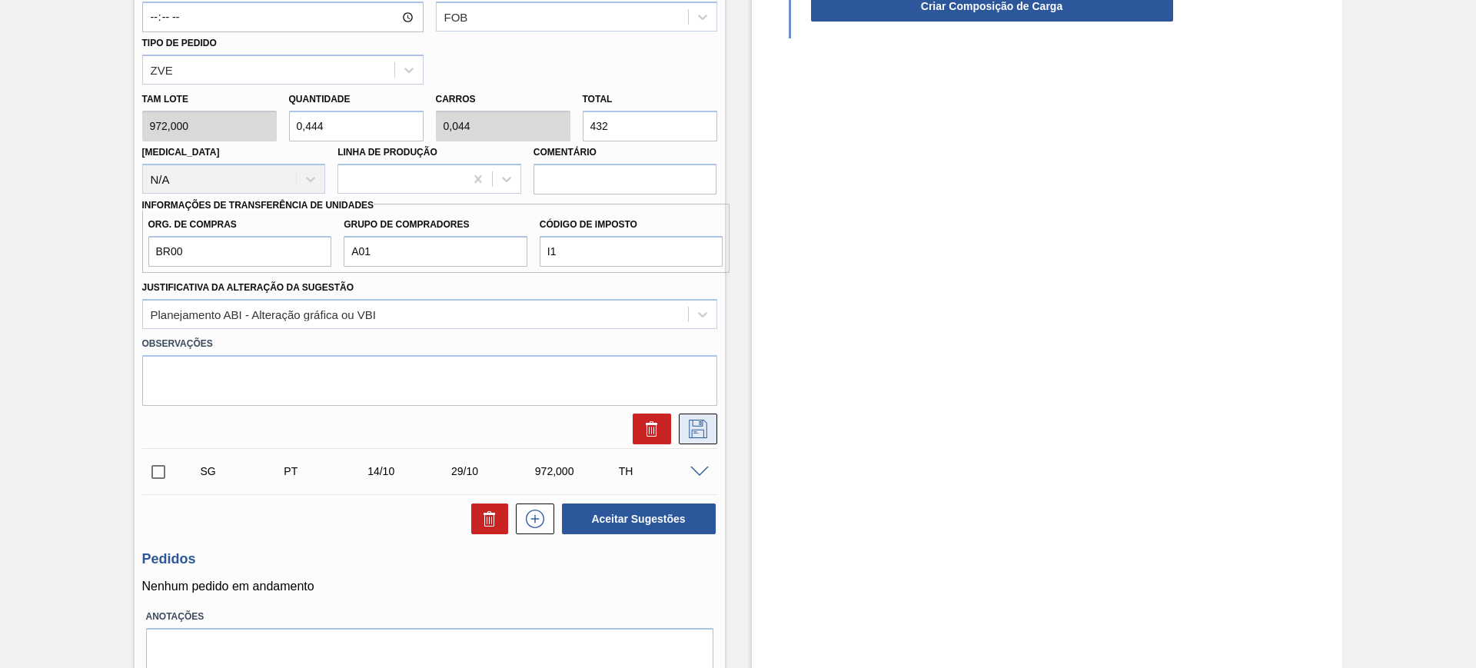
type input "432"
click at [701, 422] on icon at bounding box center [698, 429] width 18 height 18
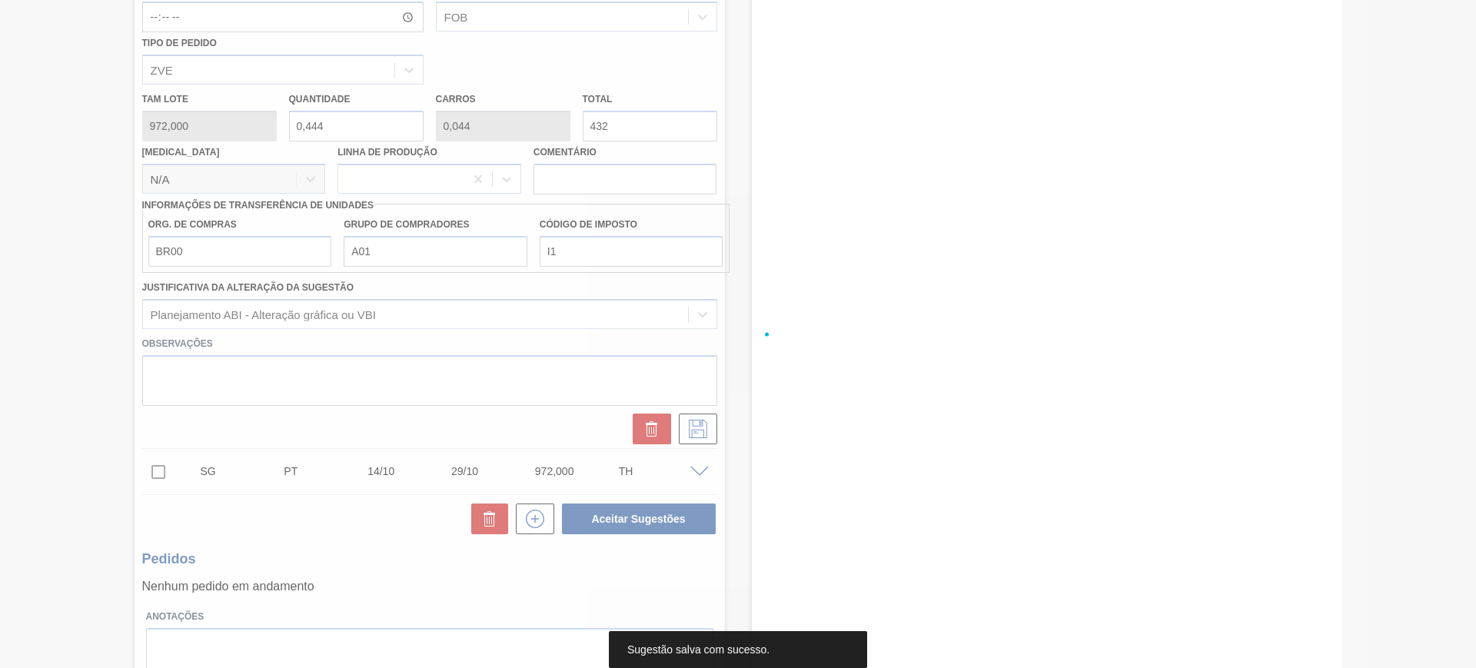
scroll to position [0, 0]
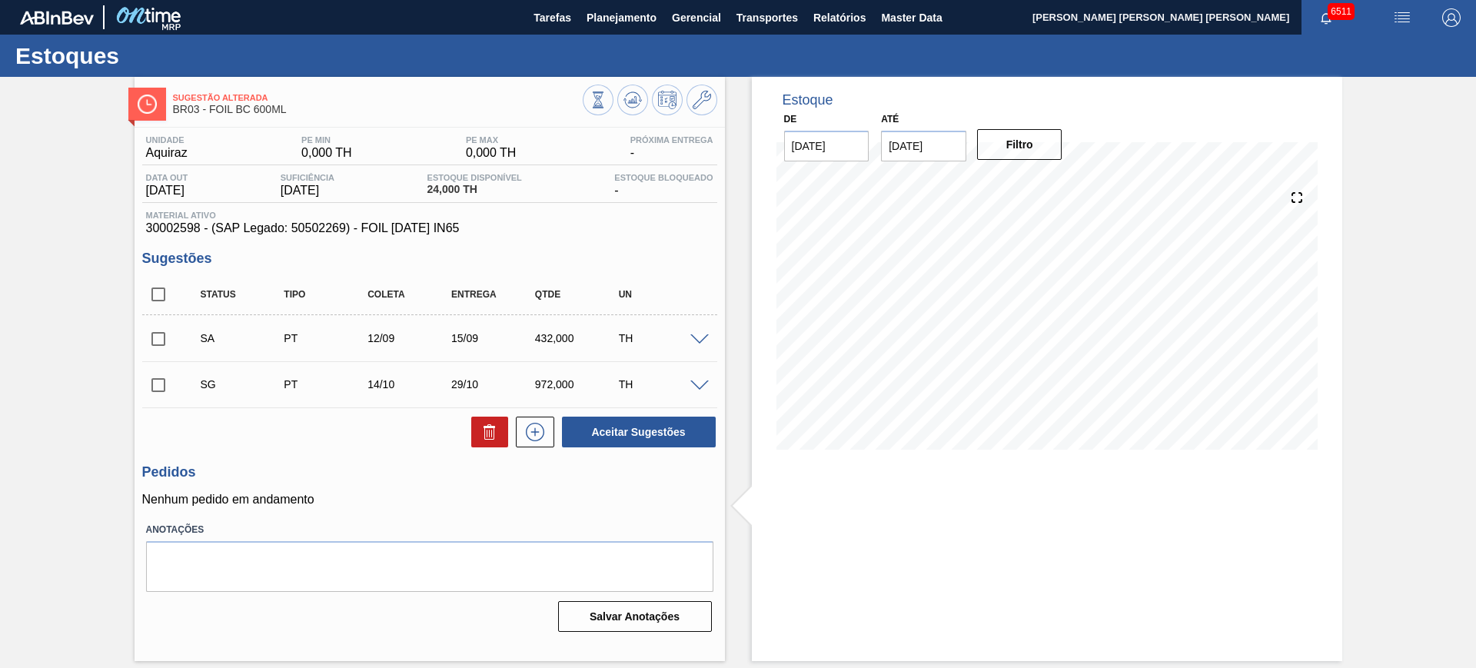
click at [158, 335] on input "checkbox" at bounding box center [158, 339] width 32 height 32
click at [599, 429] on button "Aceitar Sugestões" at bounding box center [639, 432] width 154 height 31
checkbox input "false"
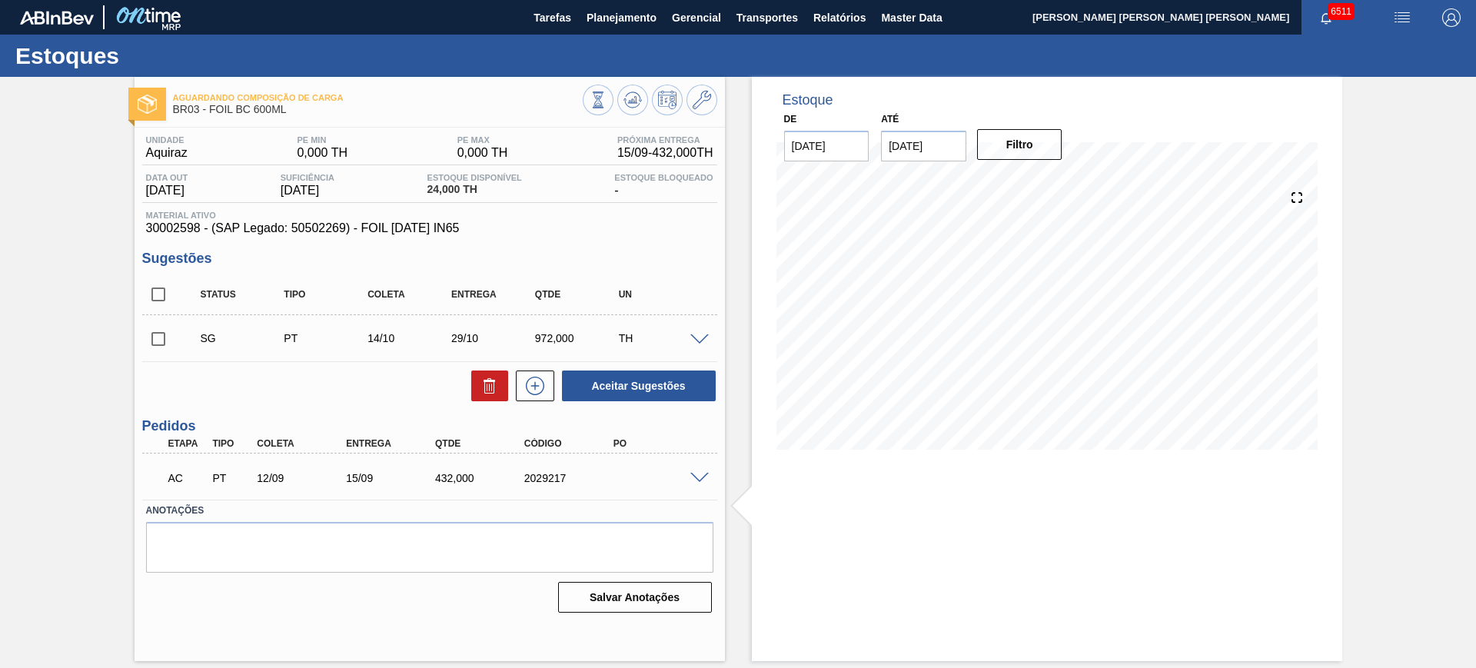
click at [699, 473] on span at bounding box center [699, 479] width 18 height 12
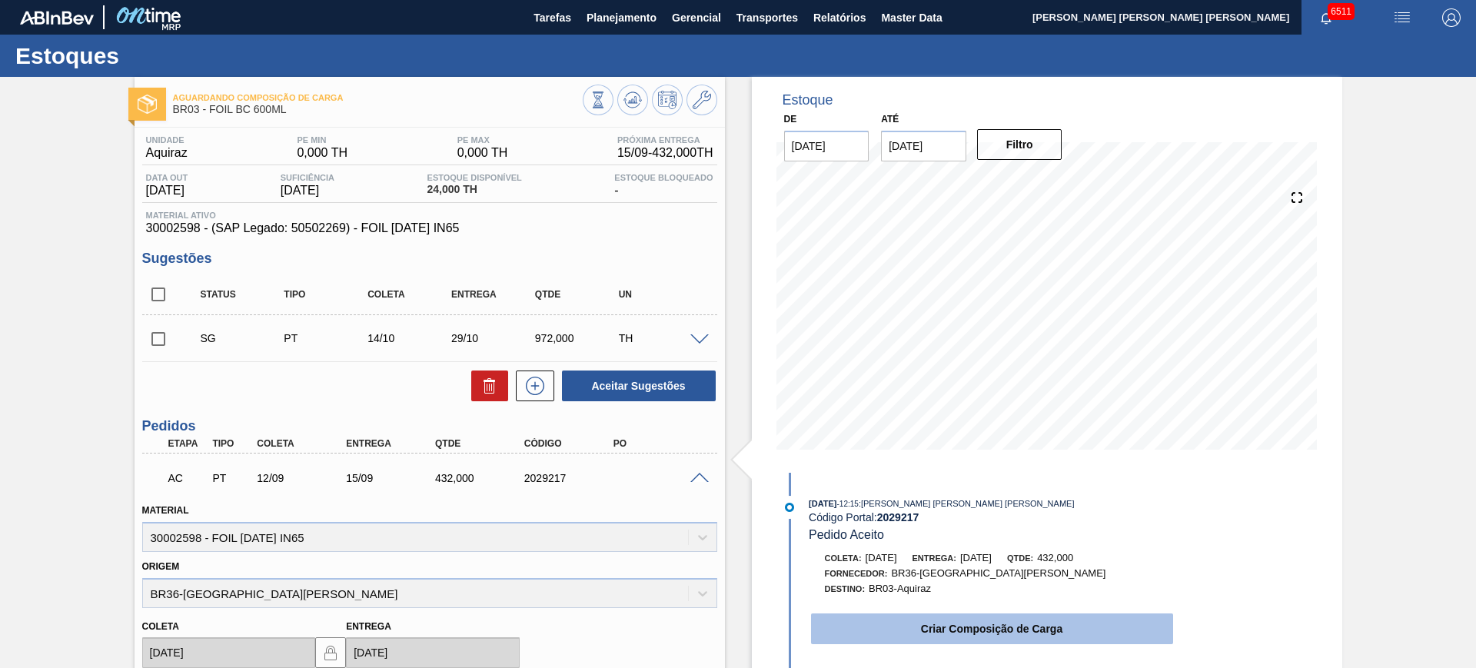
click at [946, 626] on button "Criar Composição de Carga" at bounding box center [992, 629] width 362 height 31
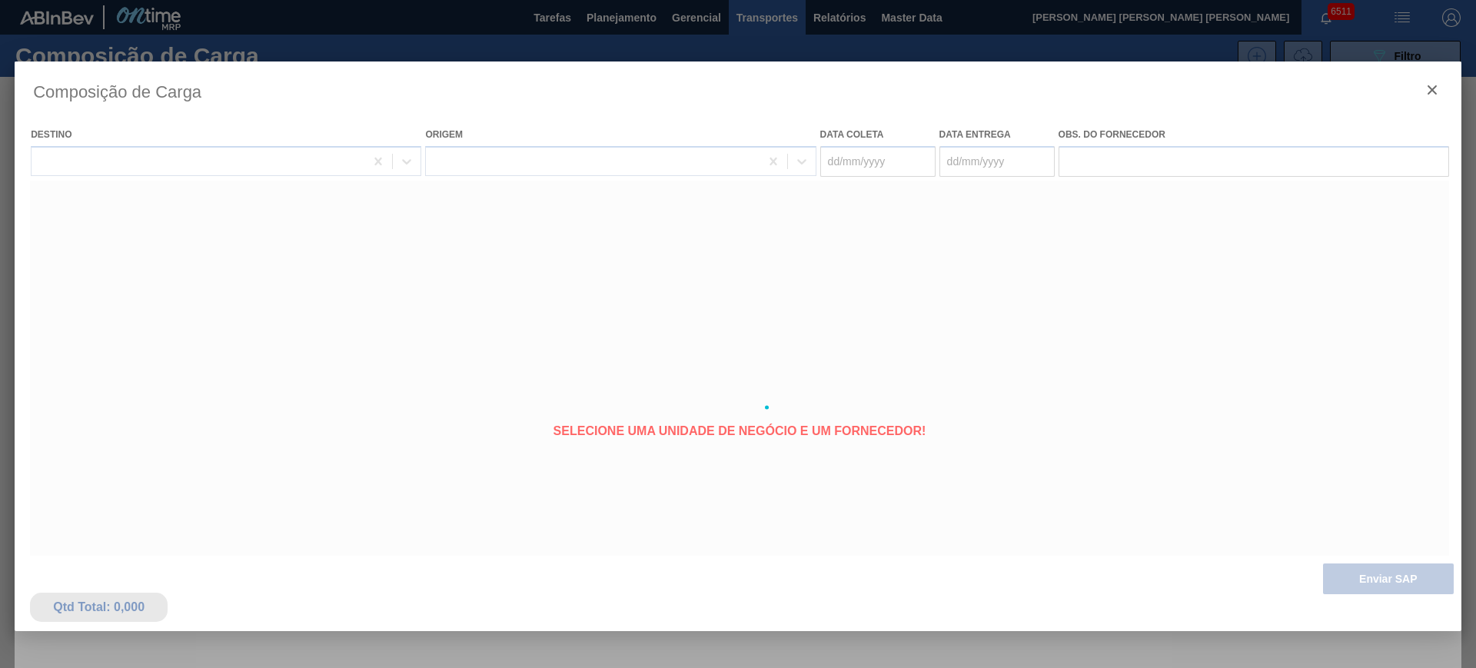
type coleta "[DATE]"
type entrega "[DATE]"
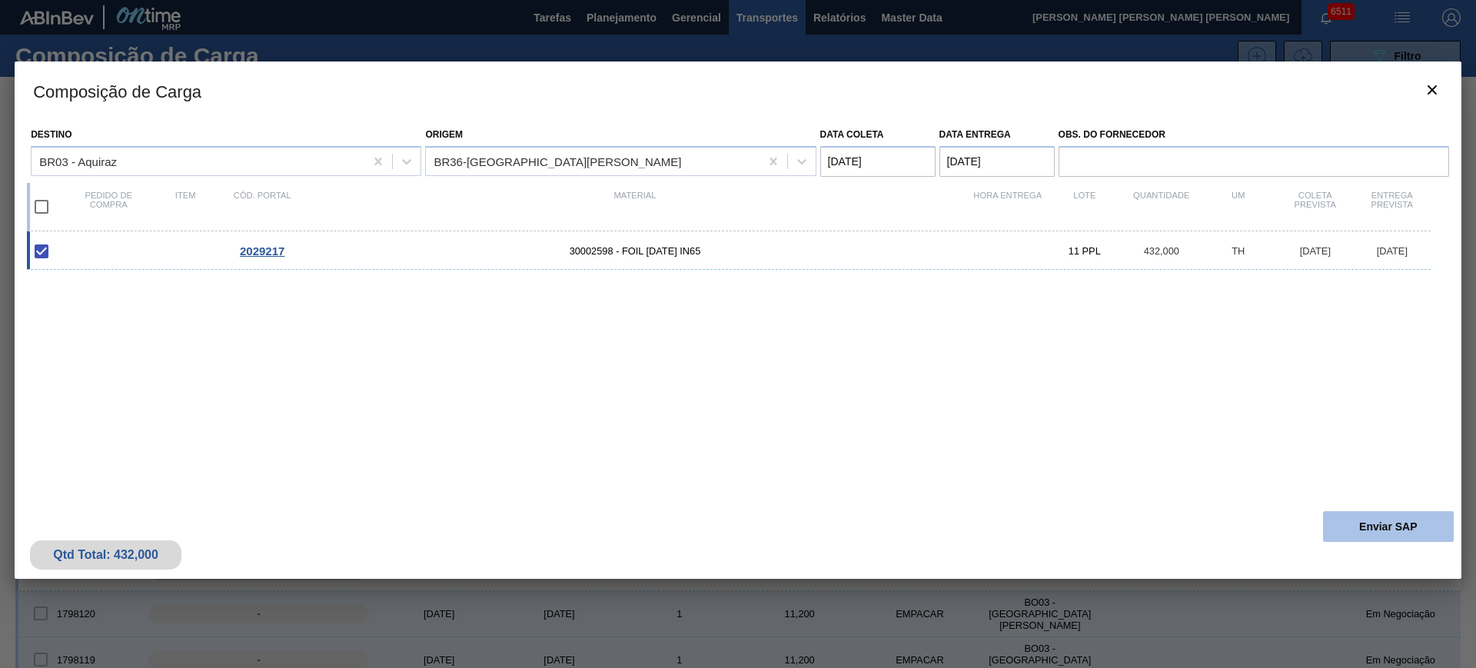
click at [1355, 524] on button "Enviar SAP" at bounding box center [1388, 526] width 131 height 31
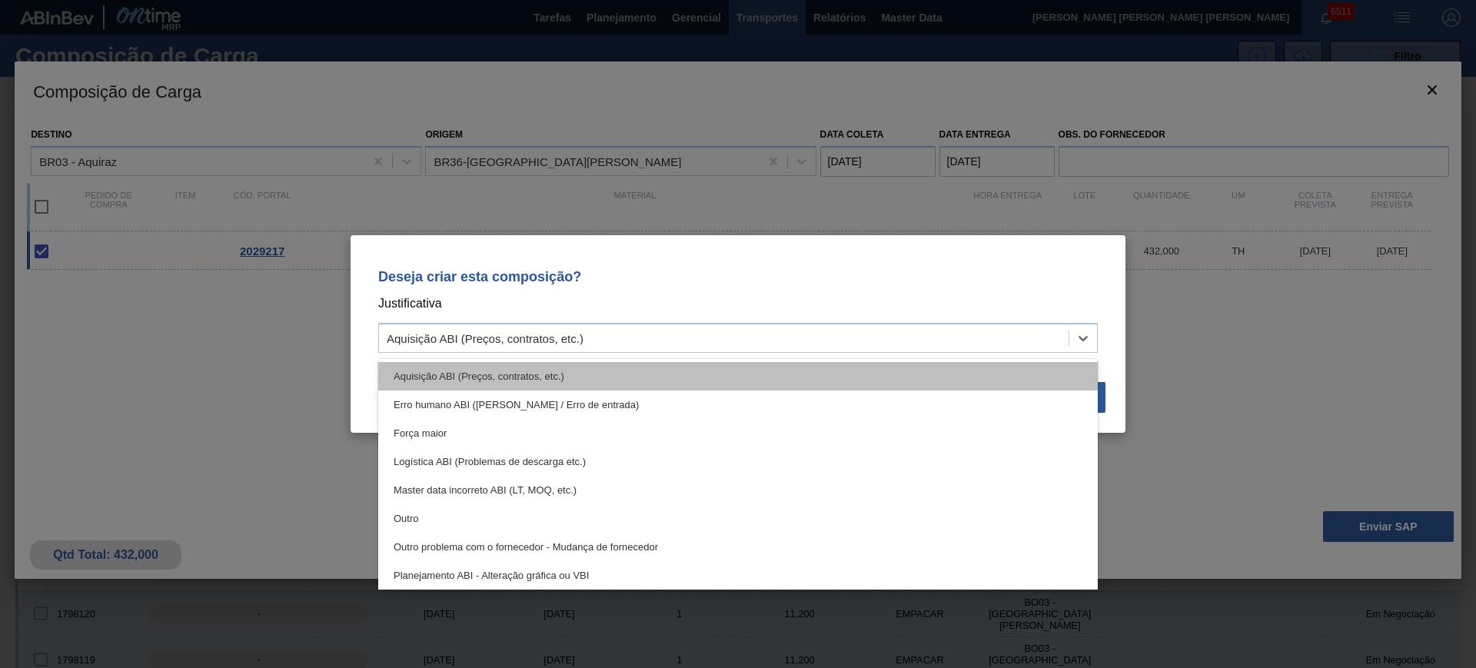
drag, startPoint x: 883, startPoint y: 342, endPoint x: 843, endPoint y: 377, distance: 53.4
click at [883, 342] on div "Aquisição ABI (Preços, contratos, etc.)" at bounding box center [724, 339] width 690 height 22
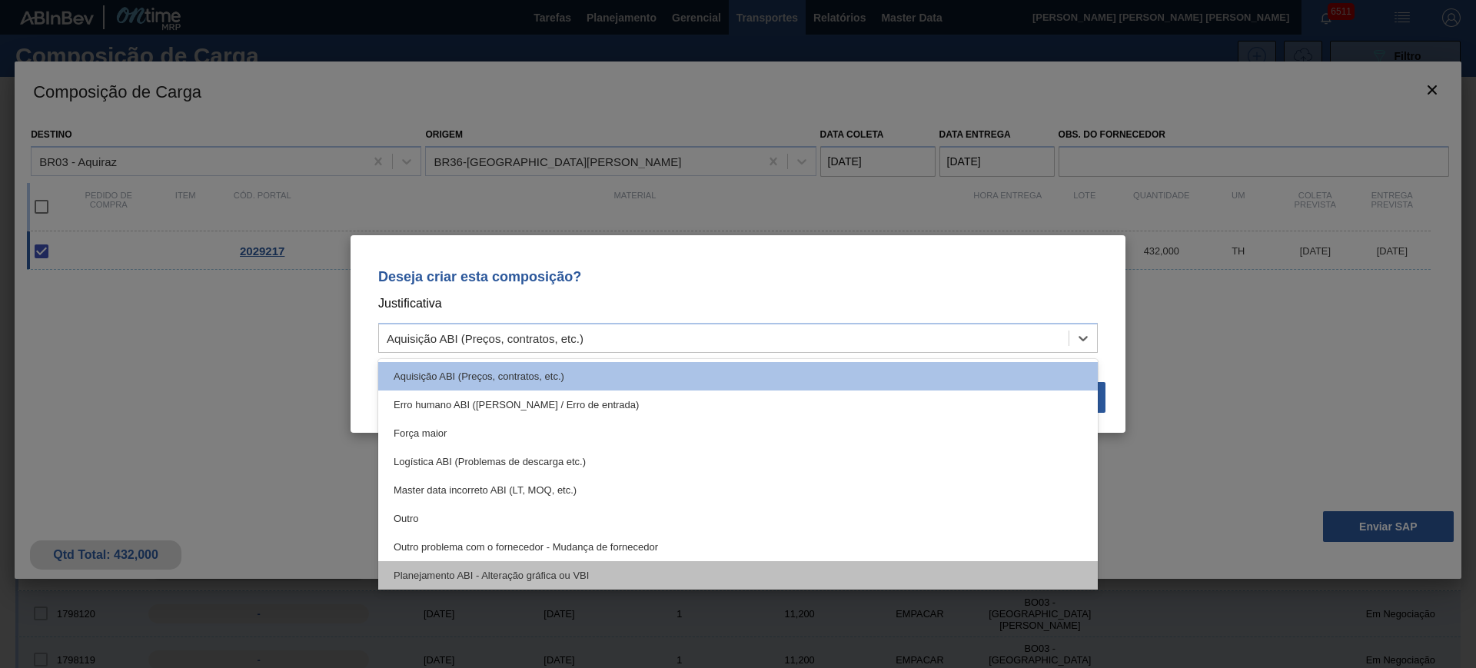
click at [752, 574] on div "Planejamento ABI - Alteração gráfica ou VBI" at bounding box center [738, 575] width 720 height 28
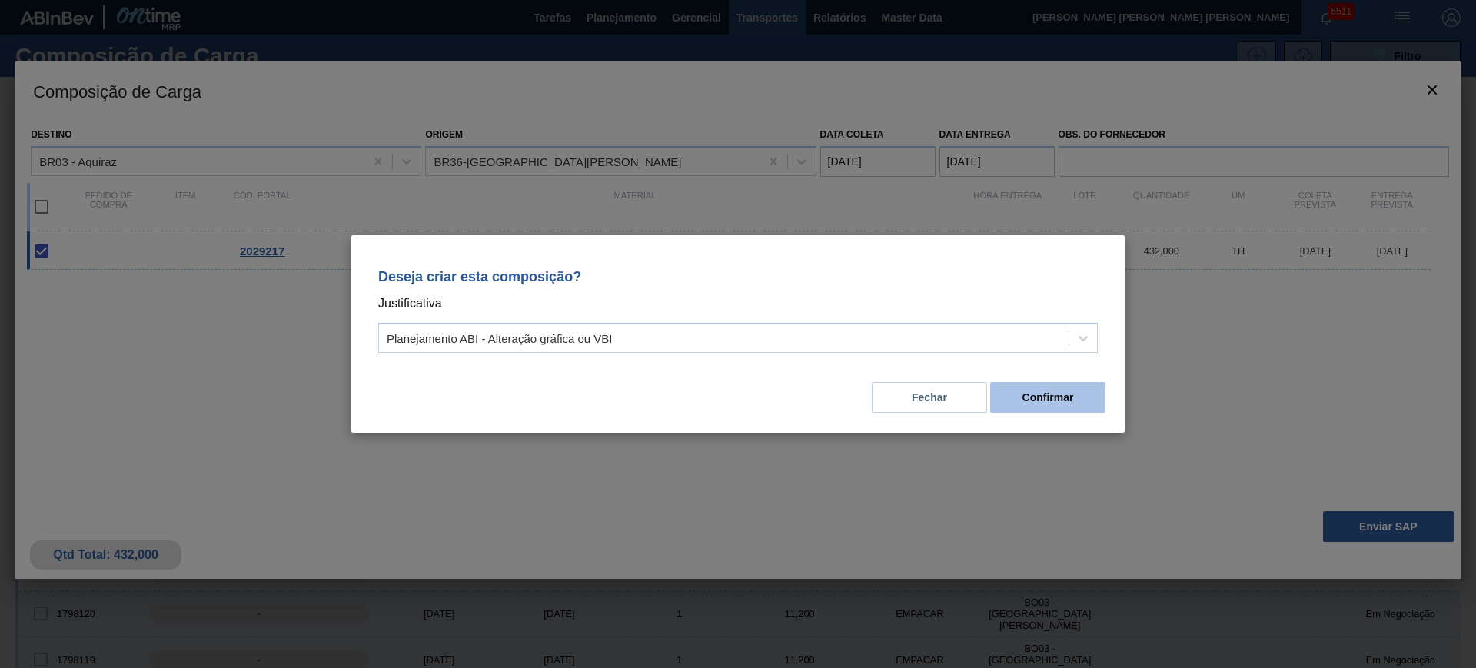
drag, startPoint x: 1086, startPoint y: 377, endPoint x: 1079, endPoint y: 396, distance: 20.4
click at [1086, 380] on div "Fechar Confirmar" at bounding box center [738, 388] width 738 height 52
click at [1079, 396] on button "Confirmar" at bounding box center [1047, 397] width 115 height 31
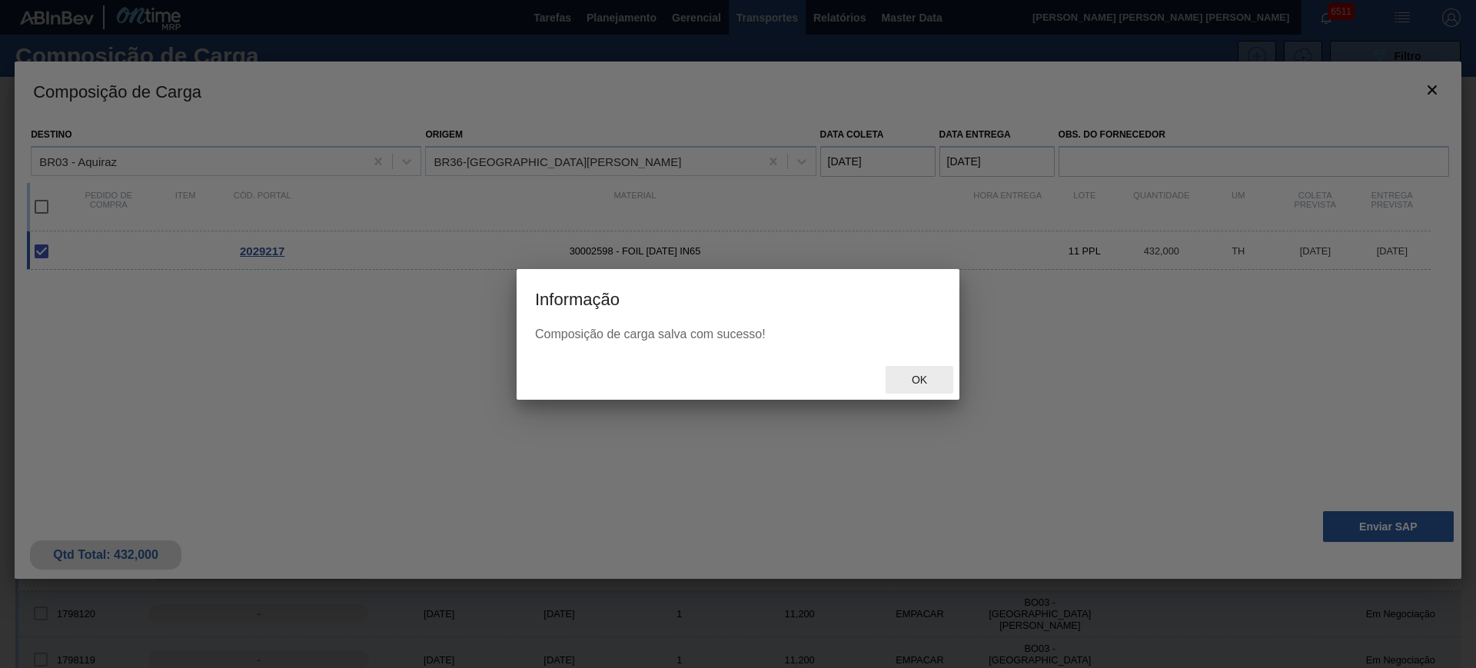
click at [925, 374] on span "Ok" at bounding box center [920, 380] width 40 height 12
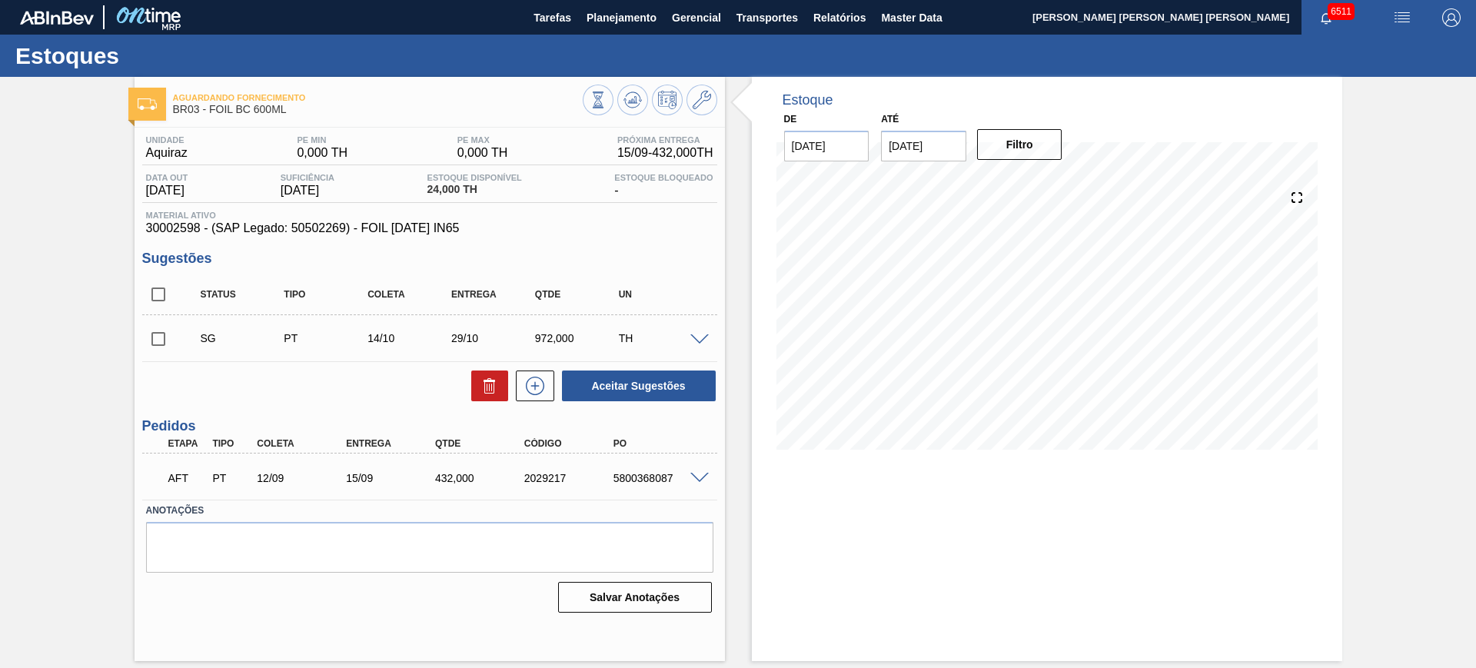
click at [646, 471] on div "AFT PT 12/09 15/09 432,000 2029217 5800368087" at bounding box center [425, 476] width 534 height 31
copy div "5800368087"
